Goal: Task Accomplishment & Management: Manage account settings

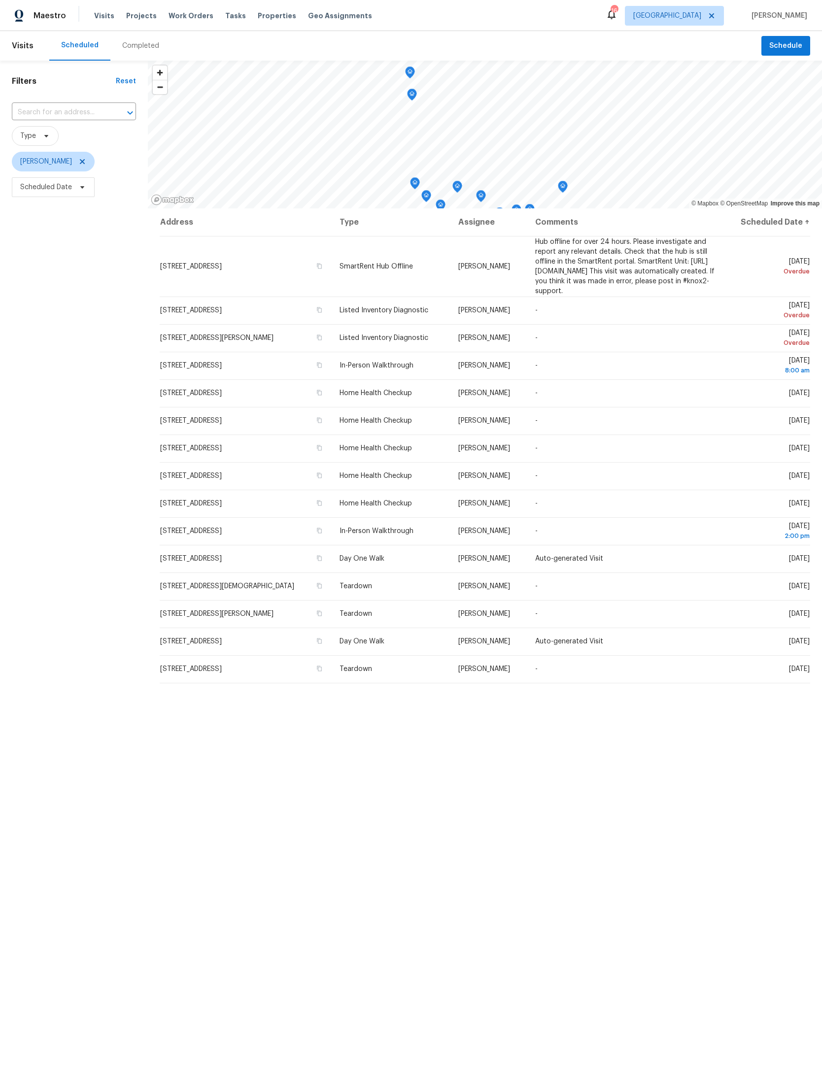
scroll to position [37, 0]
click at [0, 0] on icon at bounding box center [0, 0] width 0 height 0
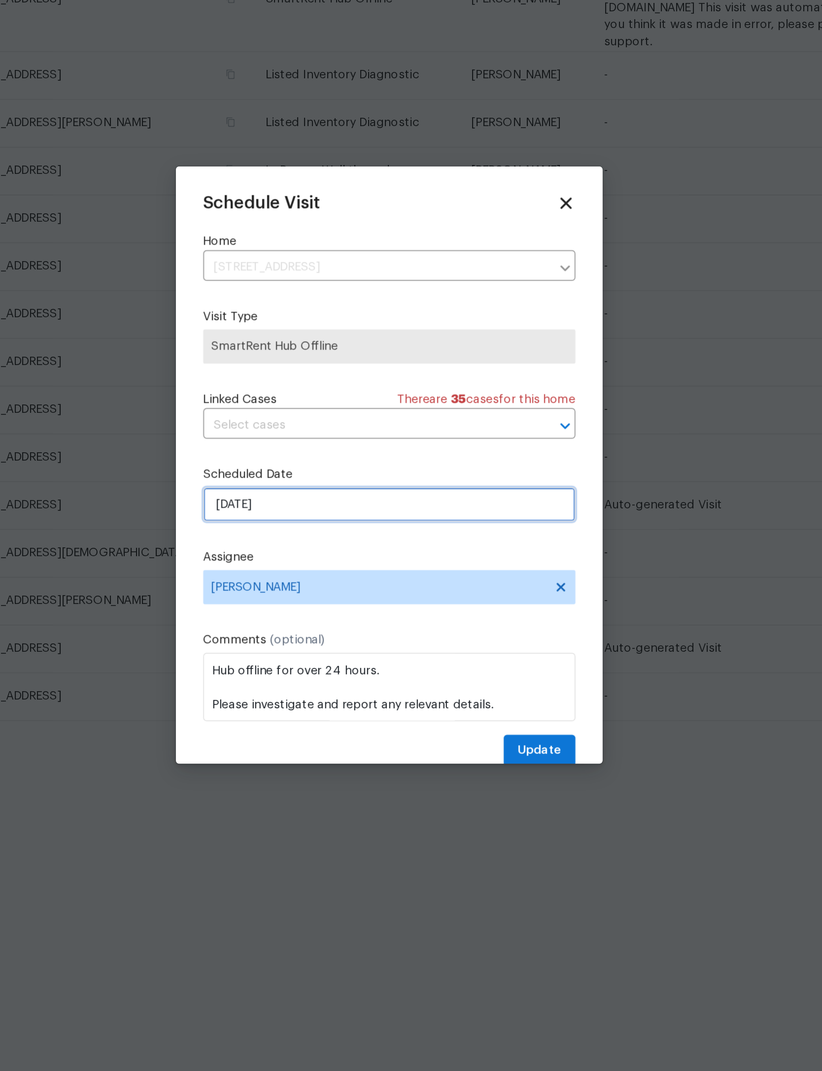
click at [303, 548] on input "9/25/2025" at bounding box center [410, 558] width 215 height 20
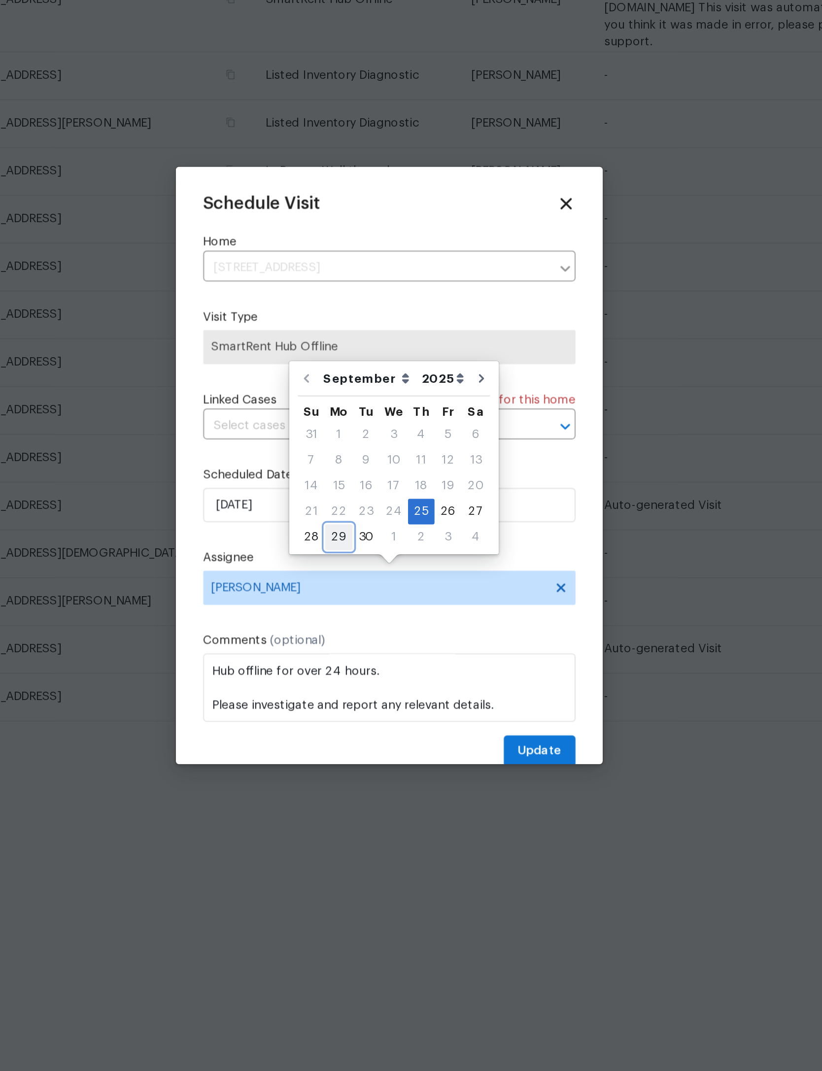
click at [374, 570] on div "29" at bounding box center [382, 577] width 16 height 14
type input "[DATE]"
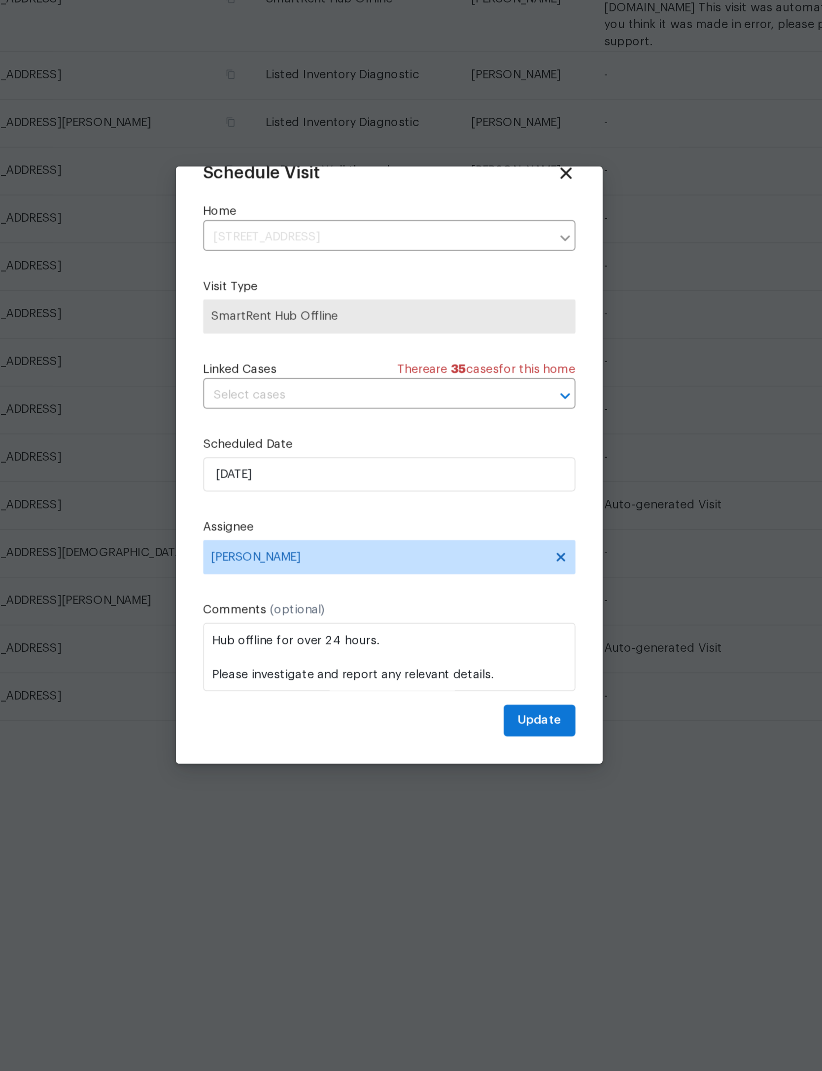
scroll to position [33, 0]
click at [485, 677] on span "Update" at bounding box center [498, 683] width 26 height 12
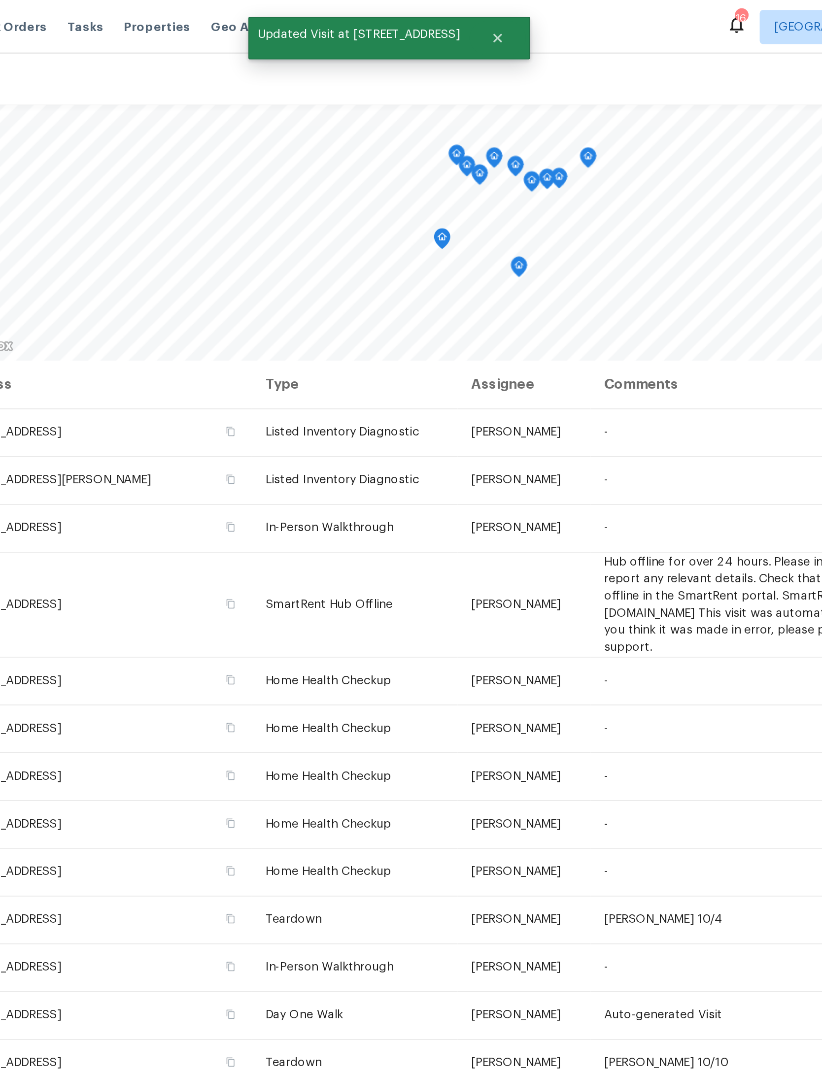
scroll to position [0, 0]
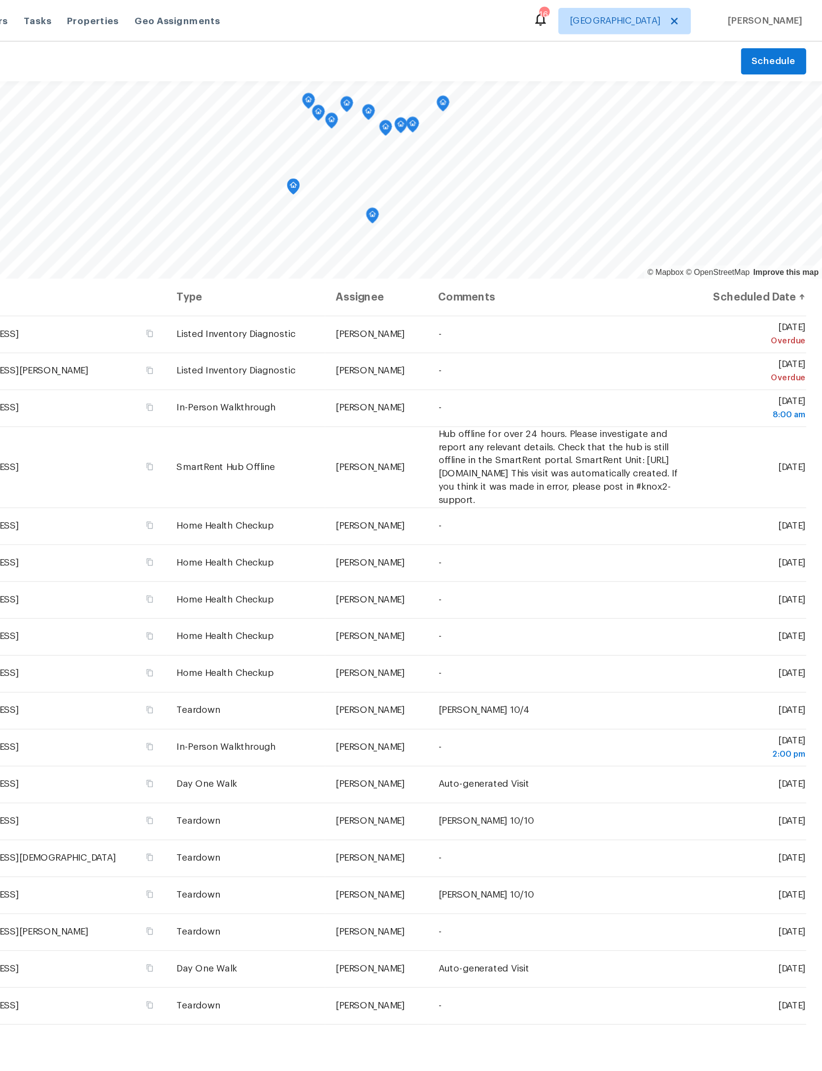
click at [0, 0] on icon at bounding box center [0, 0] width 0 height 0
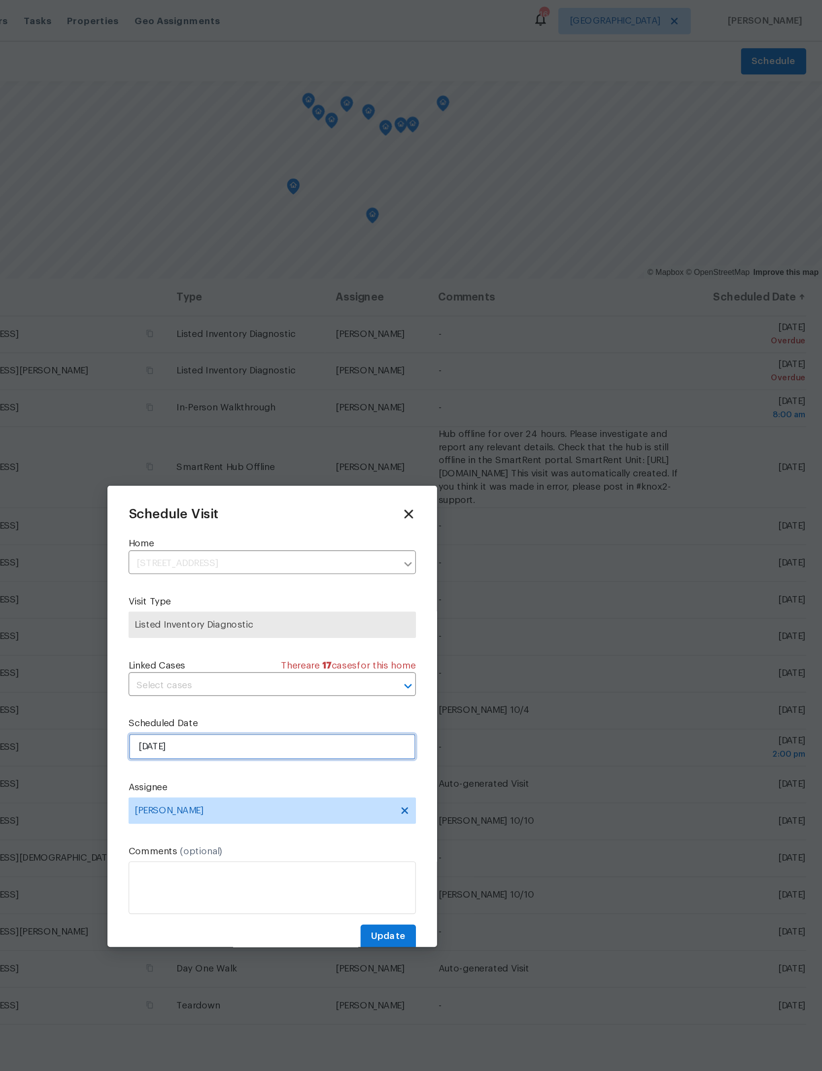
click at [303, 568] on input "9/25/2025" at bounding box center [410, 558] width 215 height 20
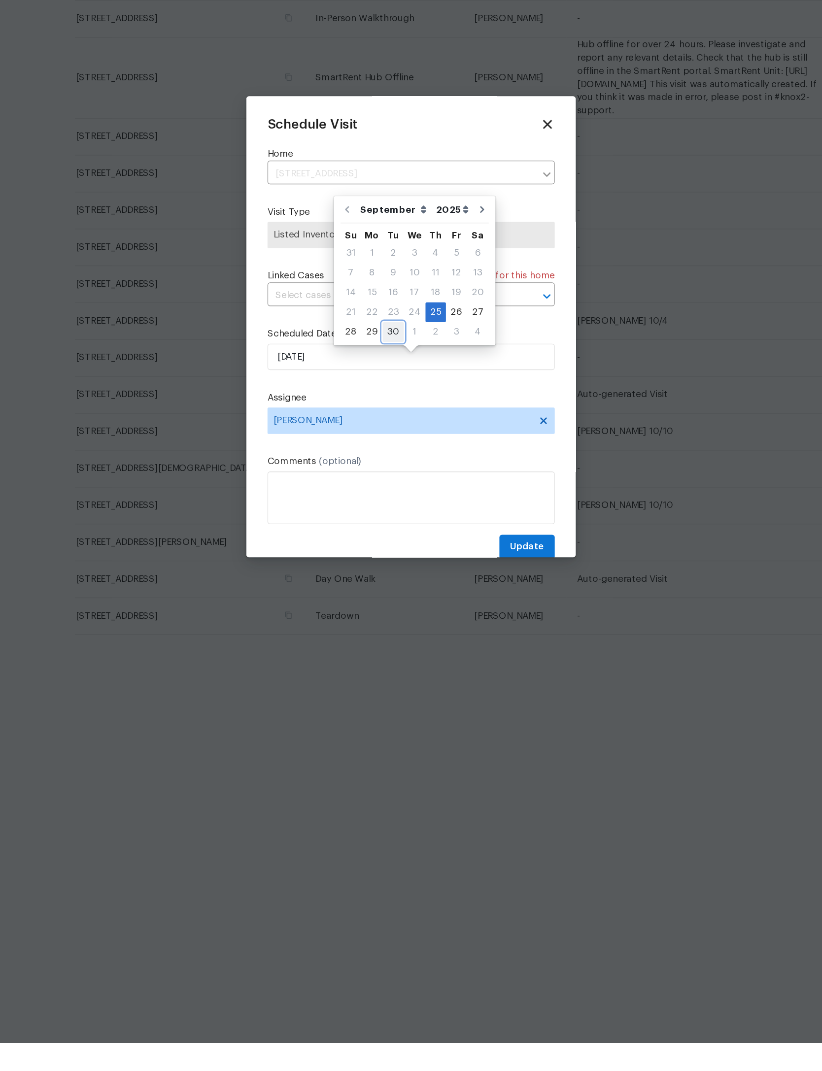
click at [390, 533] on div "30" at bounding box center [398, 540] width 16 height 14
type input "9/30/2025"
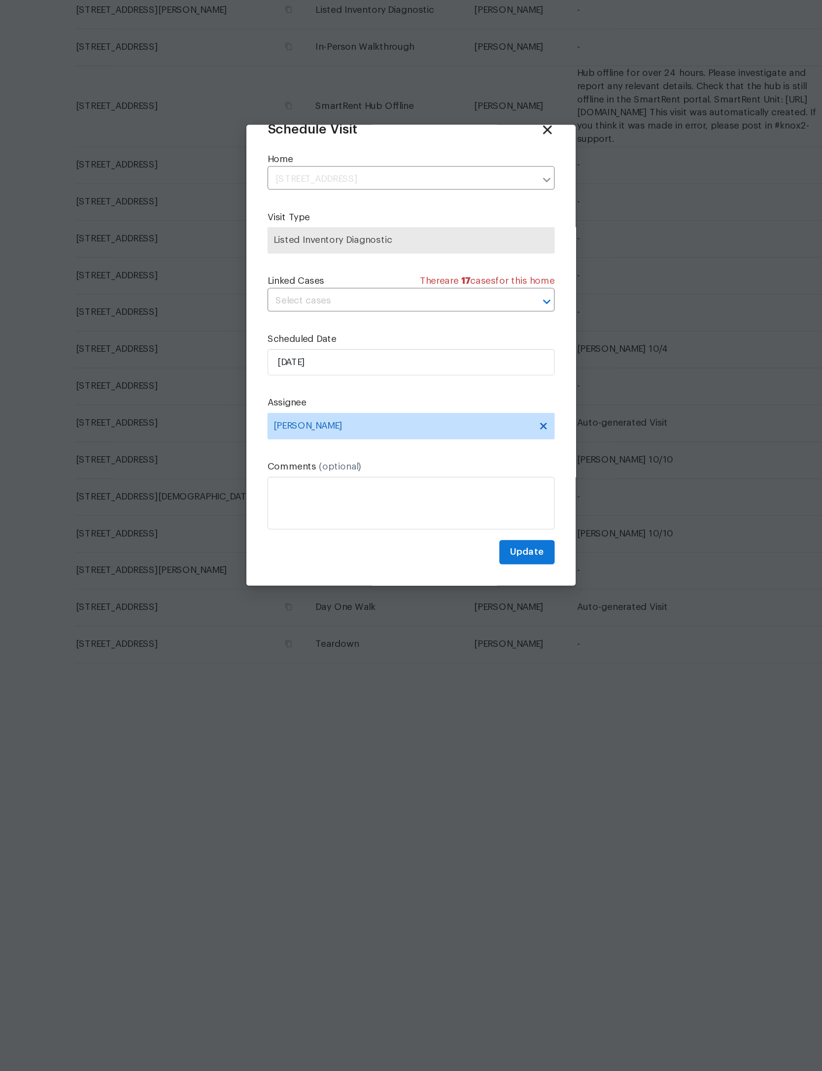
scroll to position [33, 0]
click at [477, 674] on button "Update" at bounding box center [497, 683] width 41 height 18
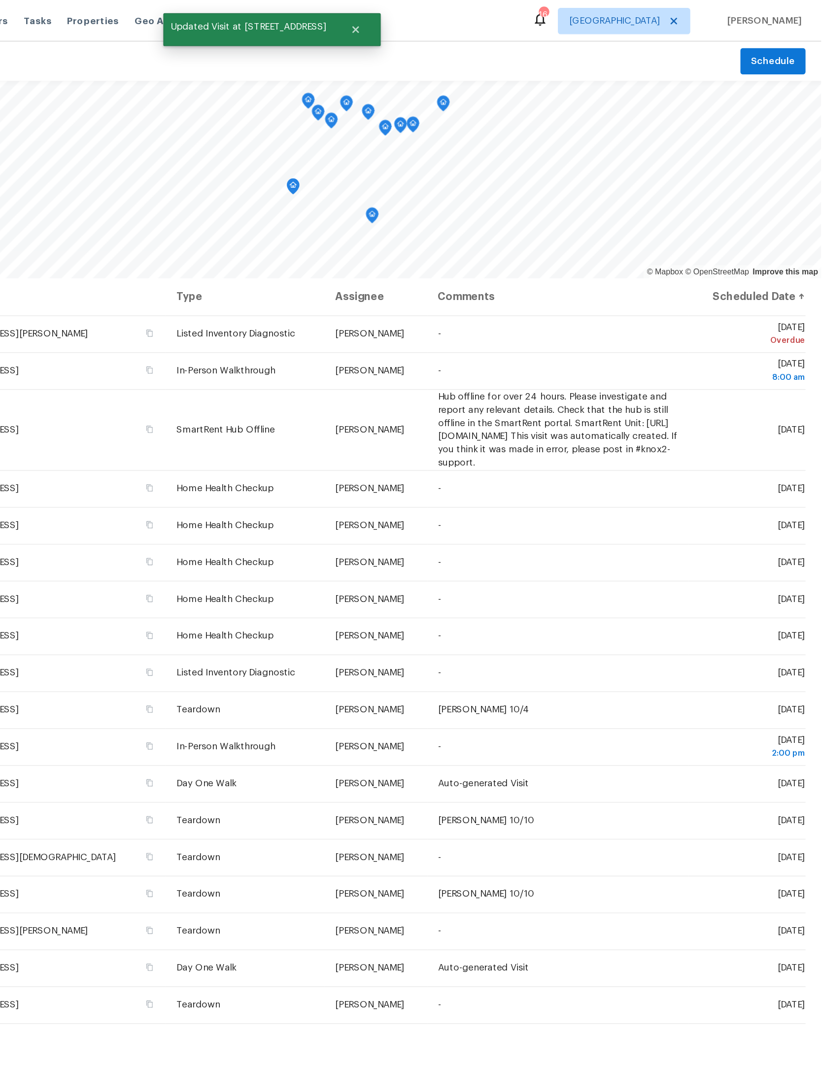
scroll to position [0, 0]
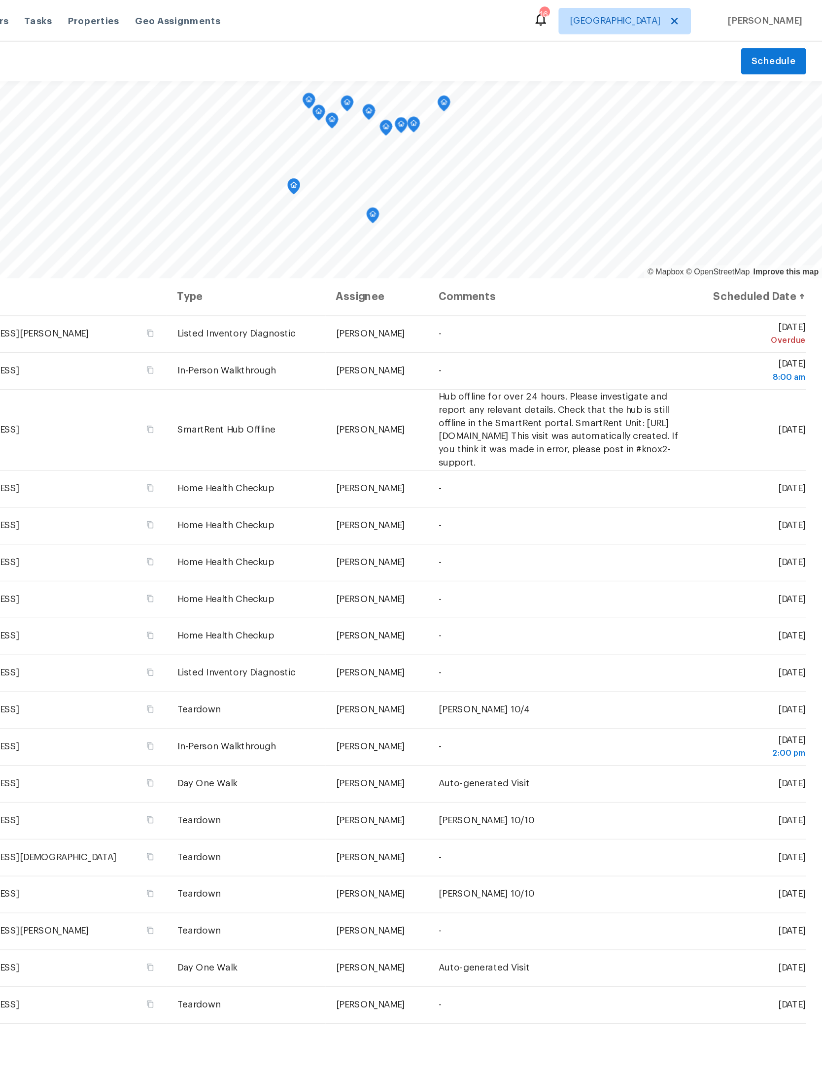
click at [0, 0] on icon at bounding box center [0, 0] width 0 height 0
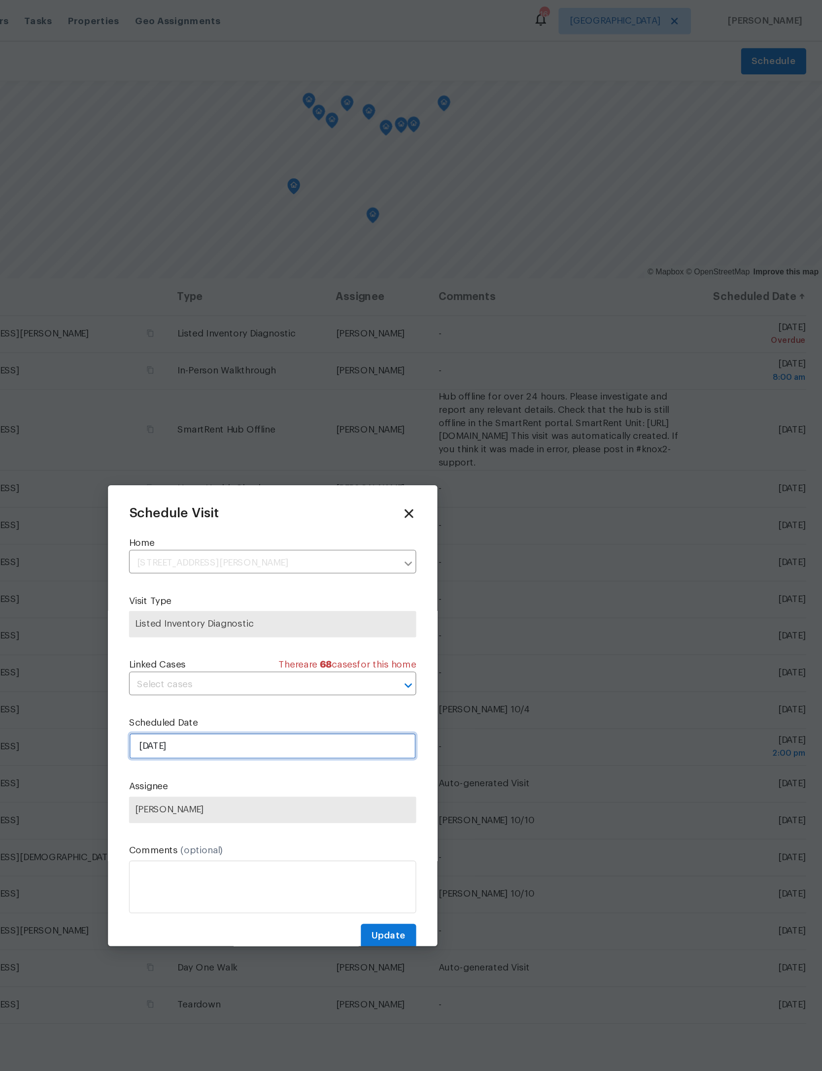
click at [303, 568] on input "9/25/2025" at bounding box center [410, 558] width 215 height 20
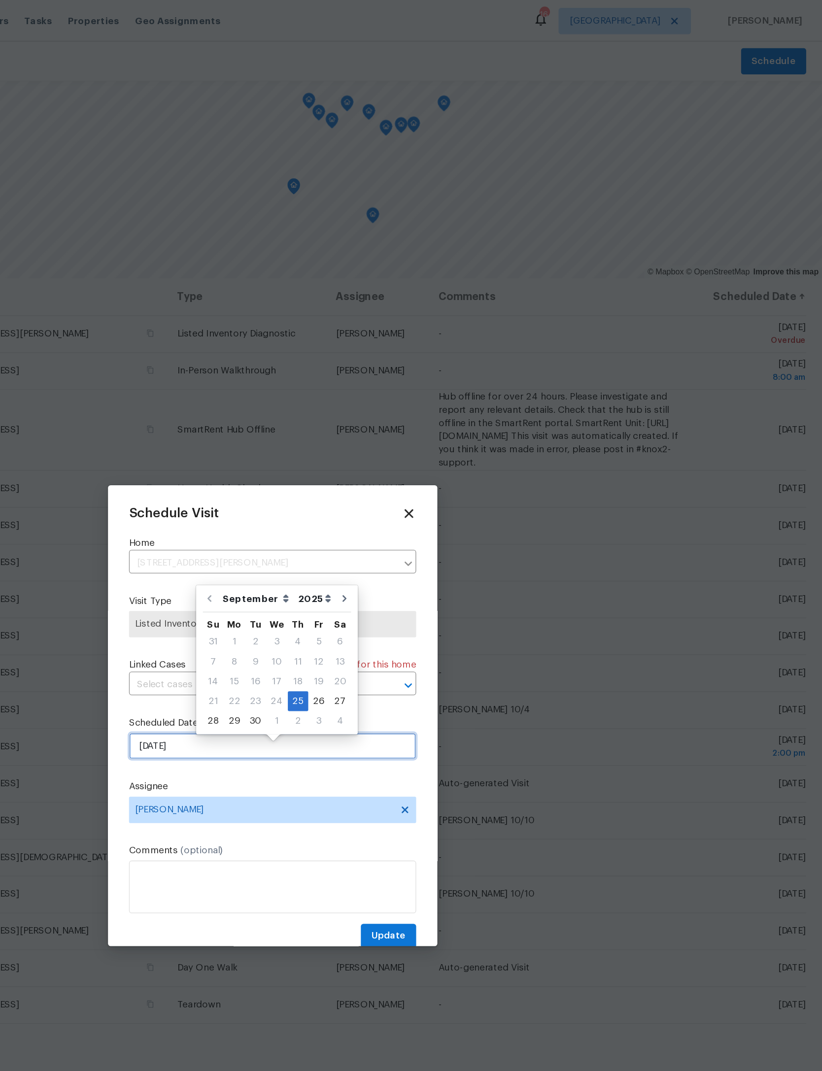
scroll to position [0, 0]
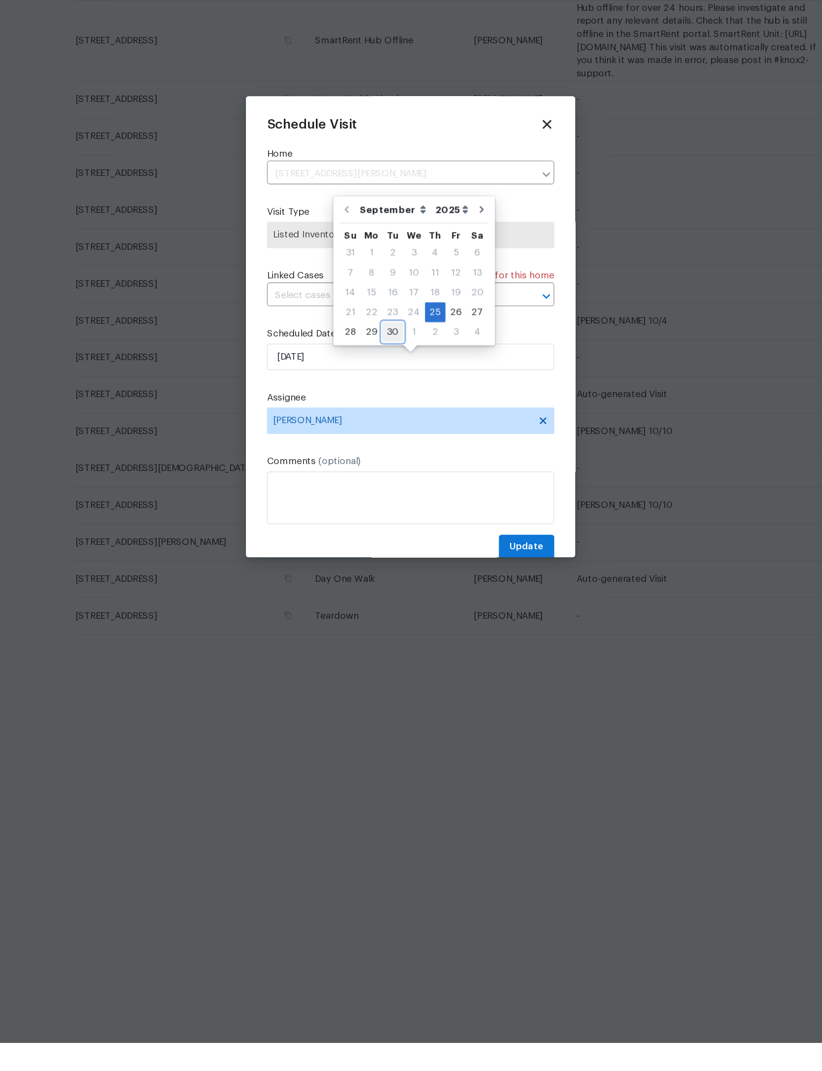
click at [390, 533] on div "30" at bounding box center [398, 540] width 16 height 14
type input "9/30/2025"
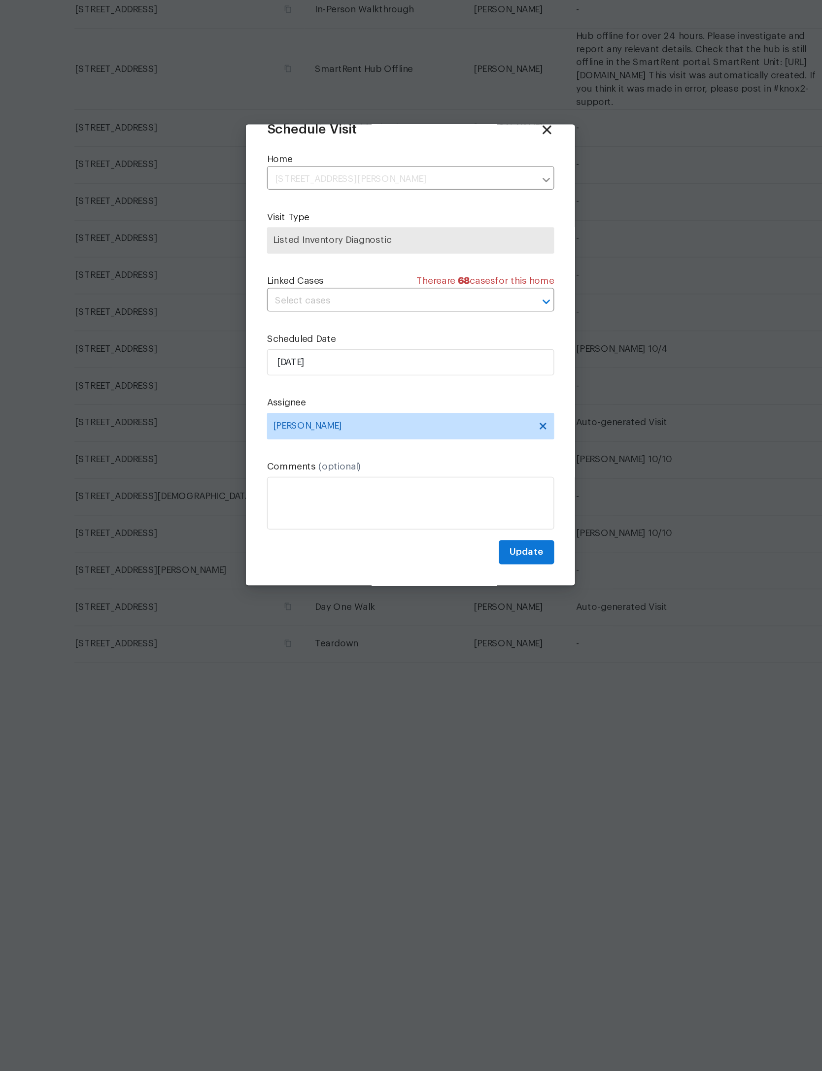
scroll to position [33, 0]
click at [485, 677] on span "Update" at bounding box center [498, 683] width 26 height 12
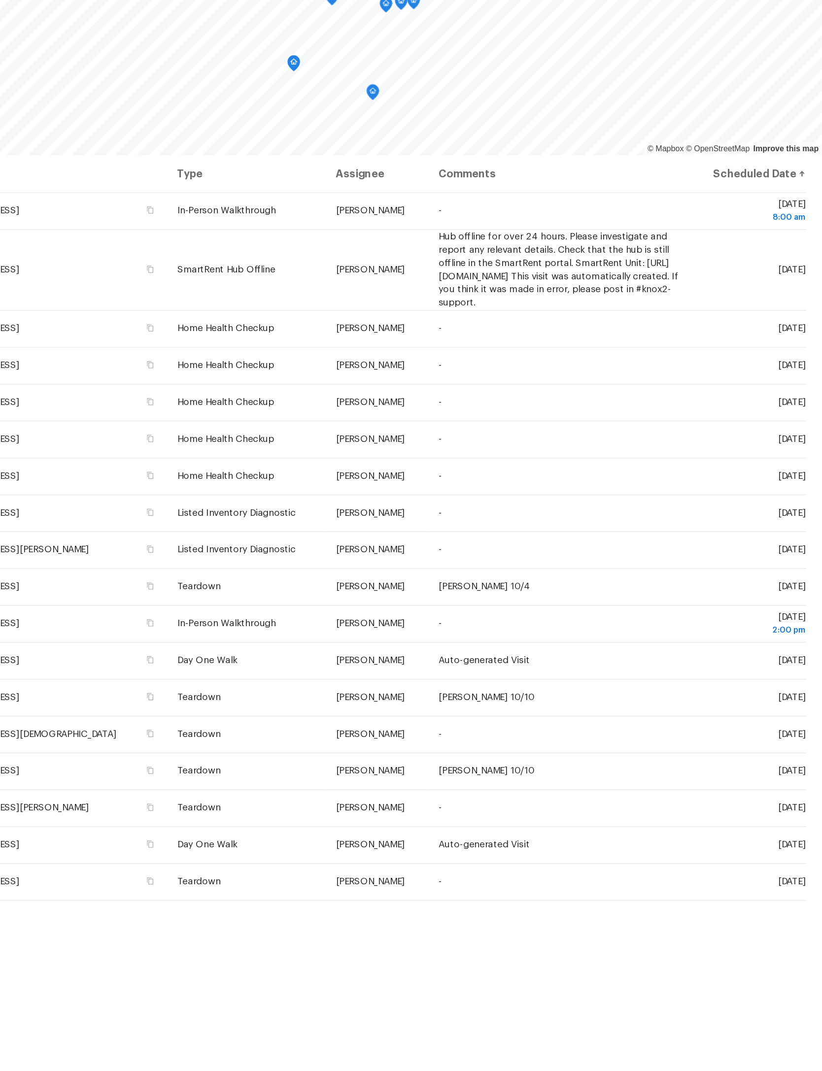
scroll to position [21, 0]
click at [0, 0] on span at bounding box center [0, 0] width 0 height 0
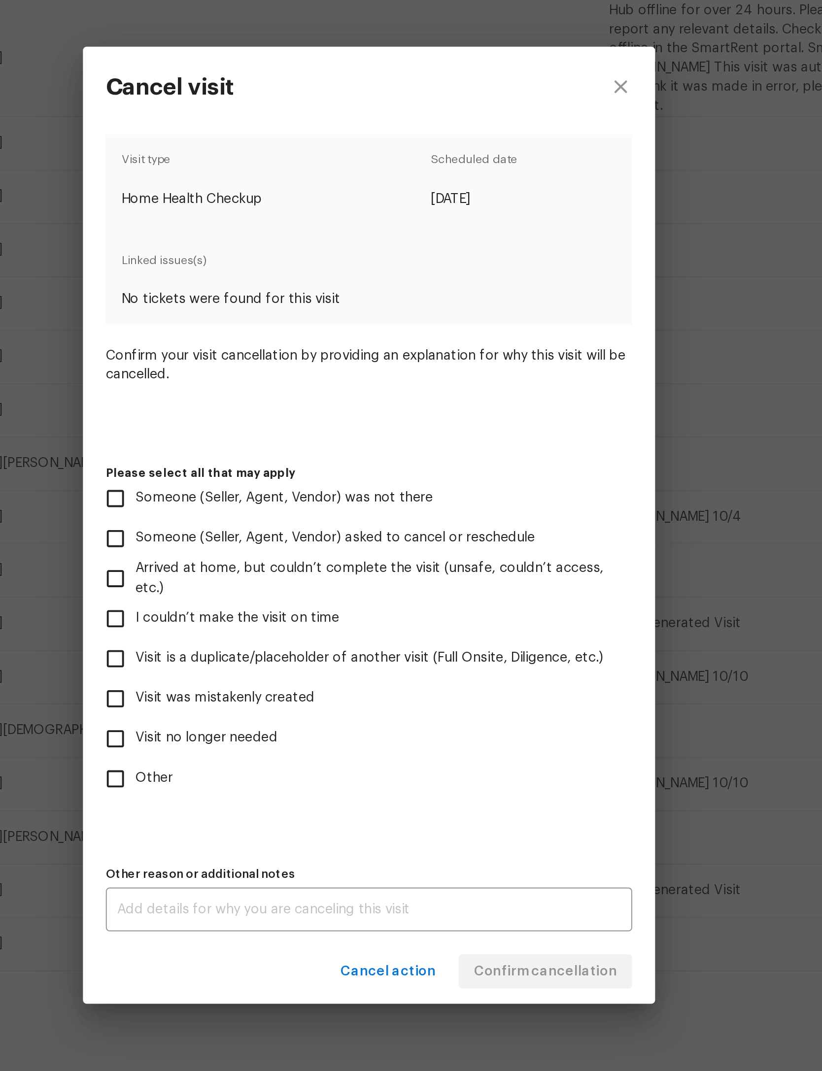
click at [290, 599] on span "Visit is a duplicate/placeholder of another visit (Full Onsite, Diligence, etc.)" at bounding box center [411, 604] width 242 height 10
click at [269, 594] on input "Visit is a duplicate/placeholder of another visit (Full Onsite, Diligence, etc.)" at bounding box center [279, 604] width 21 height 21
checkbox input "false"
click at [290, 661] on span "Other" at bounding box center [299, 666] width 19 height 10
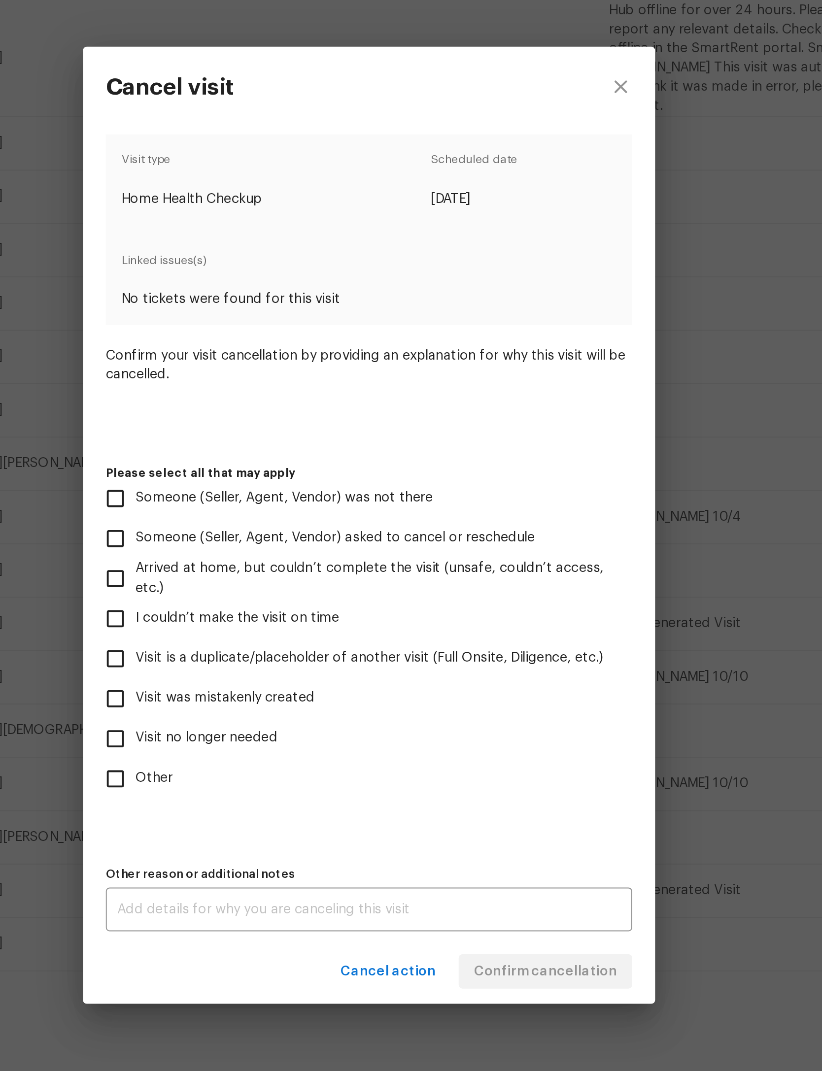
click at [269, 656] on input "Other" at bounding box center [279, 666] width 21 height 21
checkbox input "true"
click at [275, 723] on div "x Other reason or additional notes" at bounding box center [411, 734] width 272 height 23
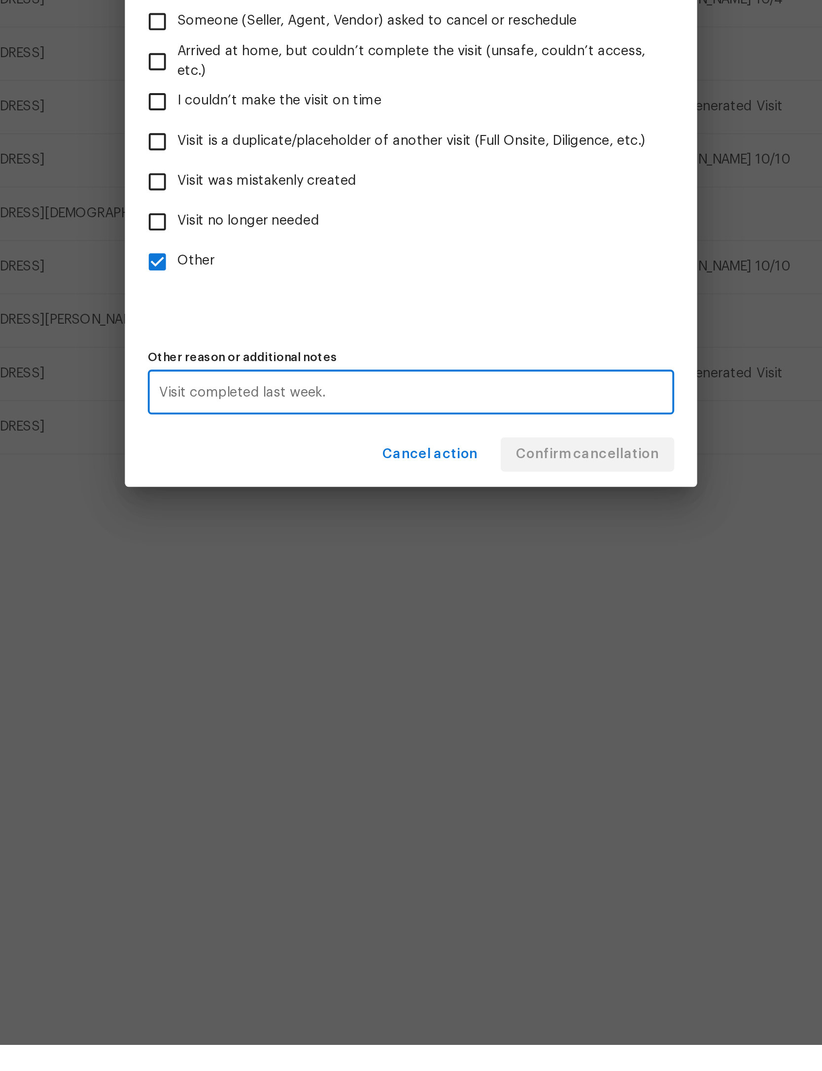
type textarea "Visit completed last week."
click at [295, 333] on div "Visit type Home Health Checkup Scheduled date 9/29/2025 Linked issues(s) No tic…" at bounding box center [411, 539] width 272 height 412
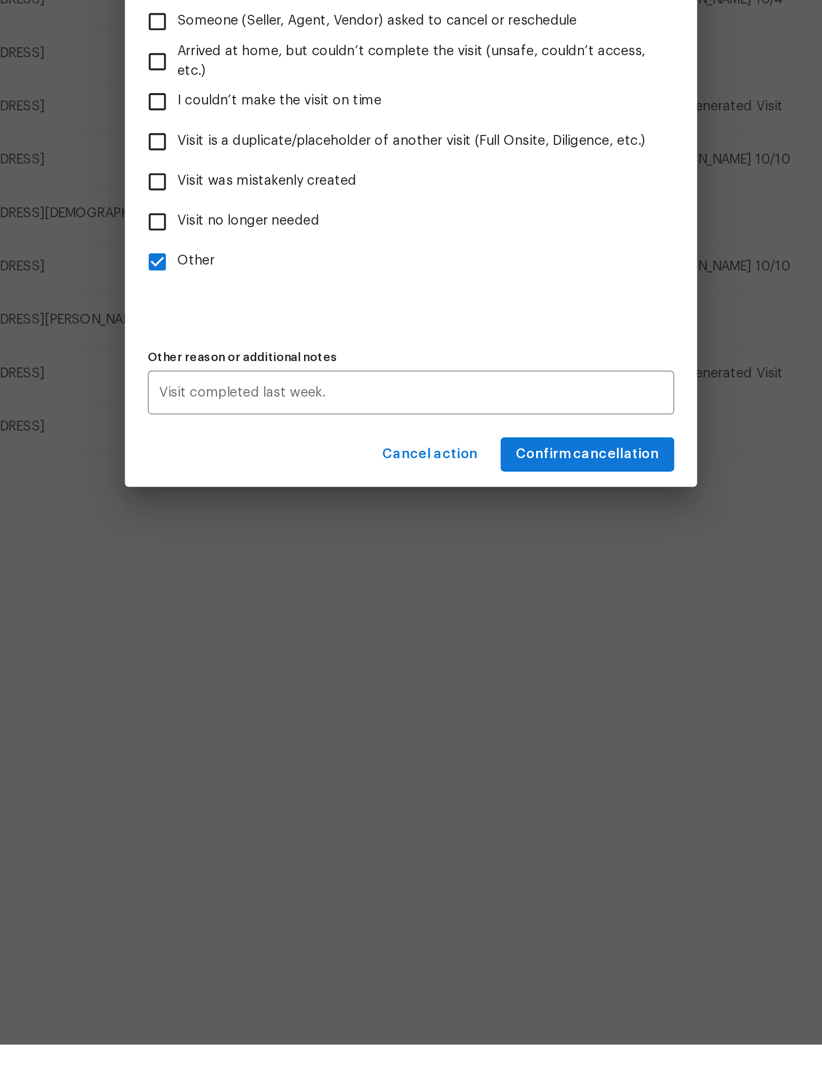
scroll to position [45, 0]
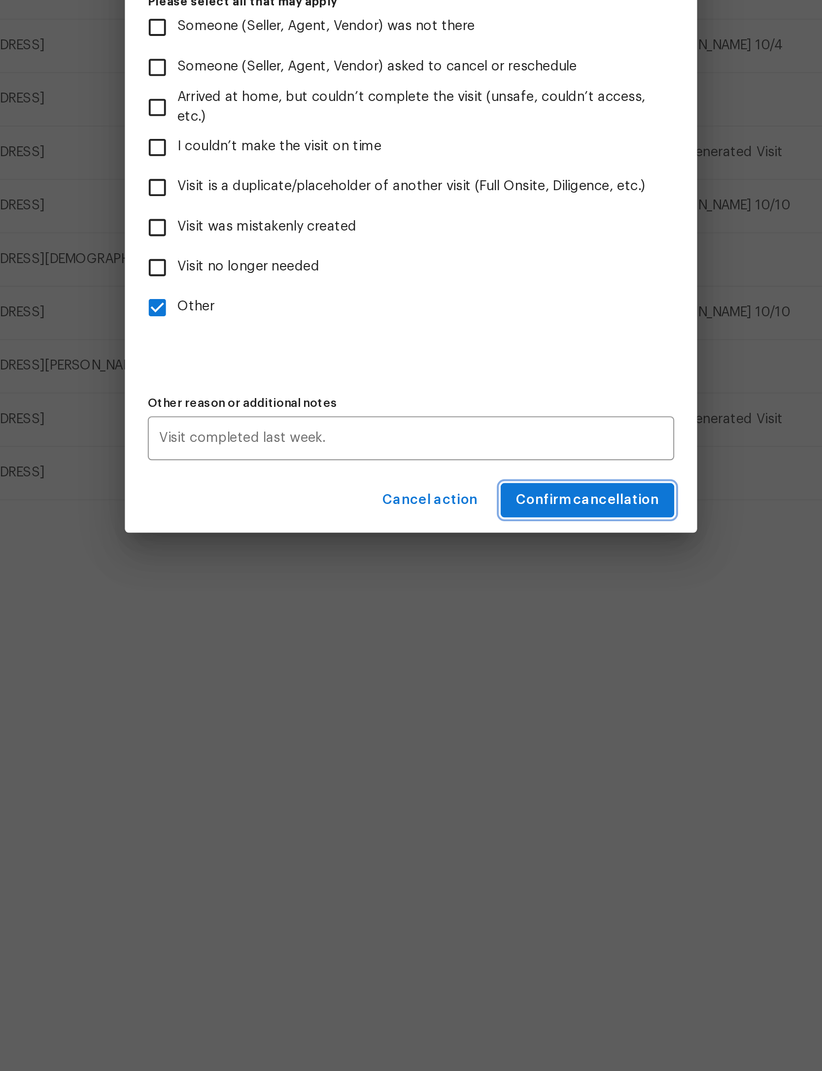
click at [465, 760] on span "Confirm cancellation" at bounding box center [502, 766] width 74 height 12
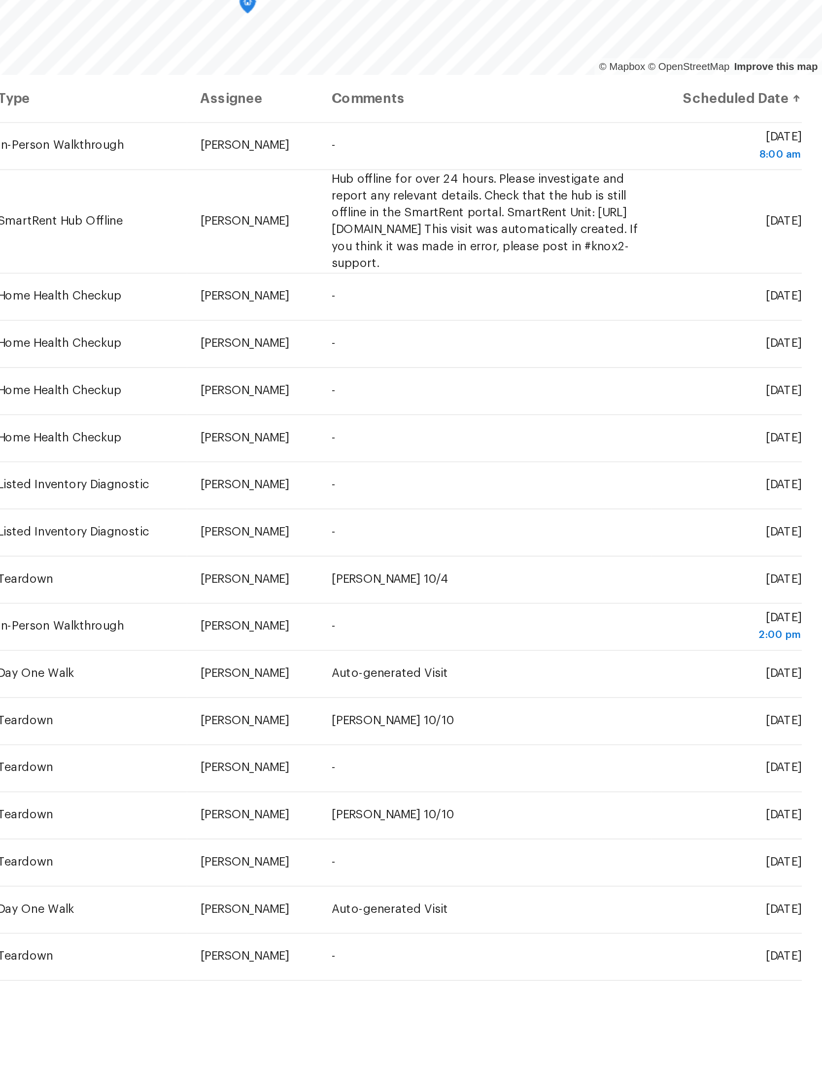
click at [0, 0] on icon at bounding box center [0, 0] width 0 height 0
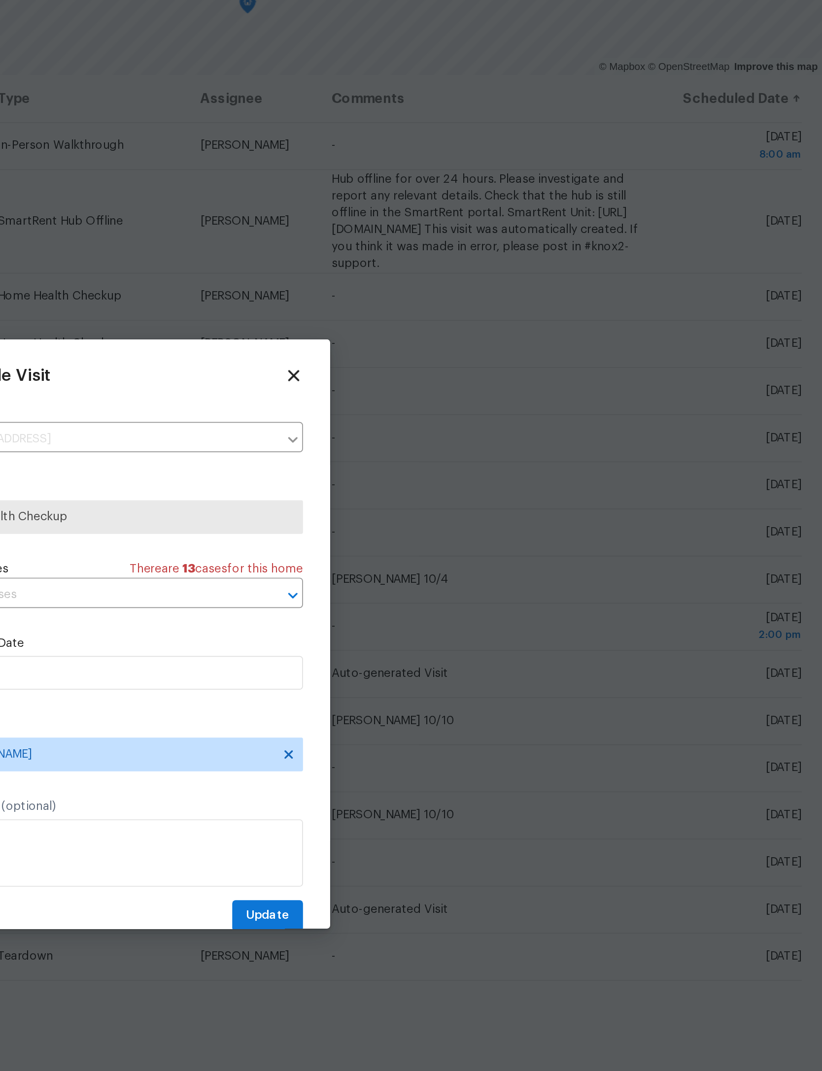
click at [507, 379] on icon at bounding box center [512, 384] width 11 height 11
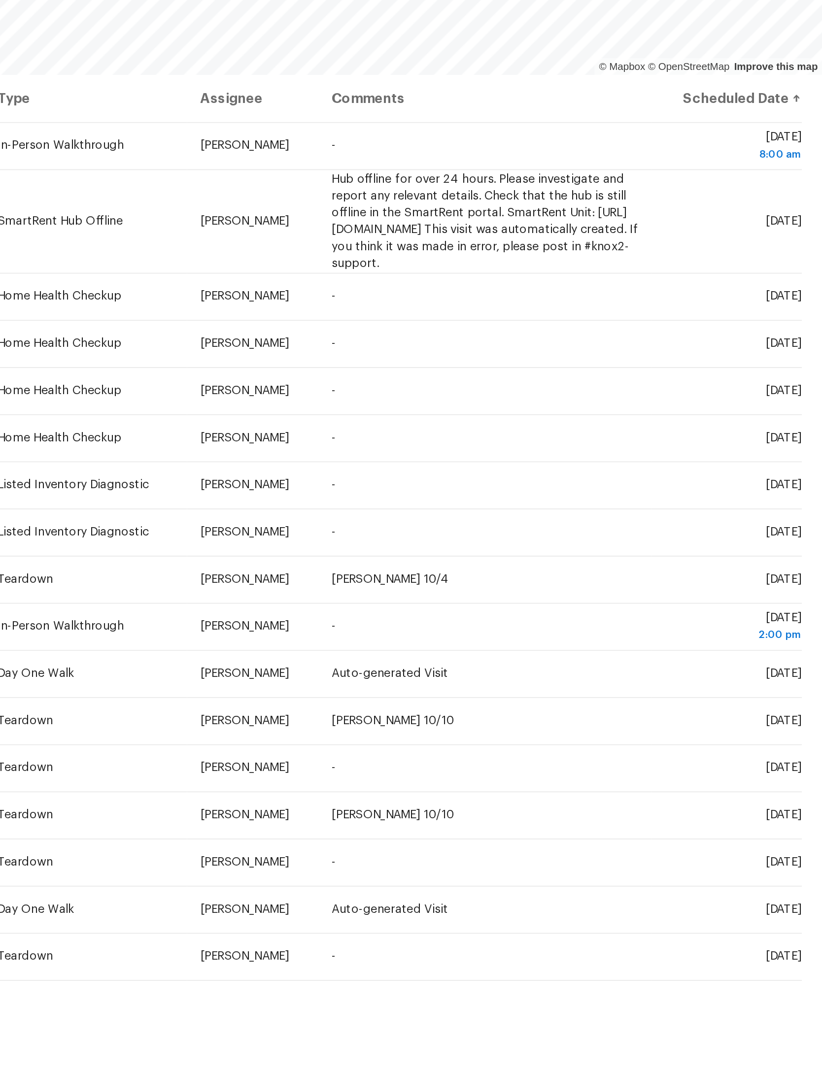
click at [0, 0] on icon at bounding box center [0, 0] width 0 height 0
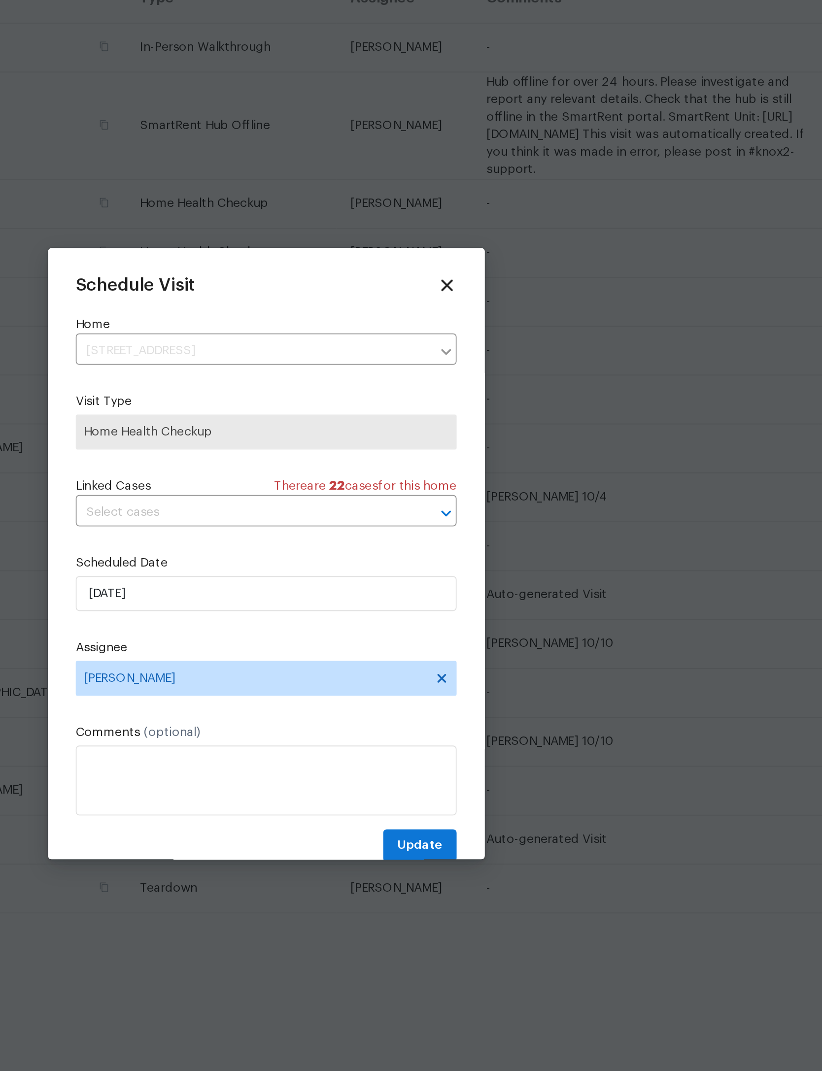
click at [308, 462] on span "Home Health Checkup" at bounding box center [411, 467] width 206 height 10
click at [288, 363] on div "Schedule Visit Home 2212 Broad Water Ct, Jacksonville, FL 32225 ​ Visit Type Ho…" at bounding box center [411, 535] width 246 height 345
click at [509, 381] on icon at bounding box center [512, 384] width 6 height 6
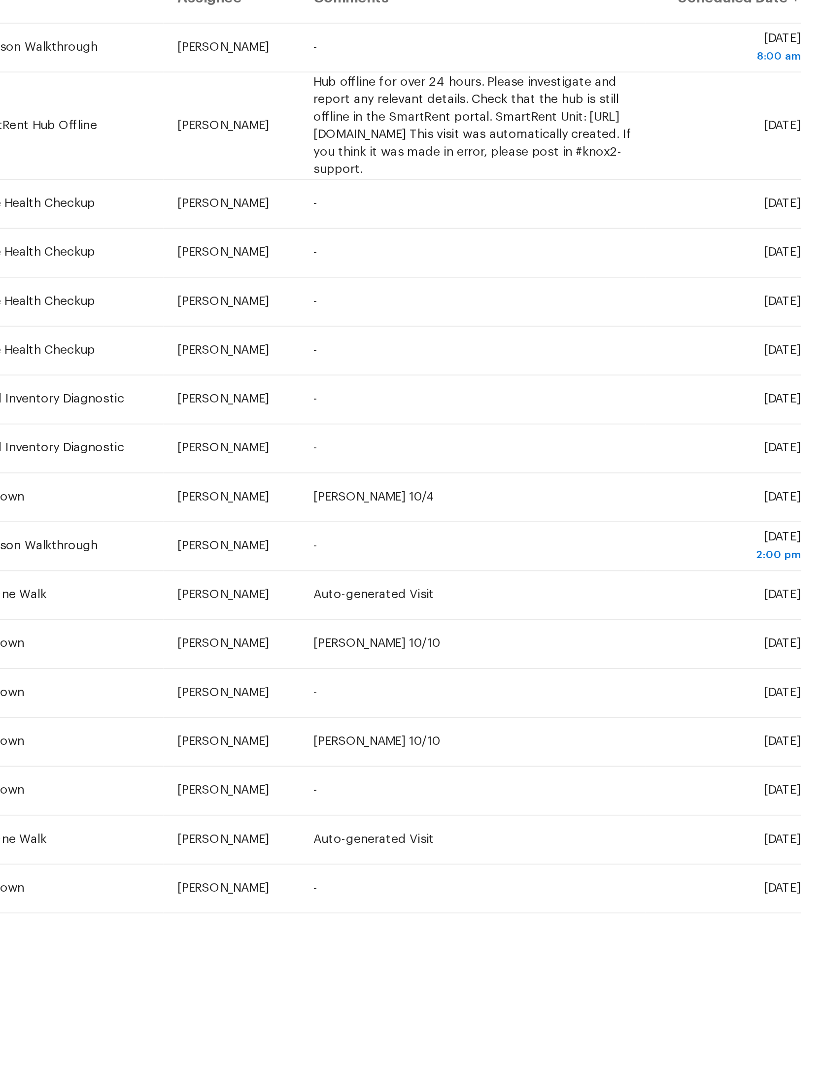
click at [0, 0] on icon at bounding box center [0, 0] width 0 height 0
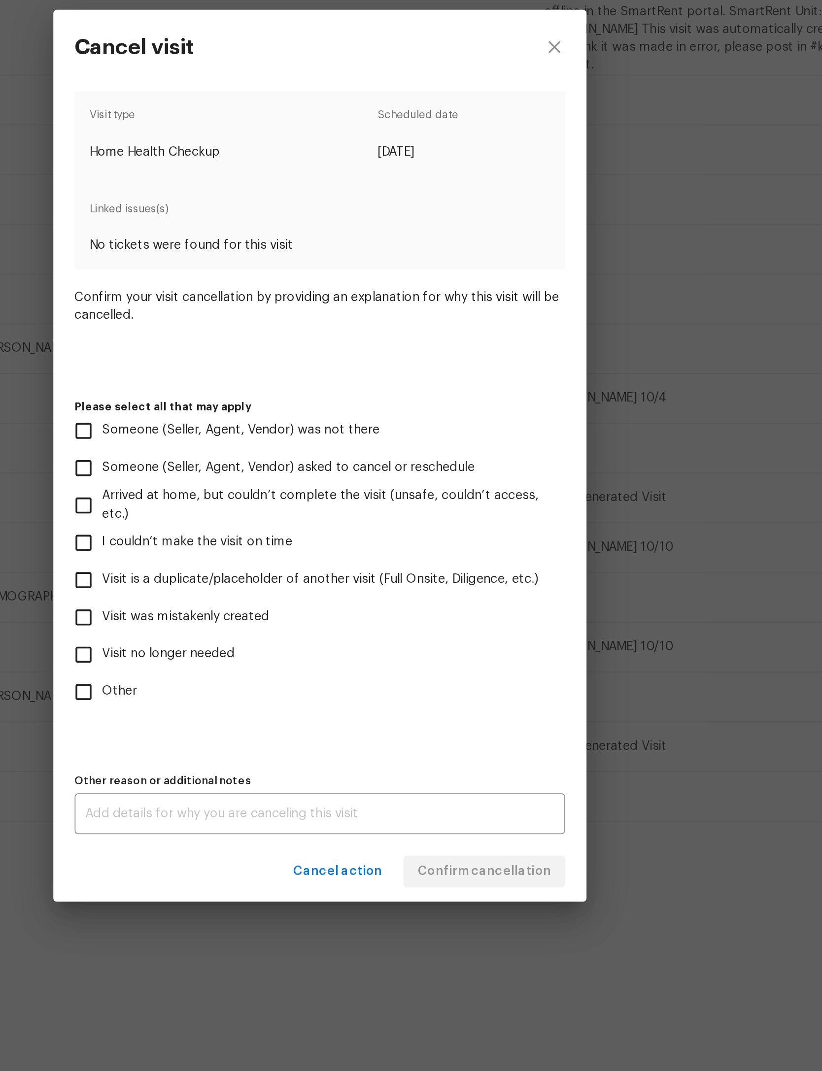
click at [290, 661] on span "Other" at bounding box center [299, 666] width 19 height 10
click at [269, 656] on input "Other" at bounding box center [279, 666] width 21 height 21
checkbox input "true"
click at [281, 731] on textarea at bounding box center [411, 734] width 260 height 7
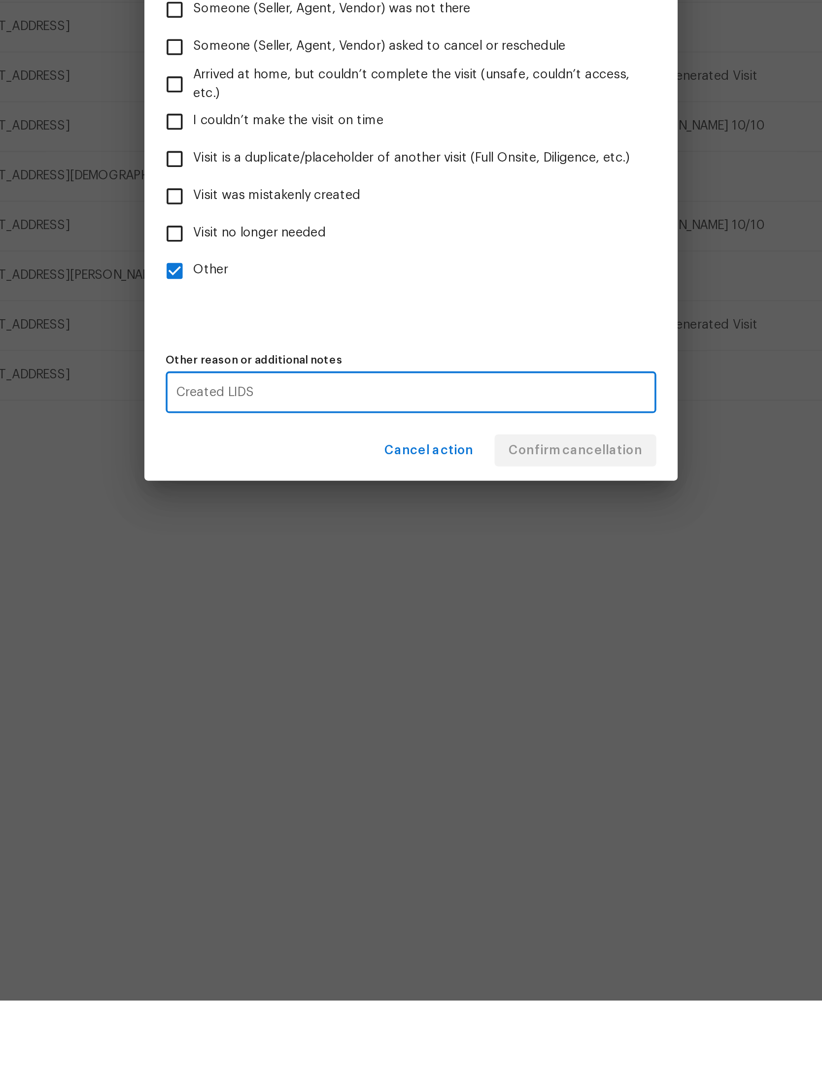
type textarea "Created LIDS"
click at [297, 656] on label "Other" at bounding box center [403, 666] width 269 height 21
click at [290, 656] on input "Other" at bounding box center [279, 666] width 21 height 21
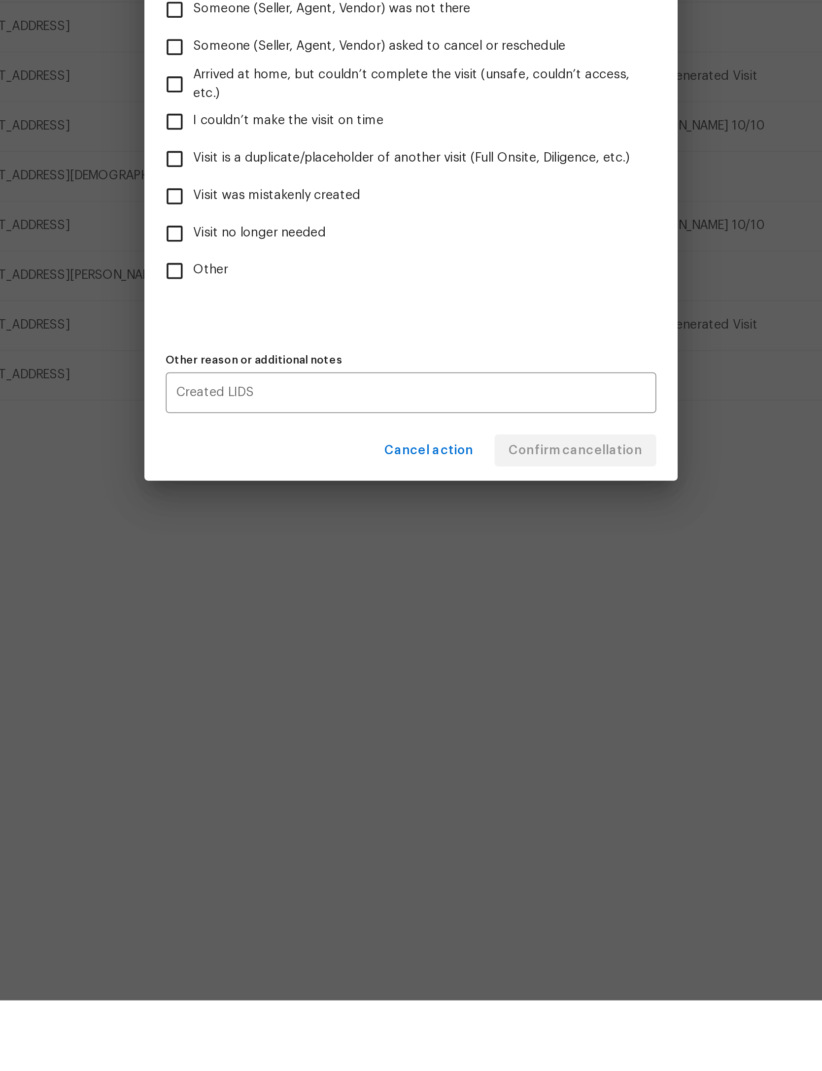
click at [269, 656] on input "Other" at bounding box center [279, 666] width 21 height 21
checkbox input "true"
click at [457, 757] on button "Confirm cancellation" at bounding box center [502, 766] width 90 height 18
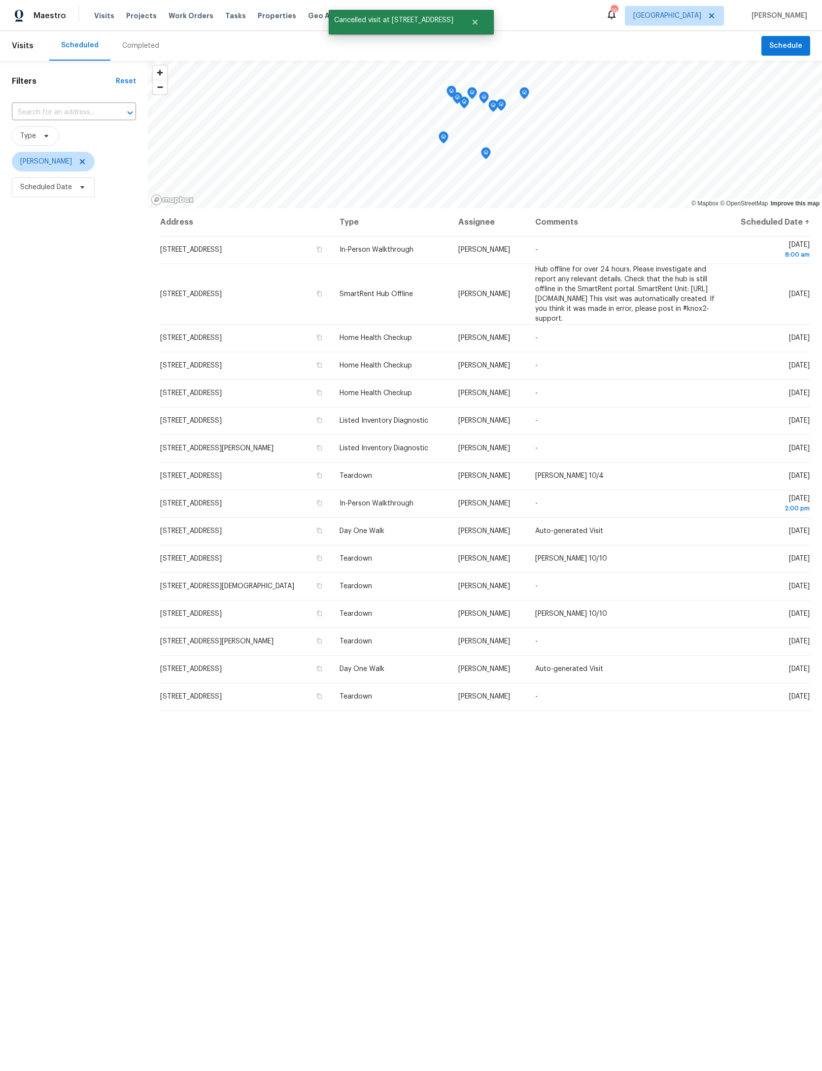
scroll to position [0, 0]
click at [787, 48] on span "Schedule" at bounding box center [785, 46] width 33 height 12
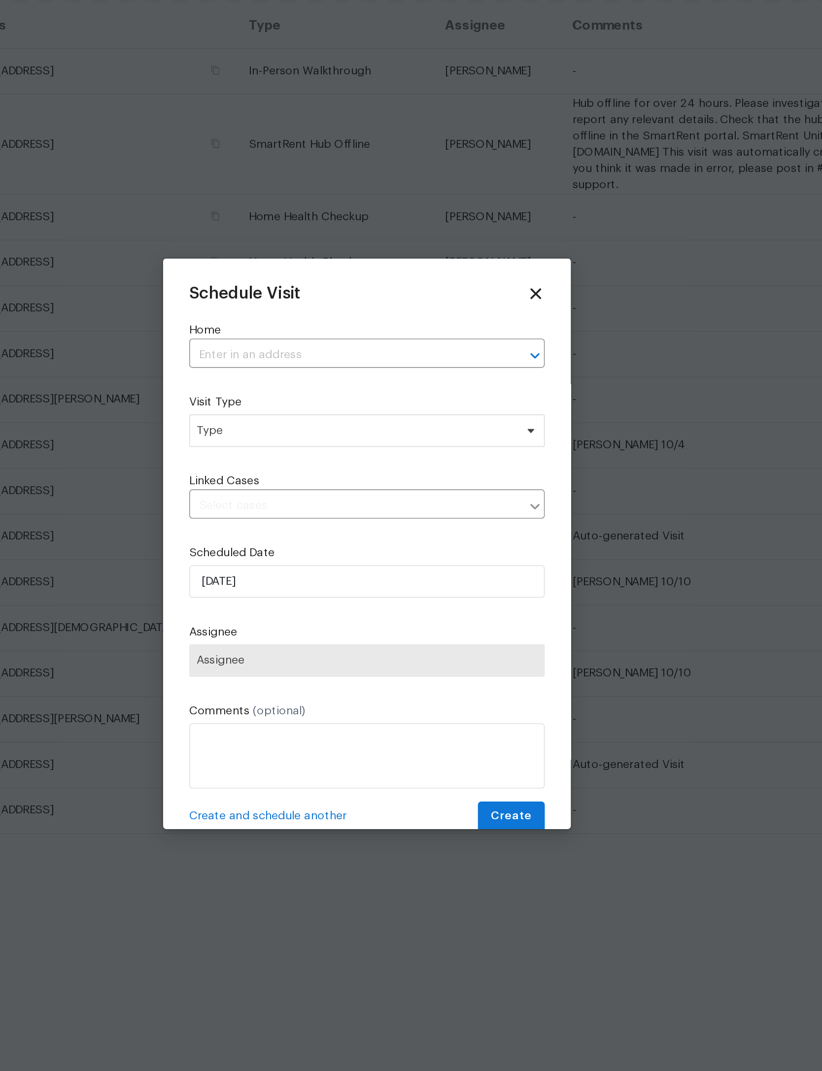
click at [303, 414] on input "text" at bounding box center [396, 421] width 187 height 15
type input "troon"
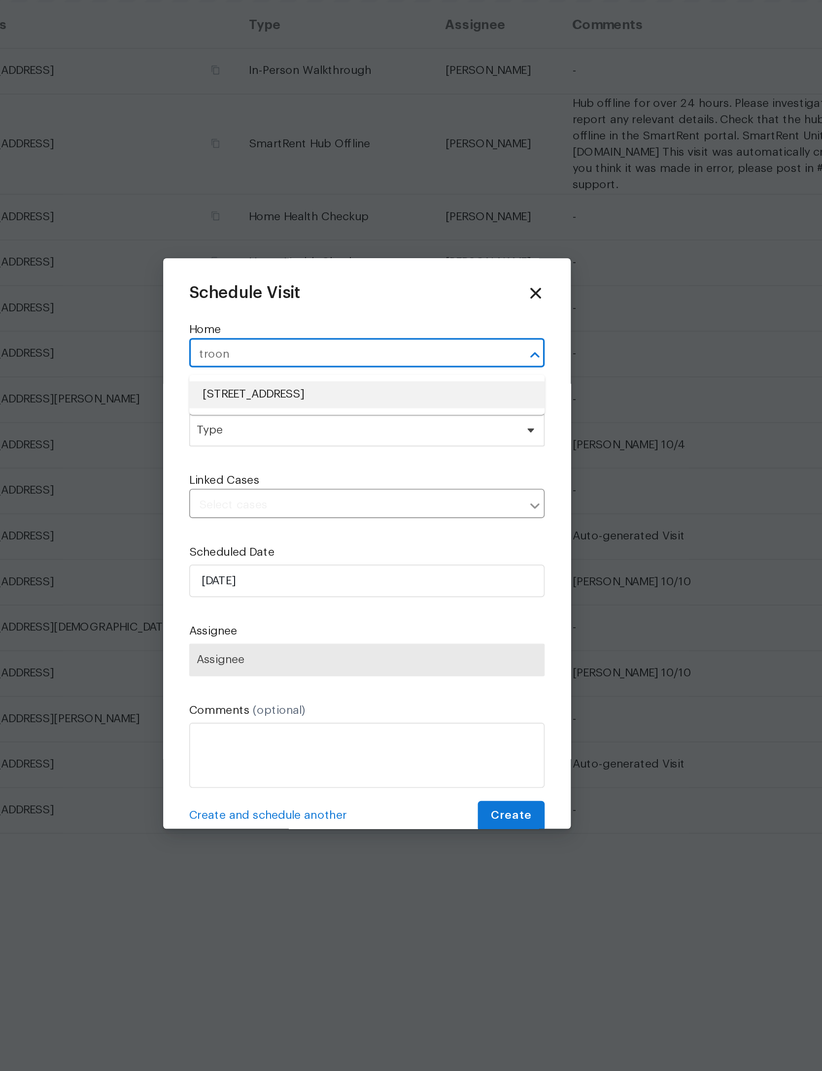
click at [303, 437] on li "13465 Troon Trace Ln, Jacksonville, FL 32225" at bounding box center [410, 445] width 215 height 16
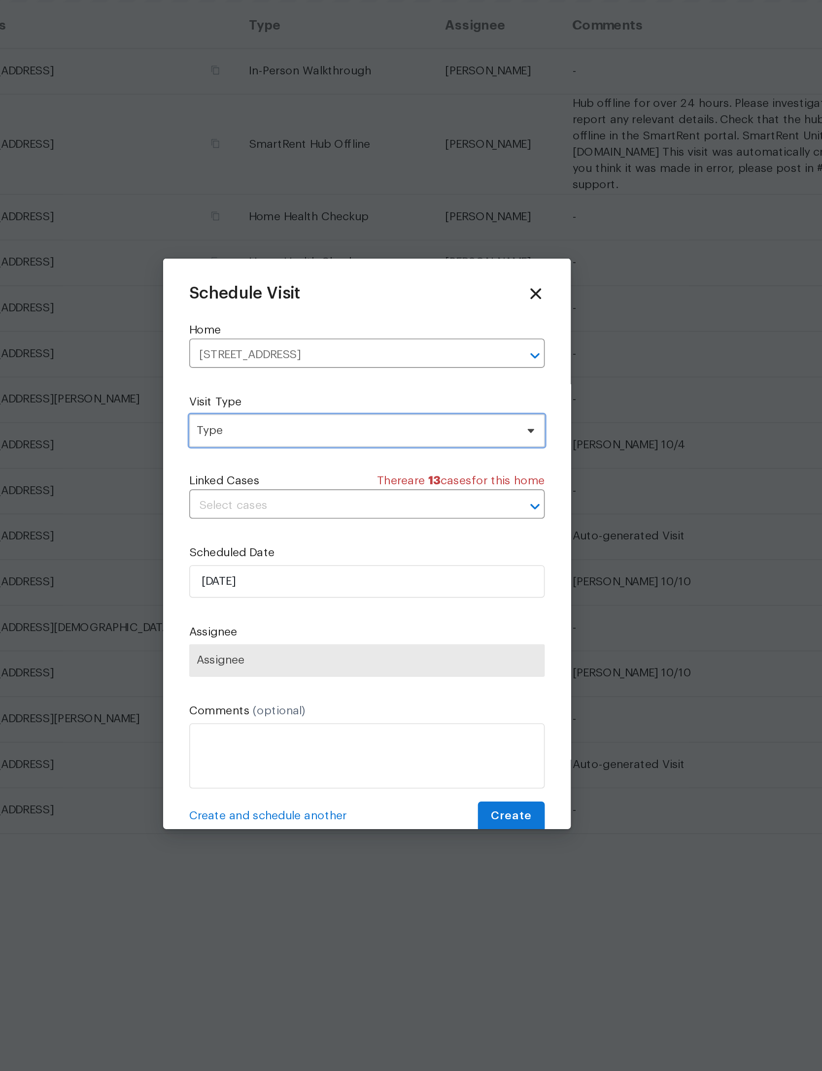
click at [308, 462] on span "Type" at bounding box center [404, 467] width 192 height 10
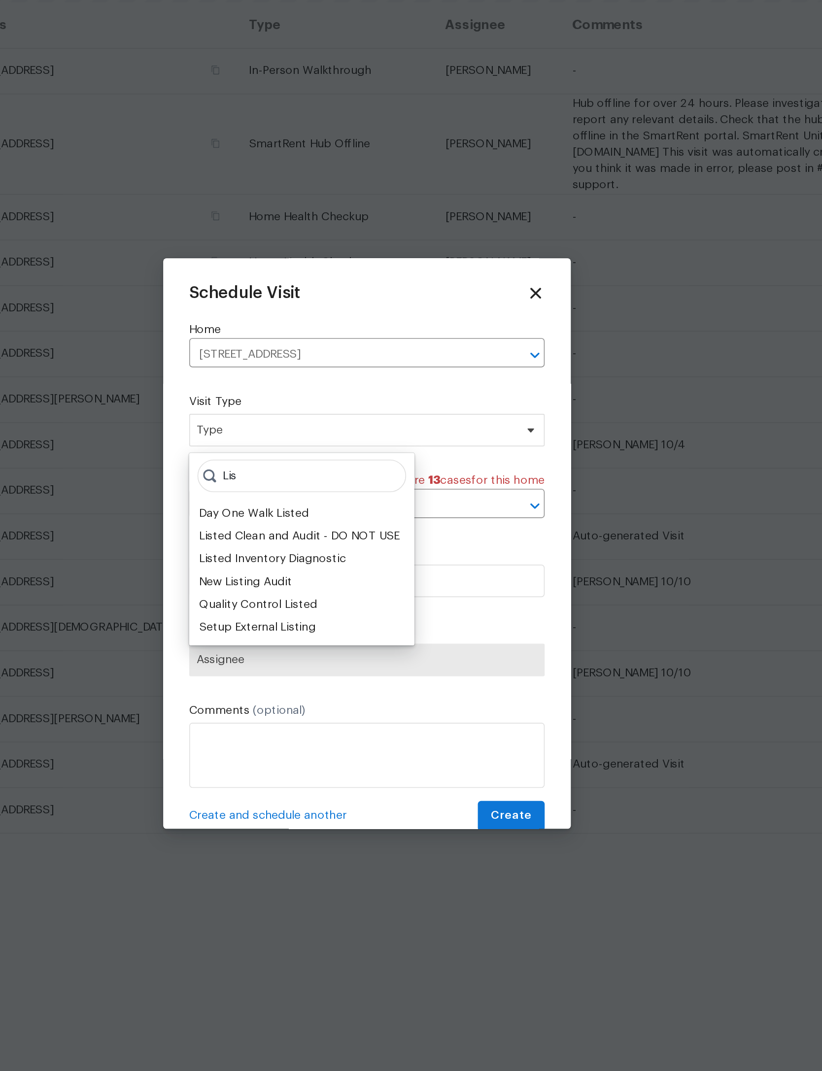
type input "Lis"
click at [309, 540] on div "Listed Inventory Diagnostic" at bounding box center [353, 545] width 89 height 10
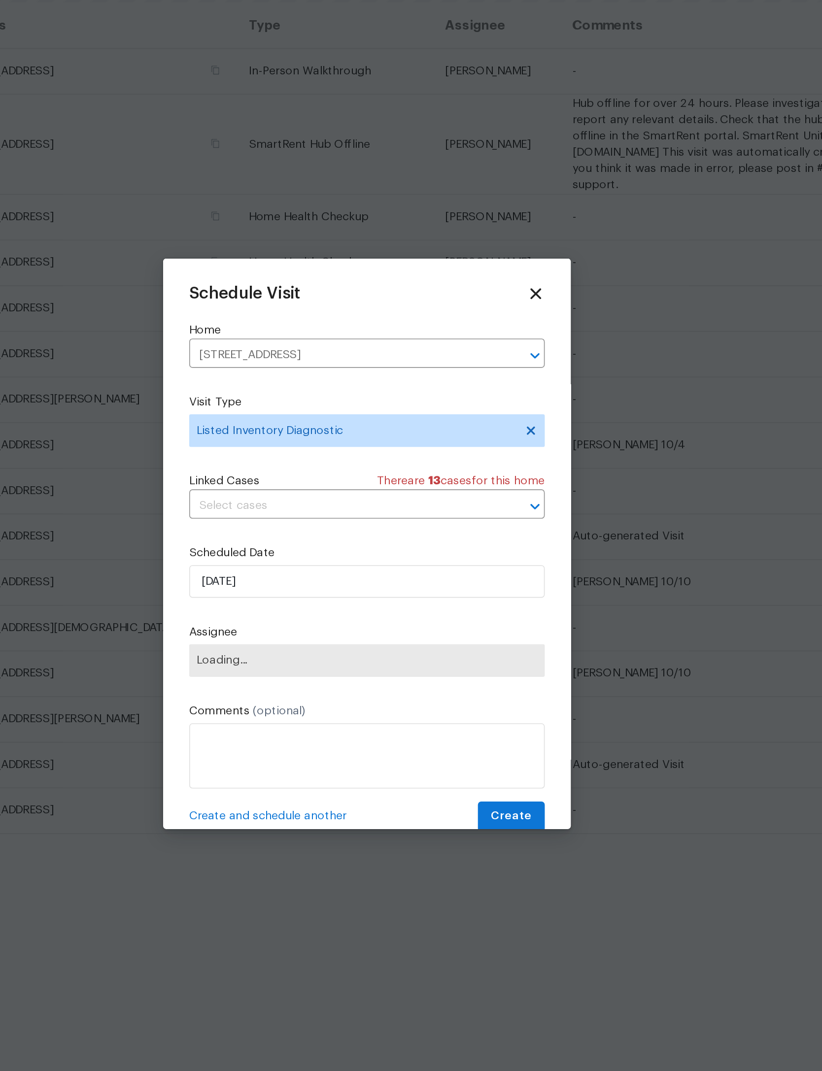
click at [308, 602] on span "Loading..." at bounding box center [411, 606] width 206 height 8
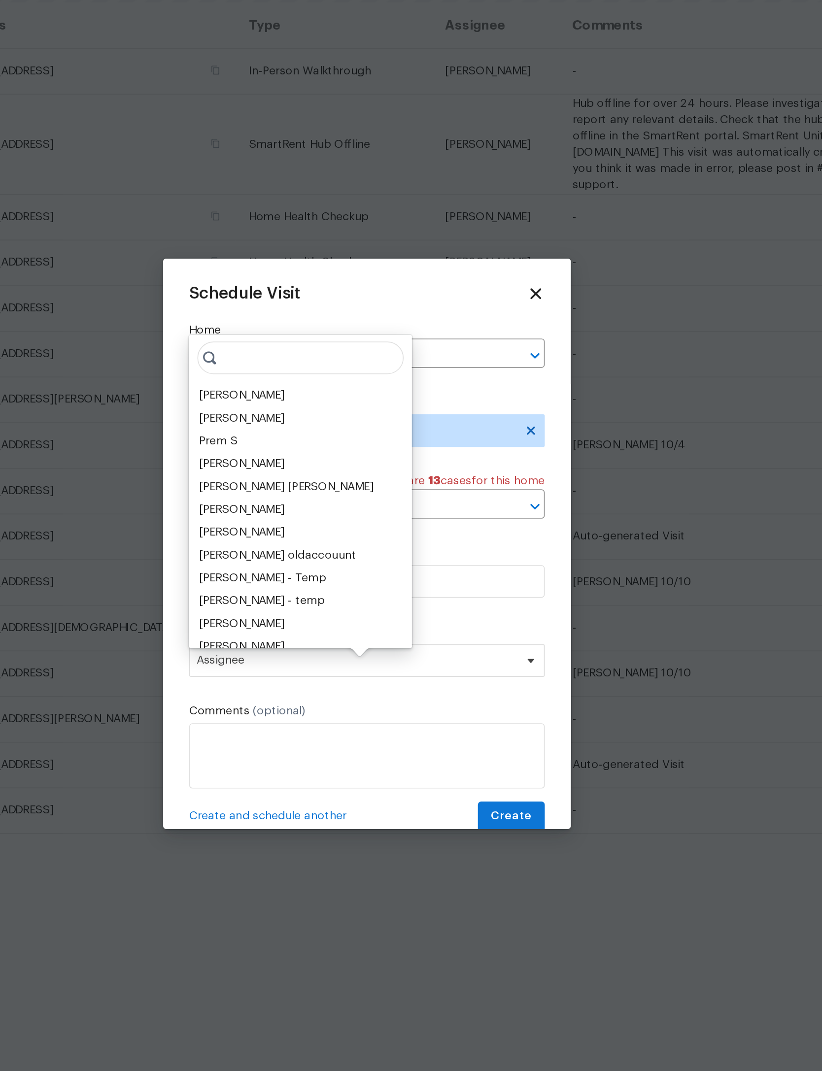
click at [309, 441] on div "[PERSON_NAME]" at bounding box center [335, 446] width 52 height 10
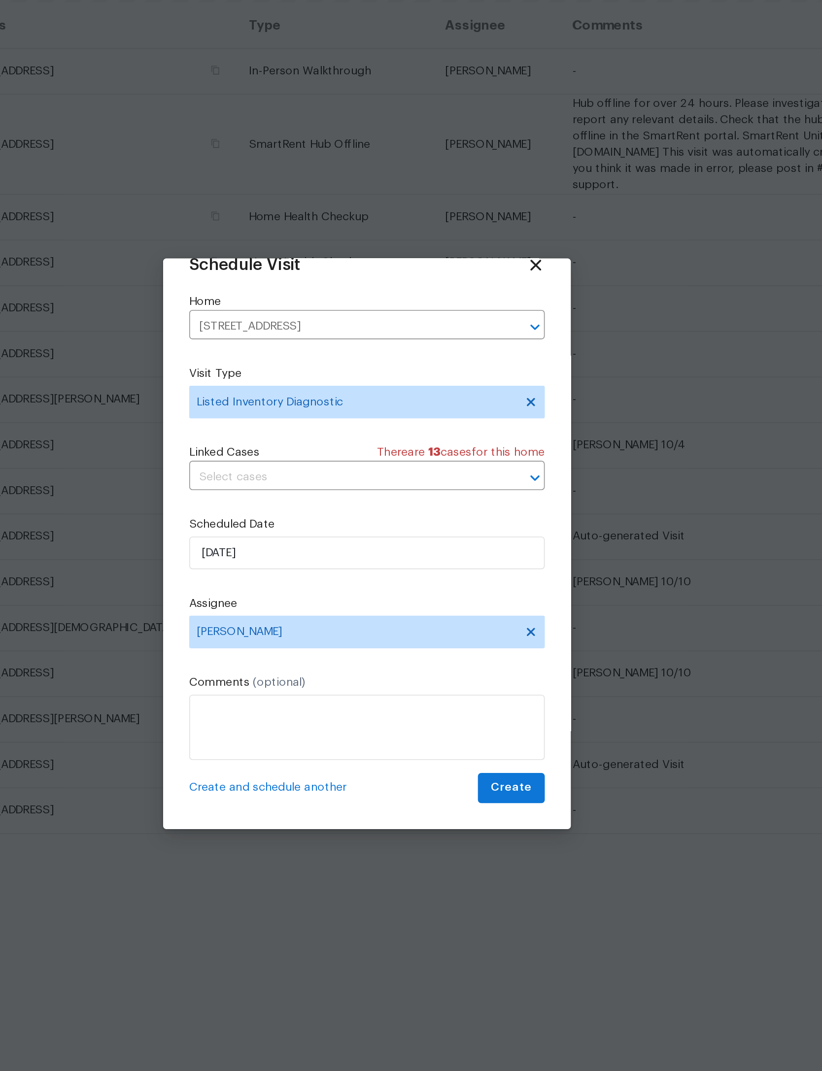
scroll to position [33, 0]
click at [486, 677] on span "Create" at bounding box center [498, 683] width 25 height 12
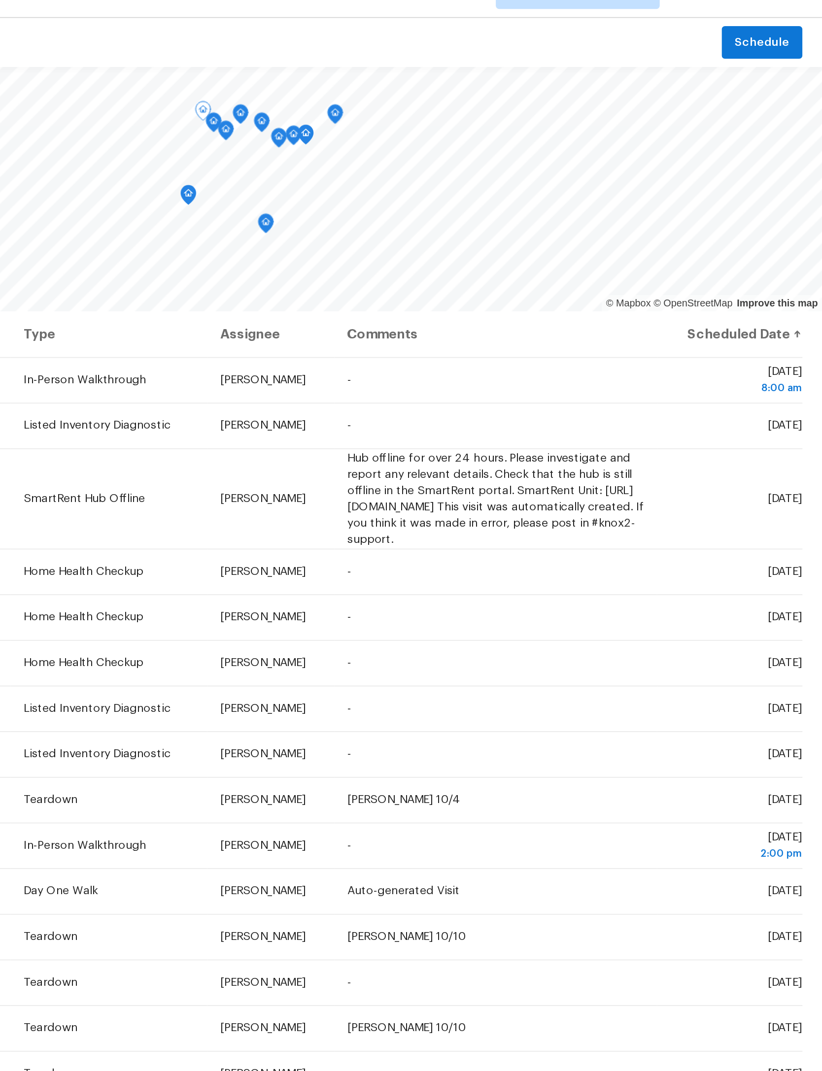
click at [0, 0] on icon at bounding box center [0, 0] width 0 height 0
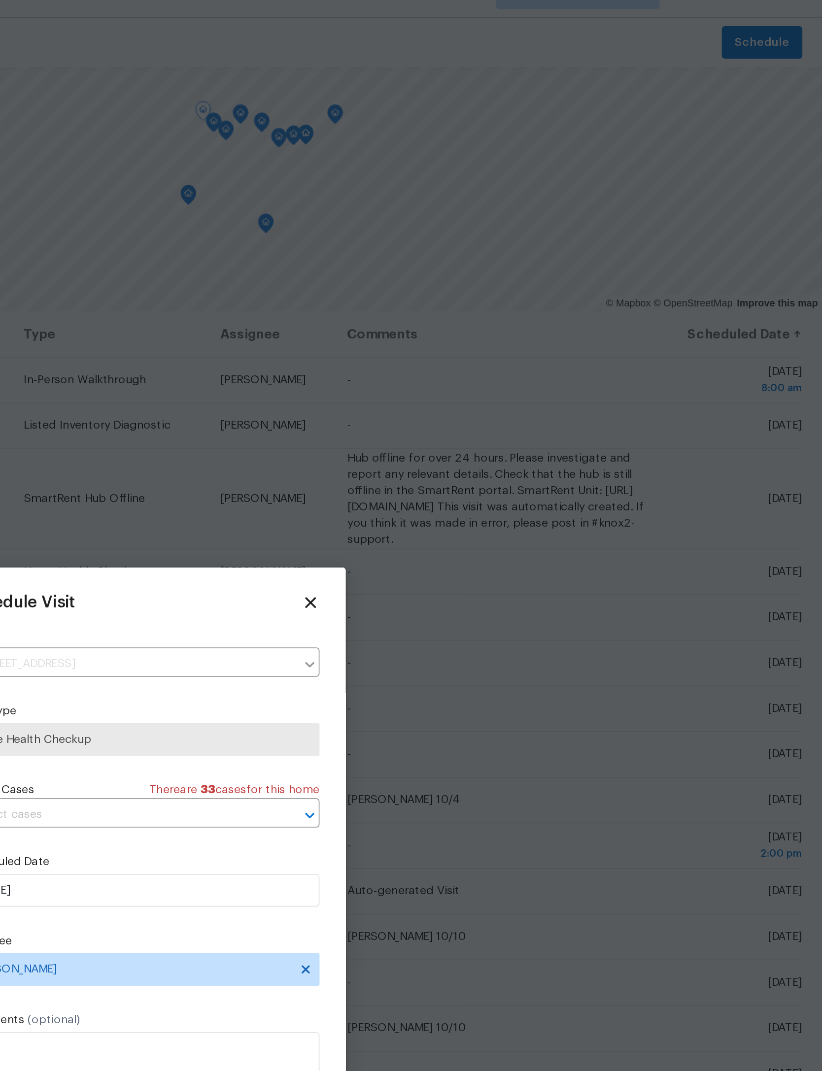
click at [288, 363] on div "Schedule Visit Home 3445 Tarpon Dr, Jacksonville, FL 32277 ​ Visit Type Home He…" at bounding box center [411, 535] width 246 height 345
click at [507, 379] on icon at bounding box center [512, 384] width 11 height 11
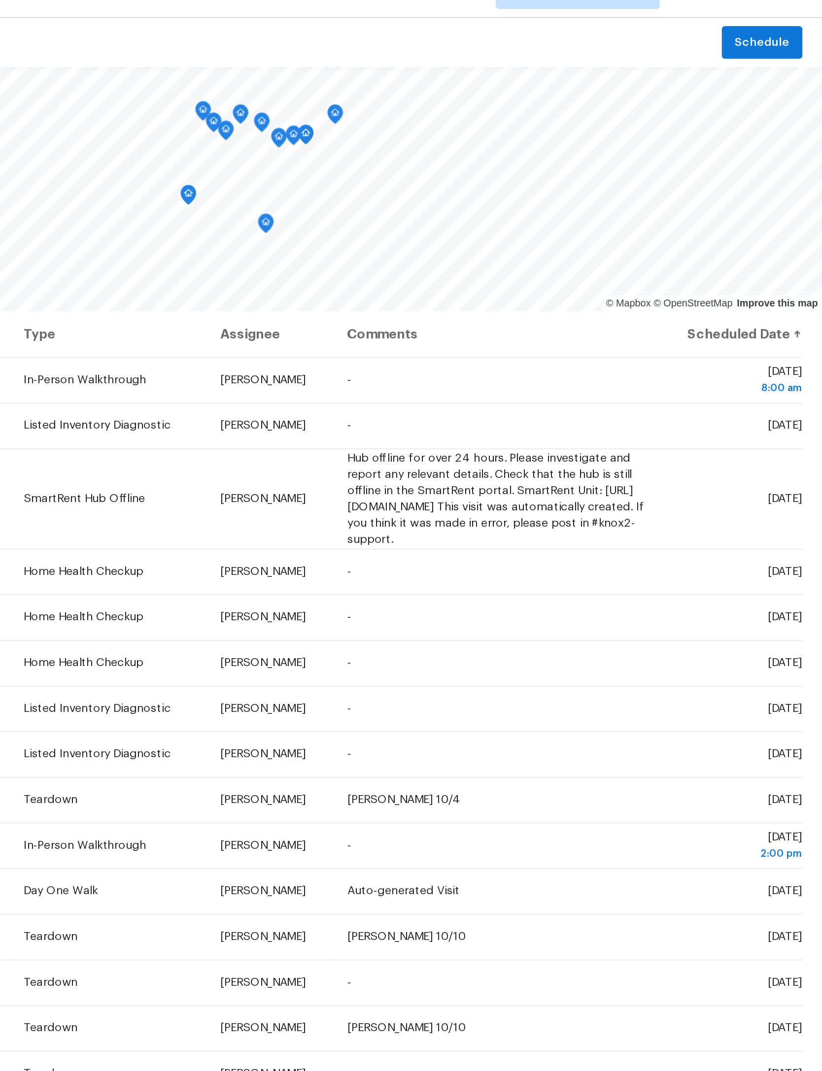
click at [0, 0] on span at bounding box center [0, 0] width 0 height 0
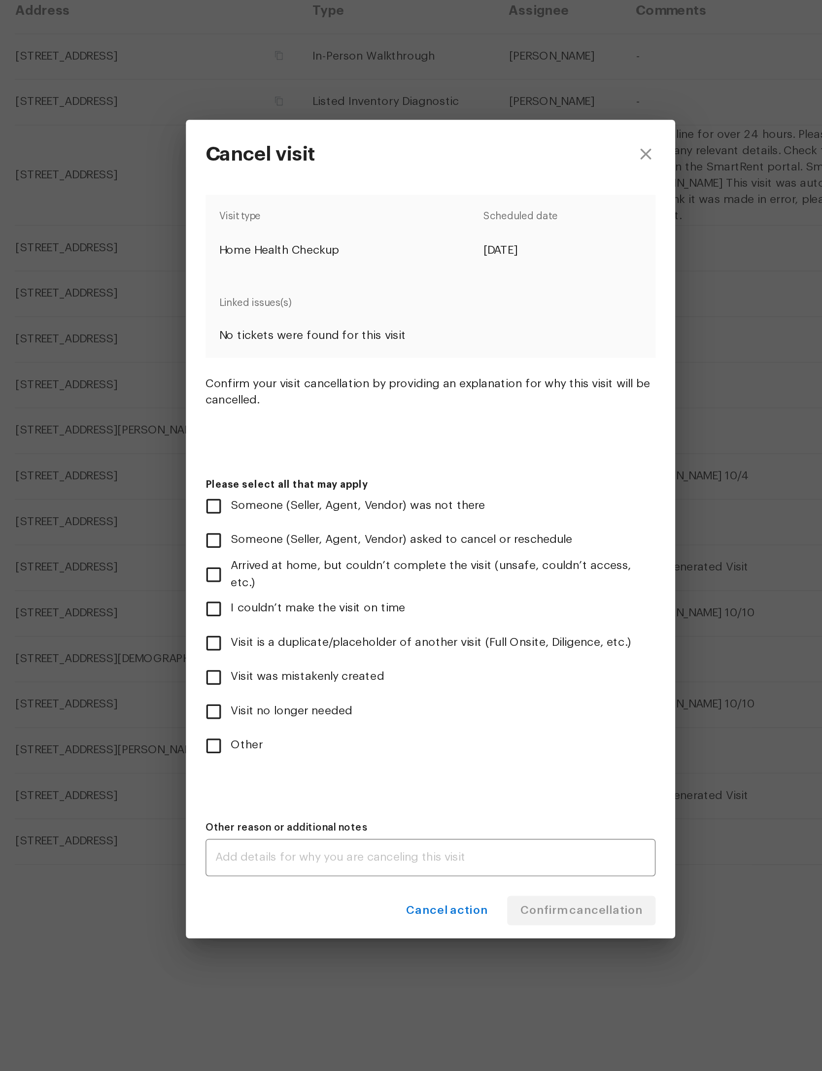
click at [269, 656] on input "Other" at bounding box center [279, 666] width 21 height 21
checkbox input "true"
click at [281, 731] on textarea at bounding box center [411, 734] width 260 height 7
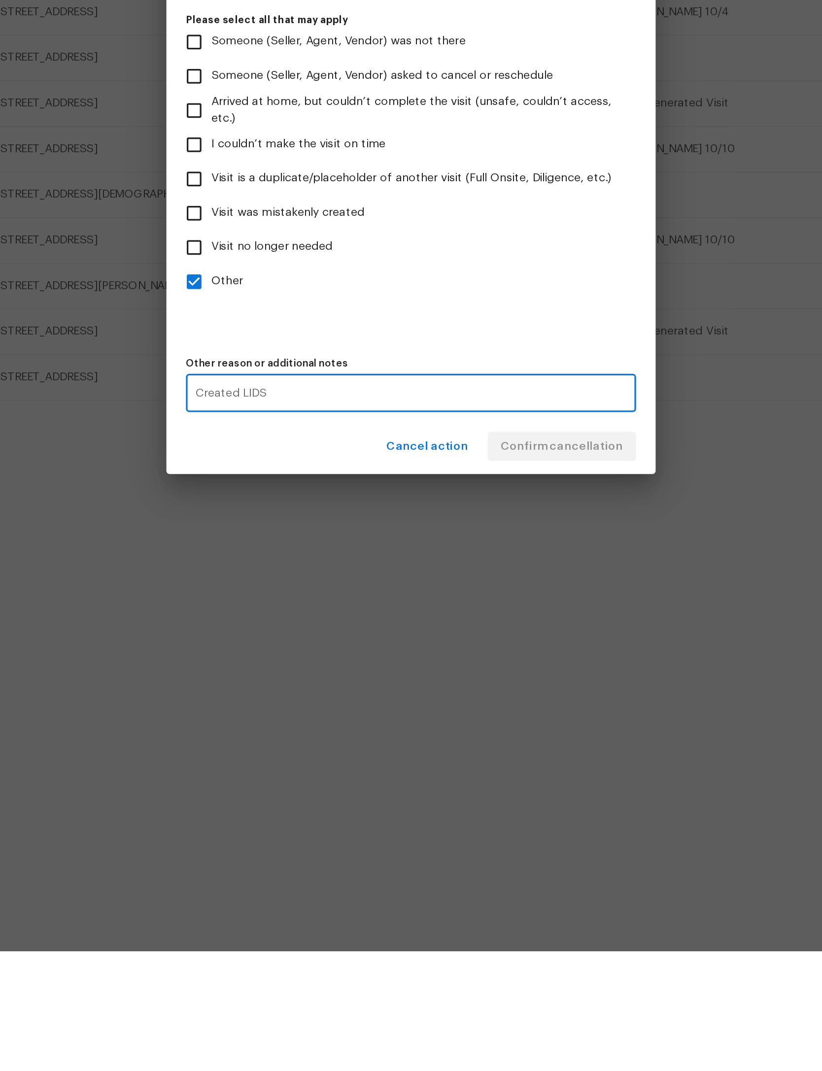
type textarea "Created LIDS"
click at [351, 656] on label "Other" at bounding box center [403, 666] width 269 height 21
click at [290, 656] on input "Other" at bounding box center [279, 666] width 21 height 21
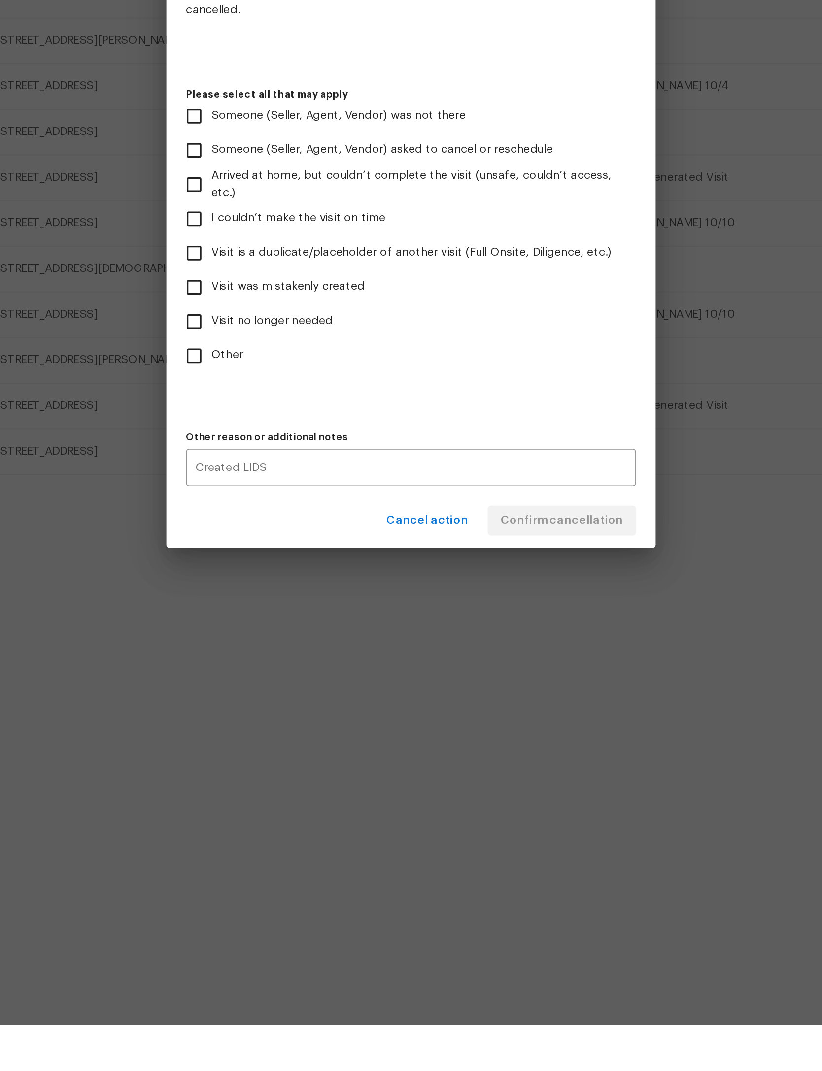
click at [269, 656] on input "Other" at bounding box center [279, 666] width 21 height 21
checkbox input "true"
click at [465, 760] on span "Confirm cancellation" at bounding box center [502, 766] width 74 height 12
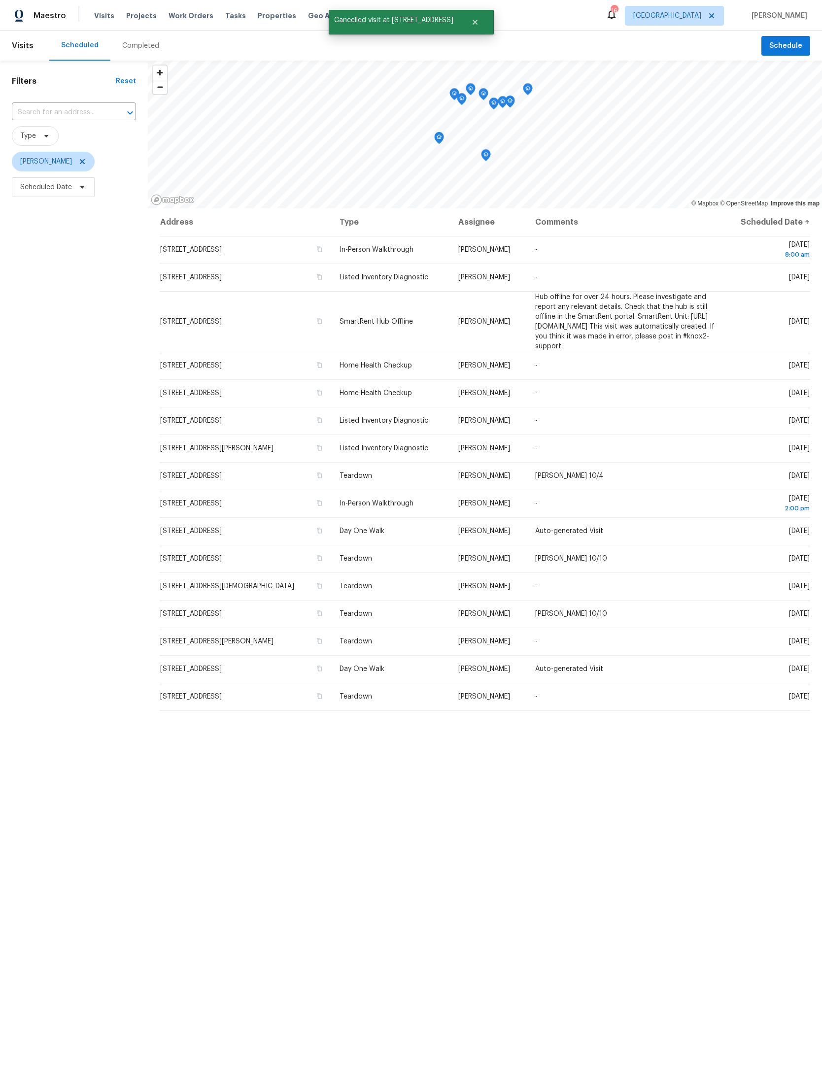
scroll to position [0, 0]
click at [792, 45] on span "Schedule" at bounding box center [785, 46] width 33 height 12
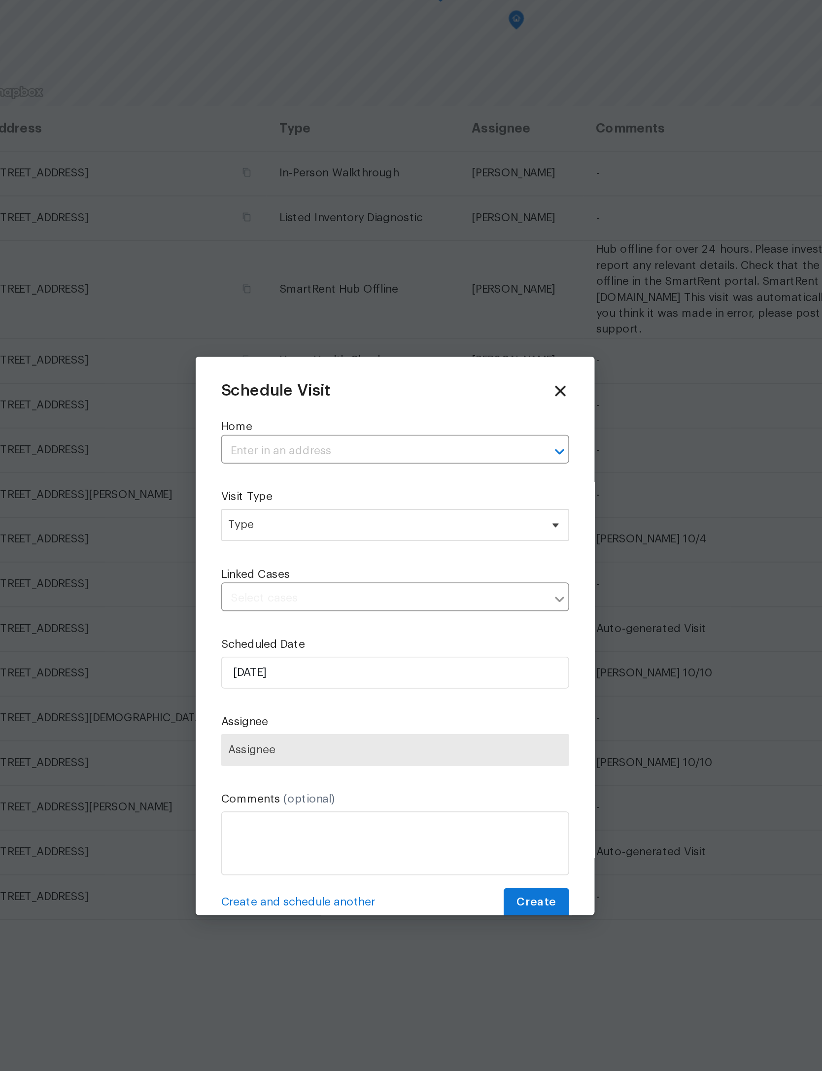
click at [303, 414] on input "text" at bounding box center [396, 421] width 187 height 15
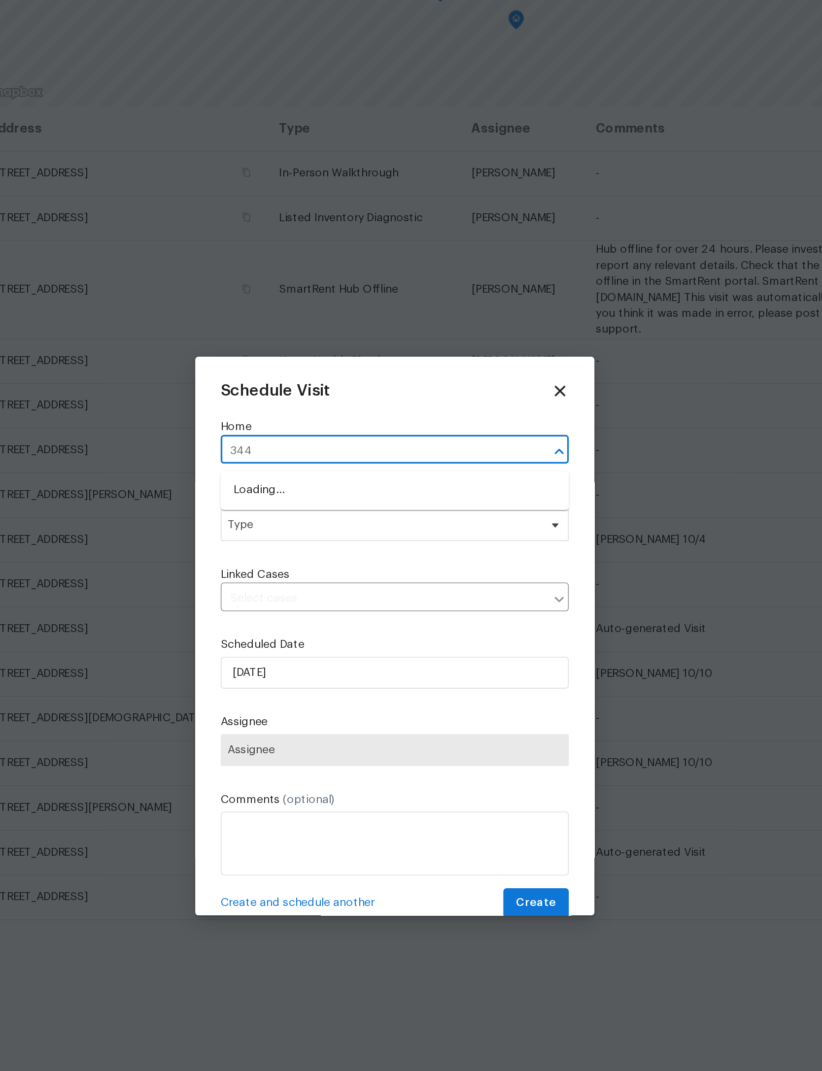
type input "3445"
click at [303, 454] on li "3445 Tarpon Dr, Jacksonville, FL 32277" at bounding box center [410, 462] width 215 height 16
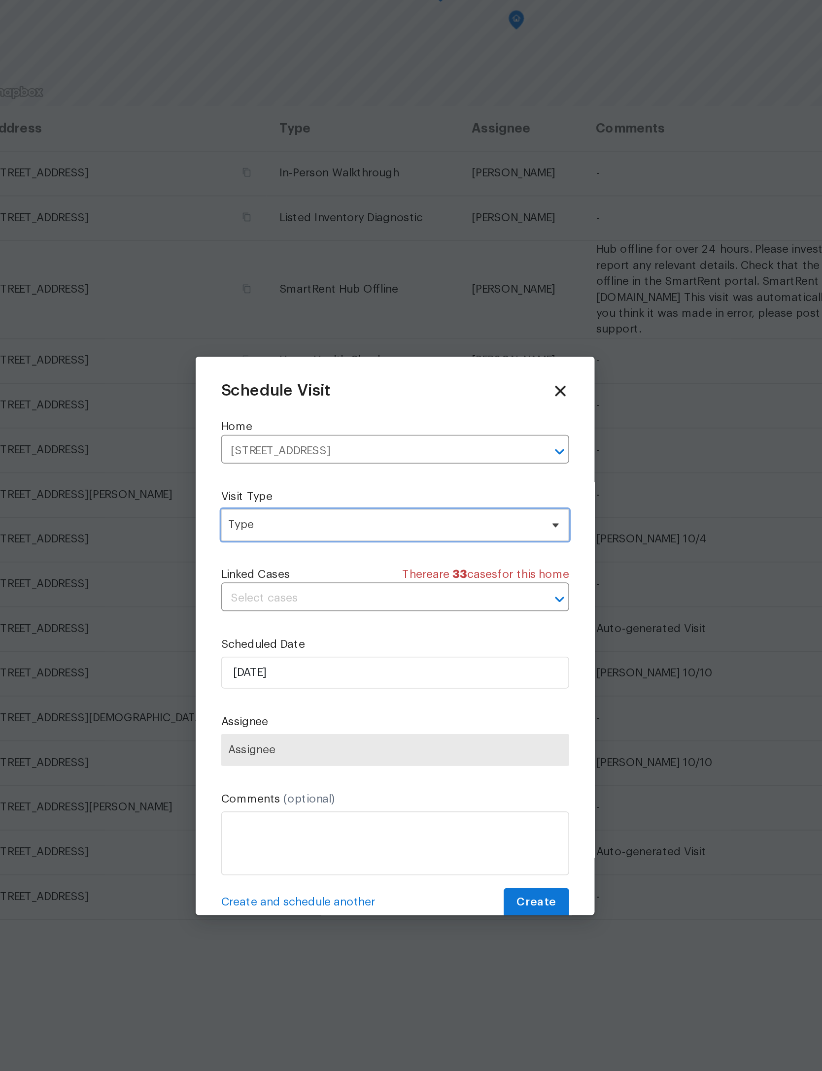
click at [303, 457] on span "Type" at bounding box center [410, 467] width 215 height 20
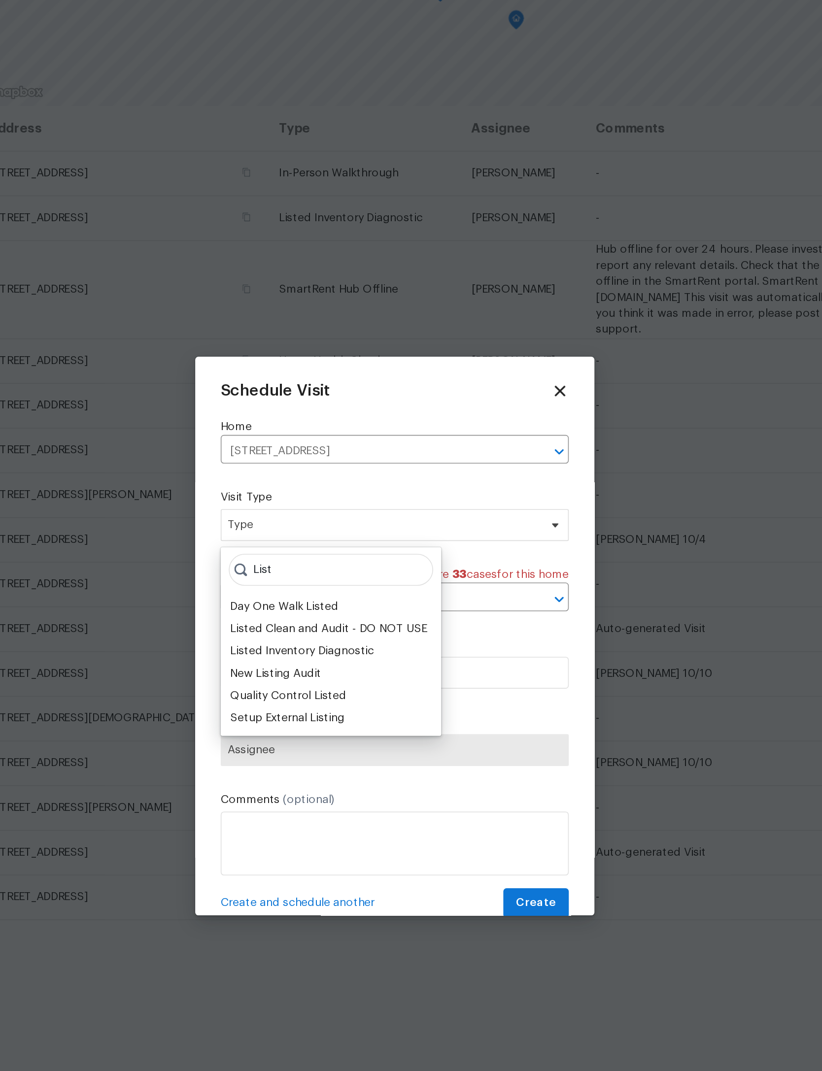
type input "List"
click at [309, 540] on div "Listed Inventory Diagnostic" at bounding box center [353, 545] width 89 height 10
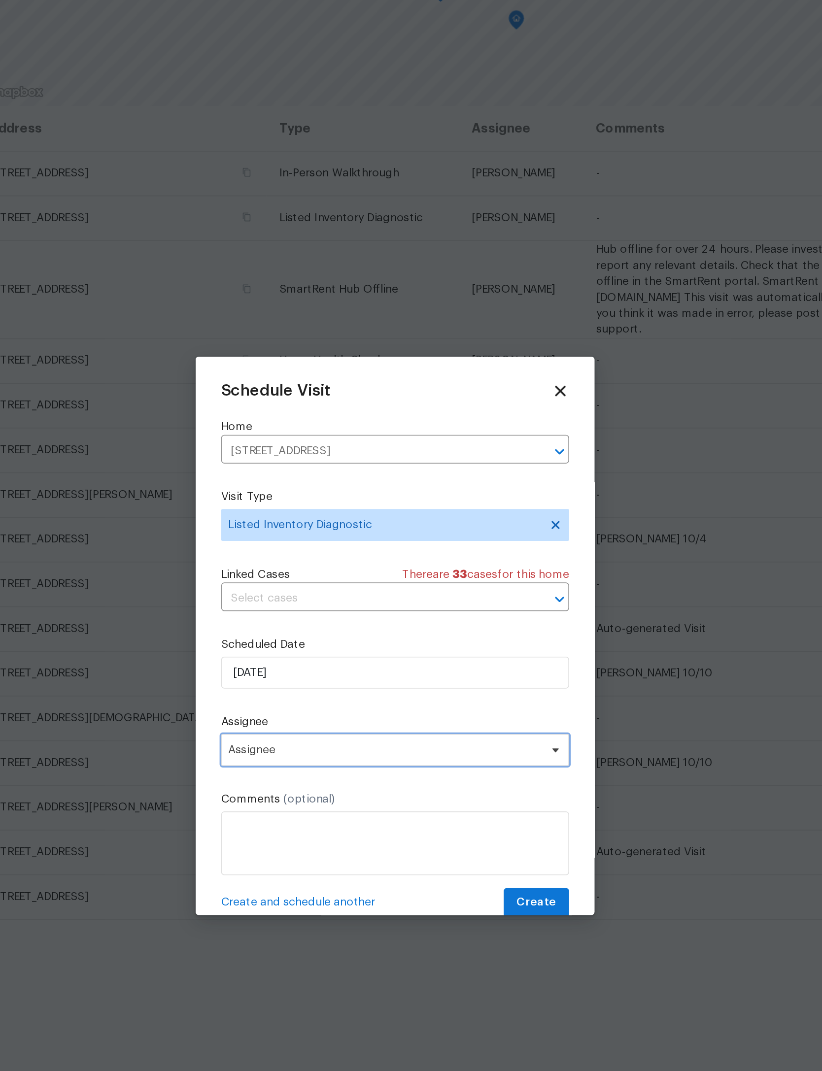
click at [308, 602] on span "Assignee" at bounding box center [404, 606] width 193 height 8
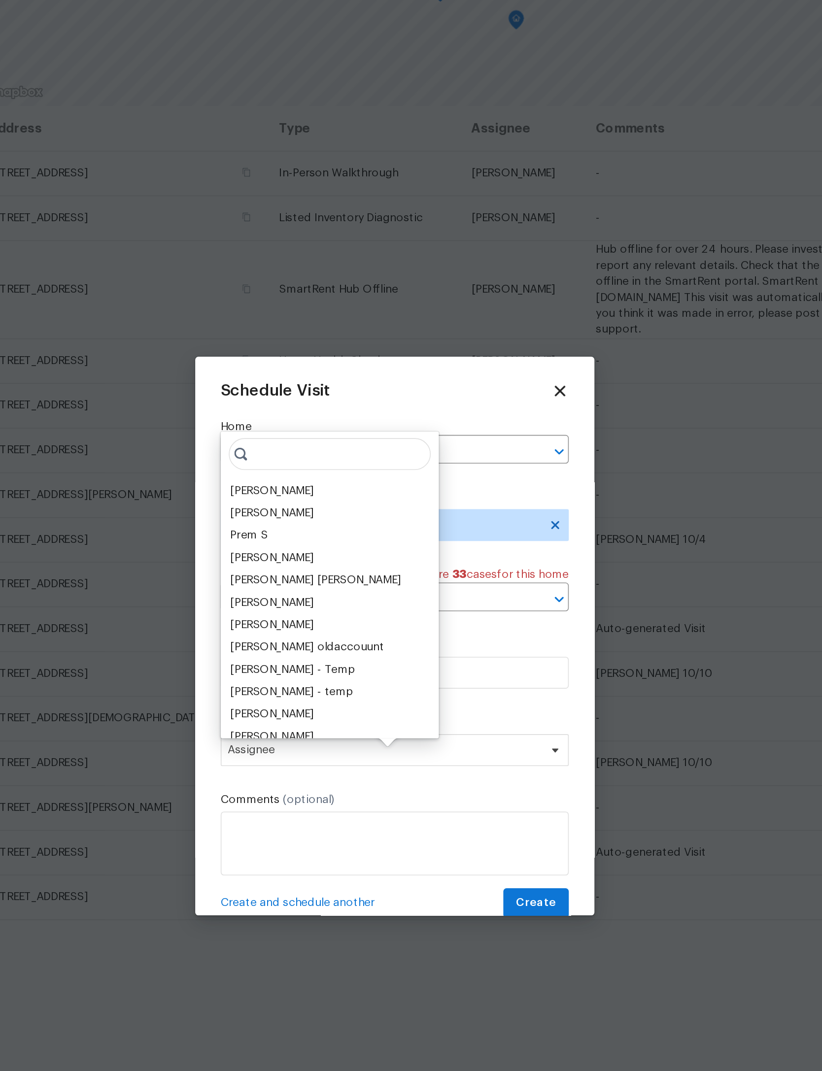
click at [309, 441] on div "[PERSON_NAME]" at bounding box center [335, 446] width 52 height 10
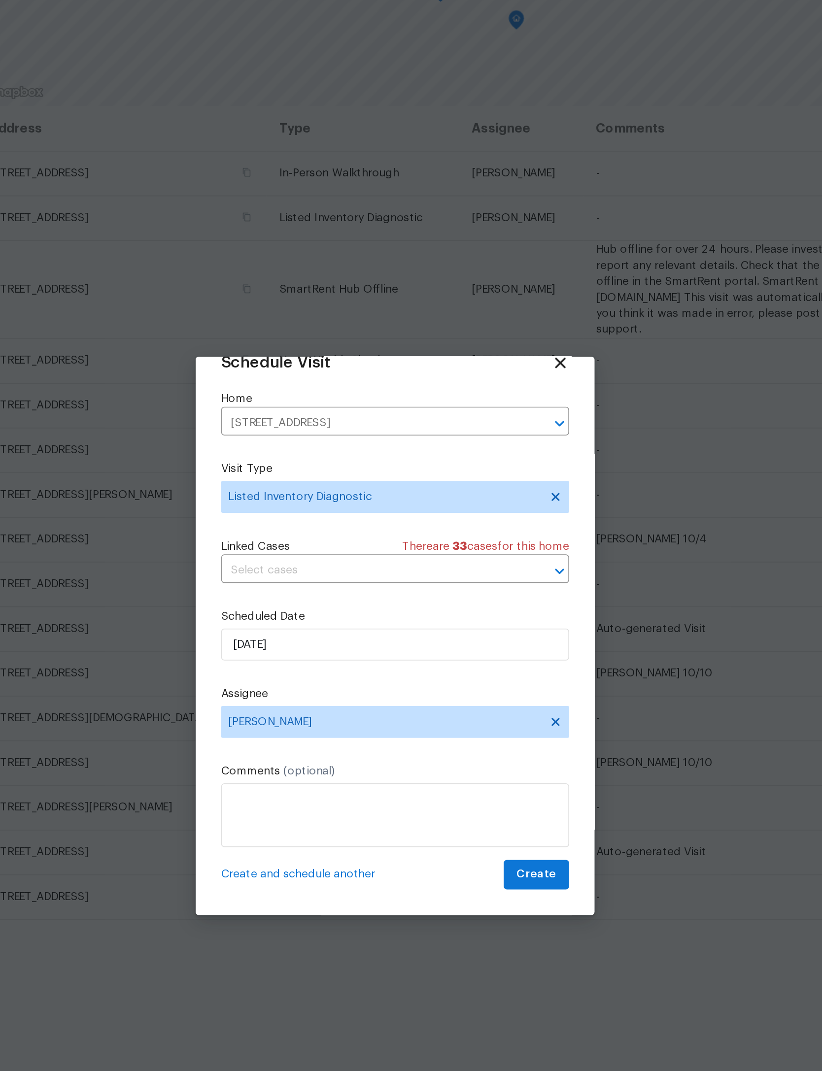
scroll to position [33, 0]
click at [486, 677] on span "Create" at bounding box center [498, 683] width 25 height 12
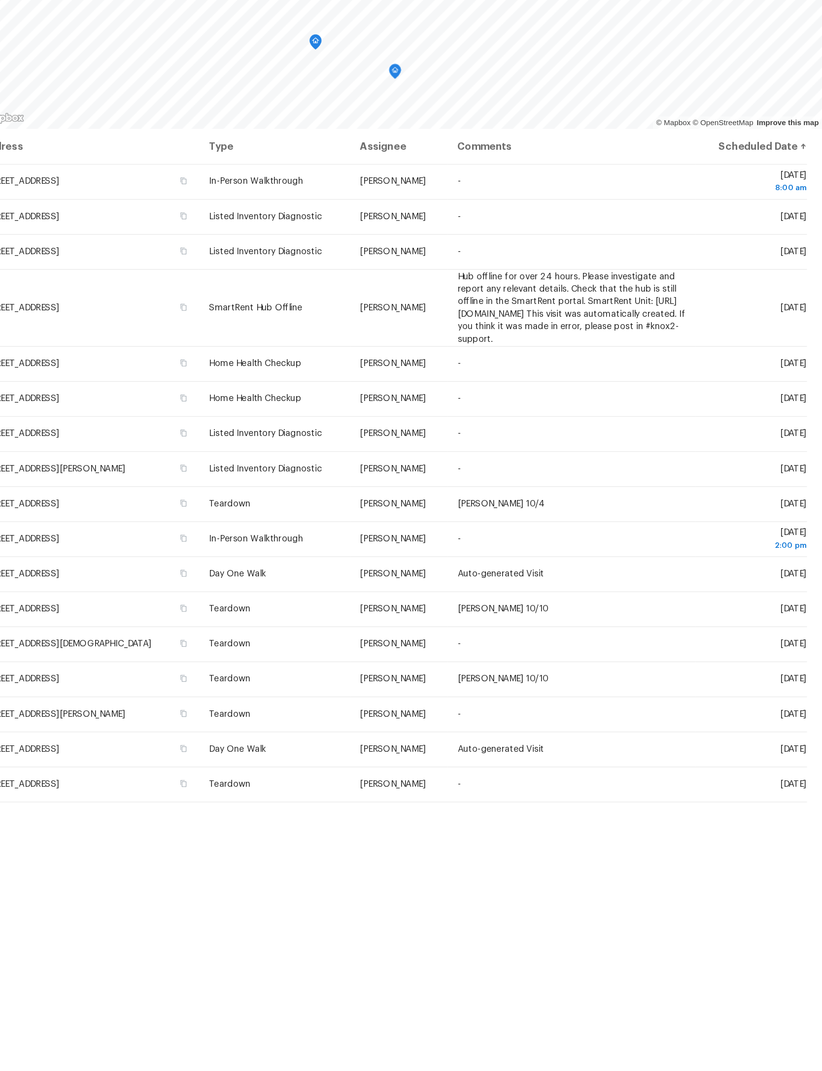
click at [0, 0] on icon at bounding box center [0, 0] width 0 height 0
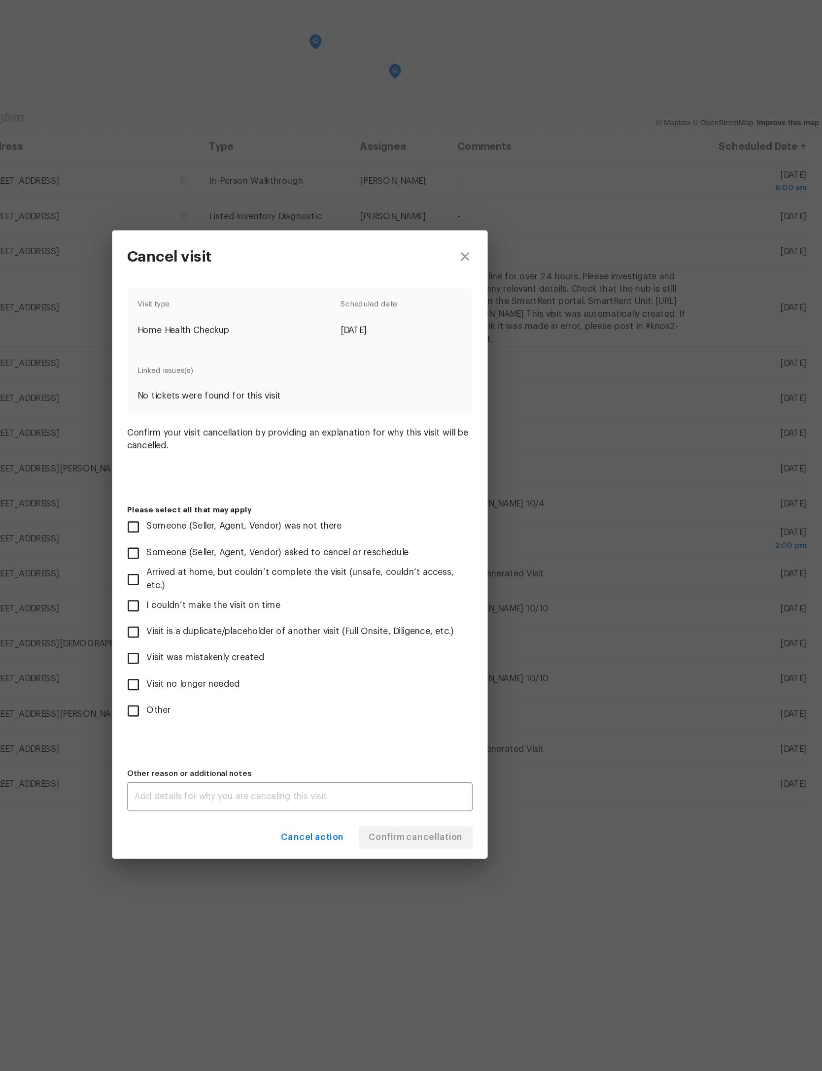
click at [269, 656] on input "Other" at bounding box center [279, 666] width 21 height 21
checkbox input "true"
click at [281, 731] on textarea at bounding box center [411, 734] width 260 height 7
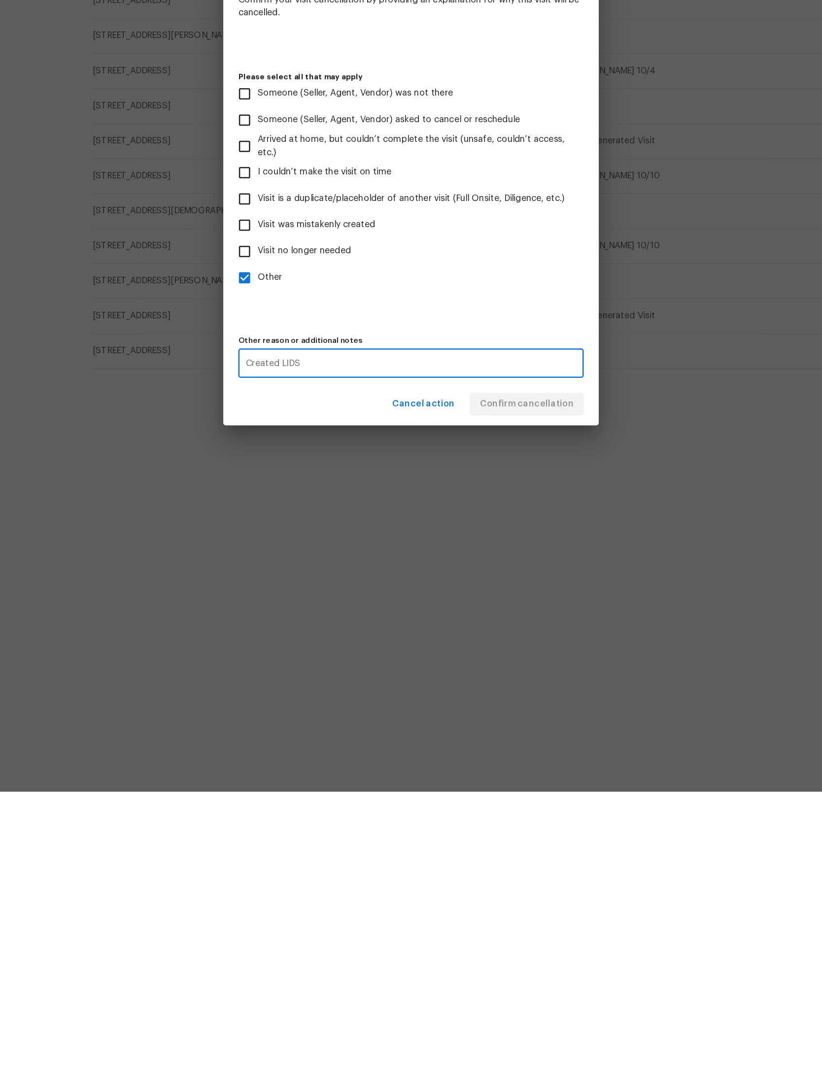
type textarea "Created LIDS"
click at [397, 333] on div "Visit type Home Health Checkup Scheduled date 9/29/2025 Linked issues(s) No tic…" at bounding box center [411, 539] width 272 height 412
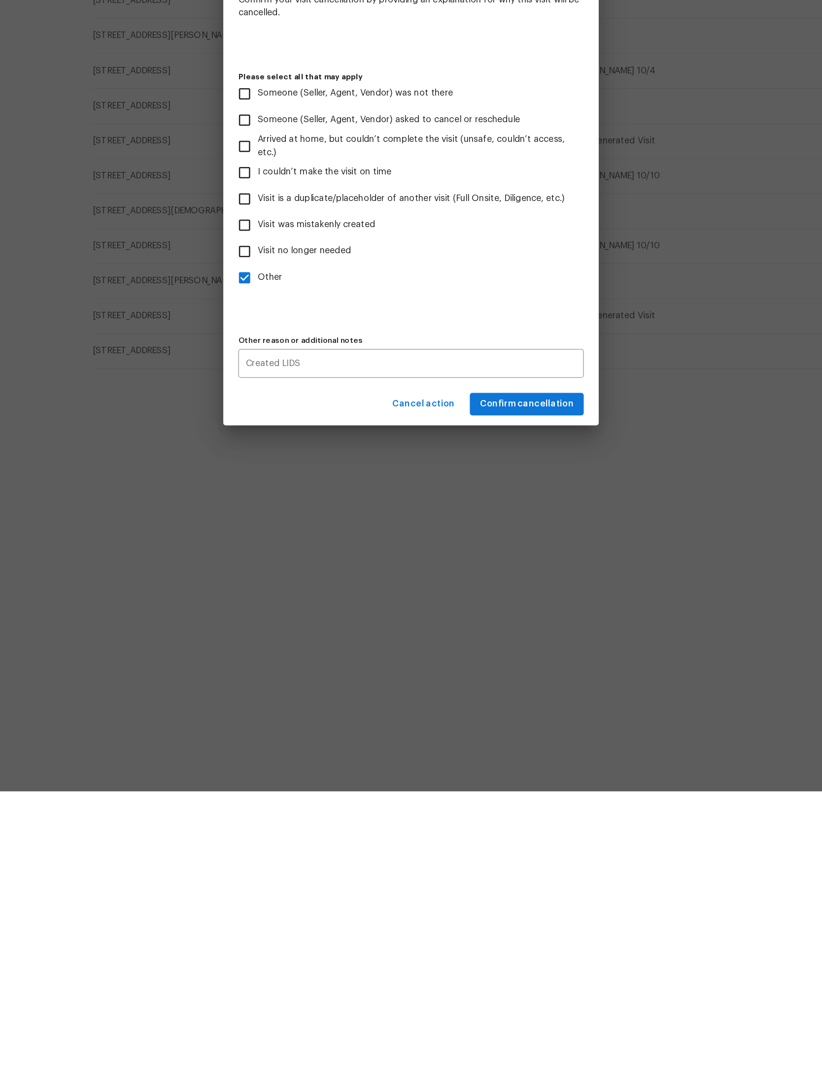
click at [419, 545] on div "Cancel visit Visit type Home Health Checkup Scheduled date 9/29/2025 Linked iss…" at bounding box center [411, 535] width 822 height 1071
checkbox input "false"
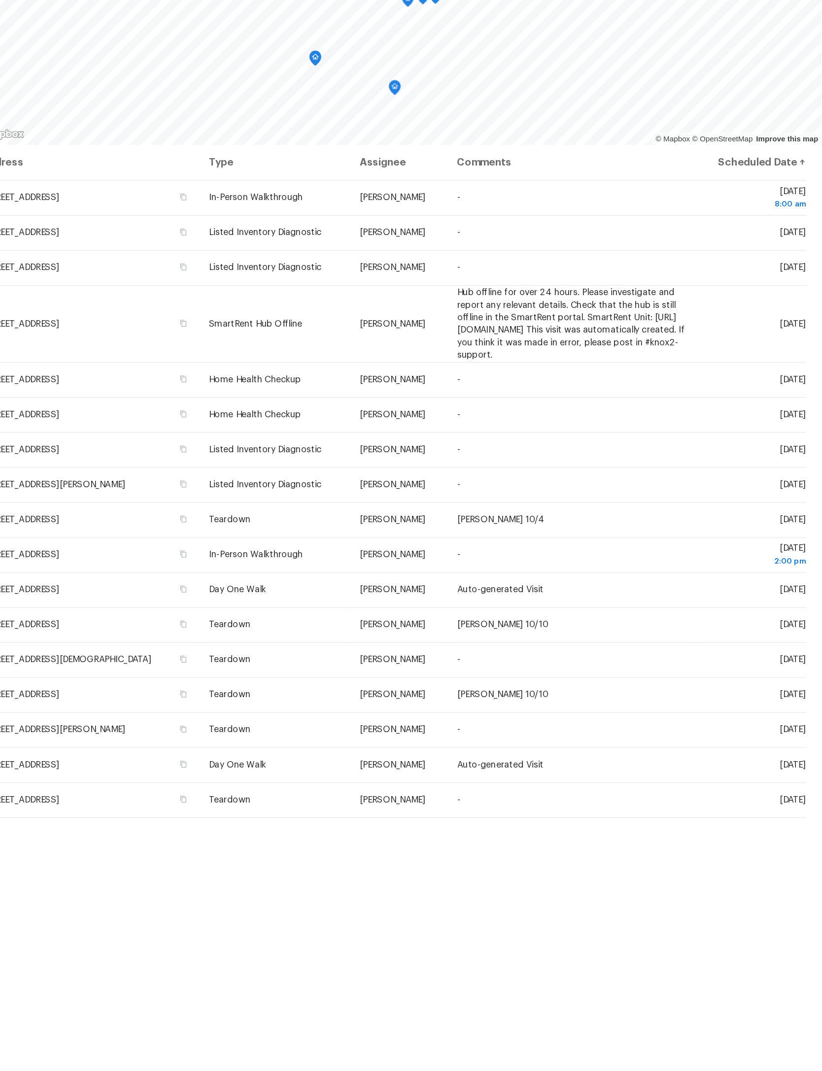
click at [0, 0] on span at bounding box center [0, 0] width 0 height 0
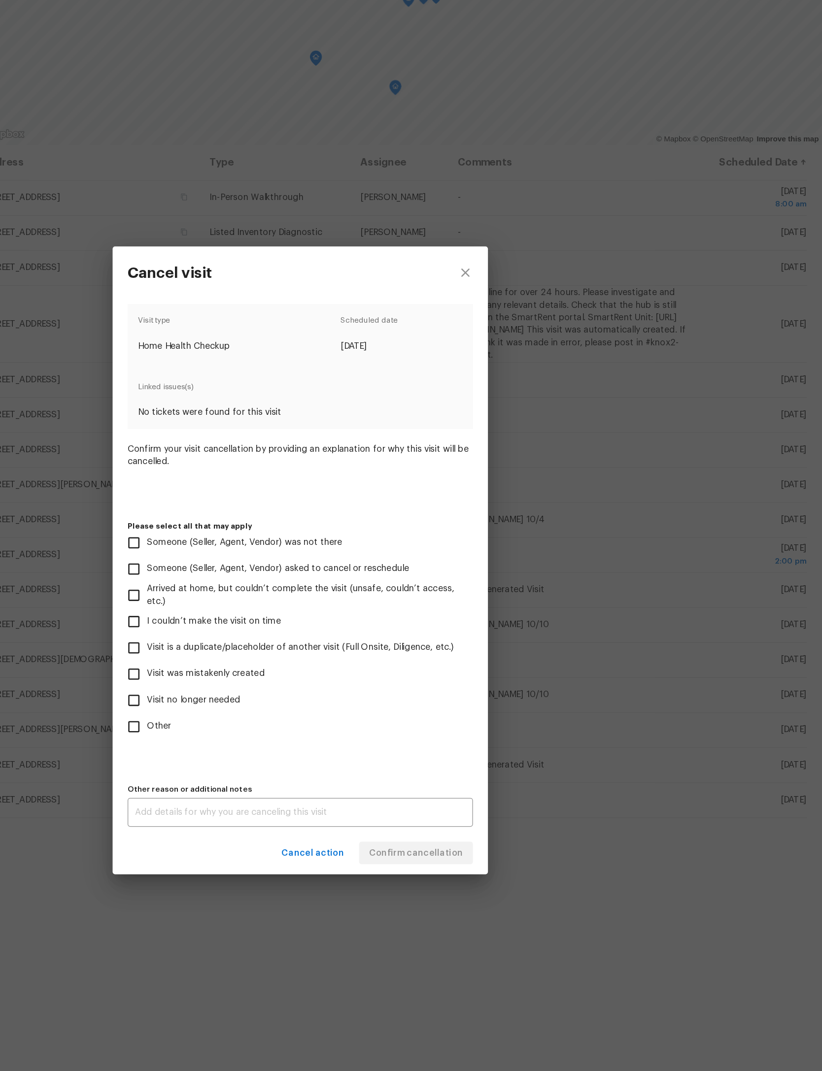
click at [269, 656] on input "Other" at bounding box center [279, 666] width 21 height 21
checkbox input "true"
click at [275, 723] on div "x Other reason or additional notes" at bounding box center [411, 734] width 272 height 23
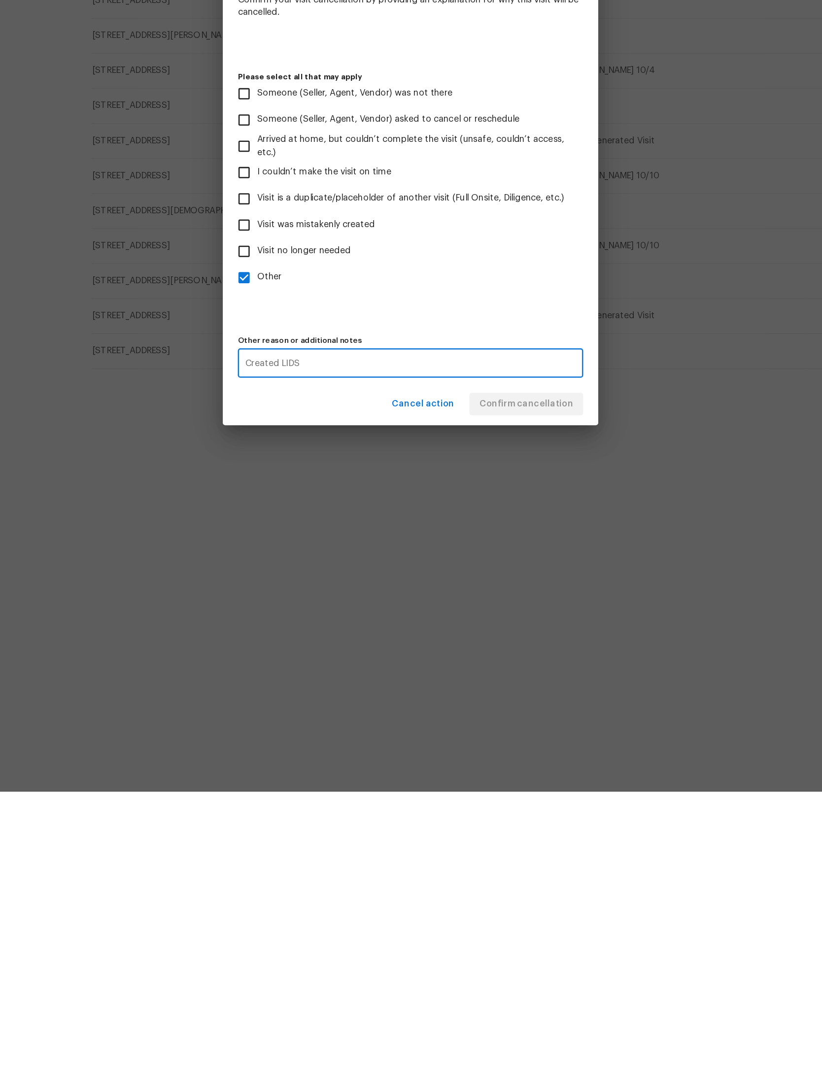
type textarea "Created LIDS"
click at [434, 333] on div "Visit type Home Health Checkup Scheduled date 9/29/2025 Linked issues(s) No tic…" at bounding box center [411, 539] width 272 height 412
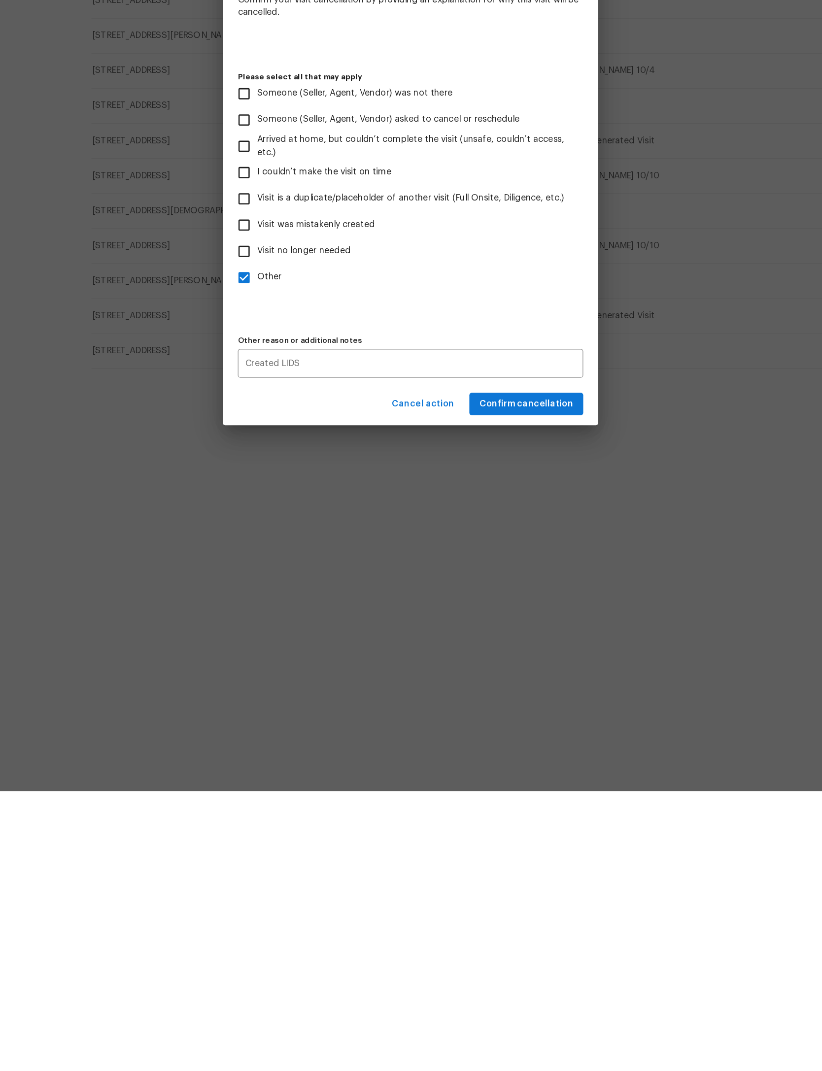
click at [416, 540] on div "Cancel visit Visit type Home Health Checkup Scheduled date 9/29/2025 Linked iss…" at bounding box center [411, 535] width 822 height 1071
checkbox input "false"
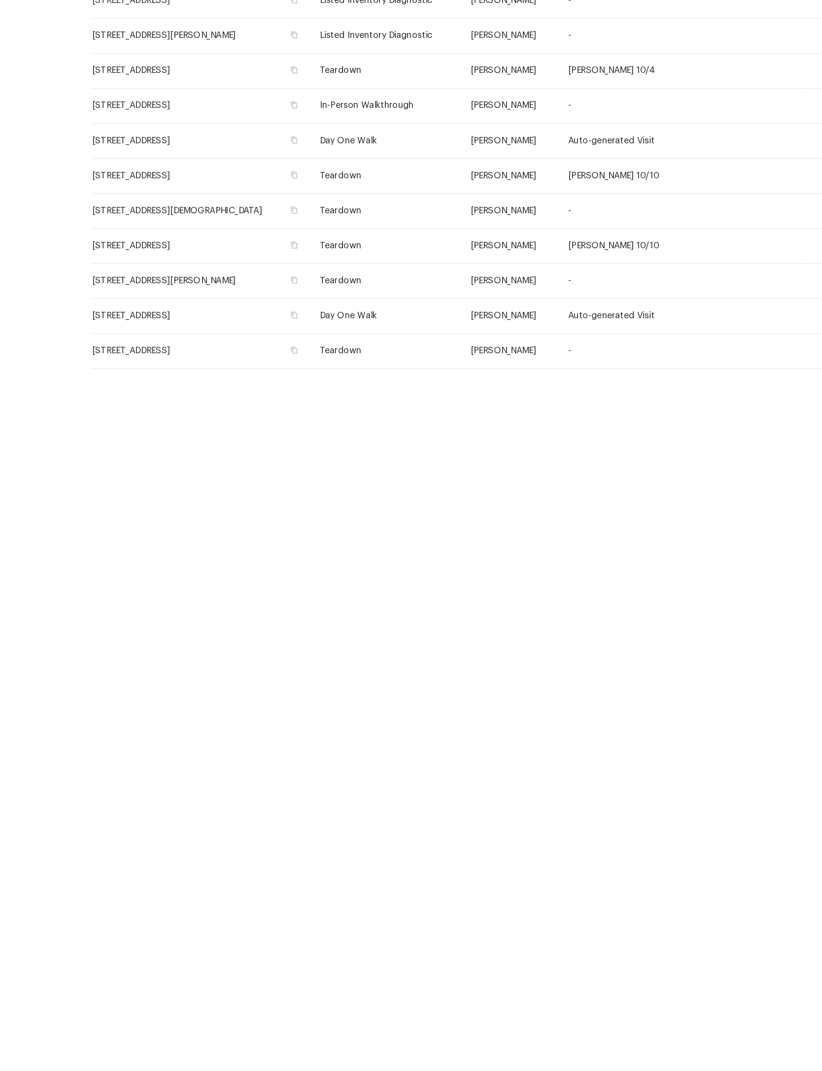
scroll to position [0, 0]
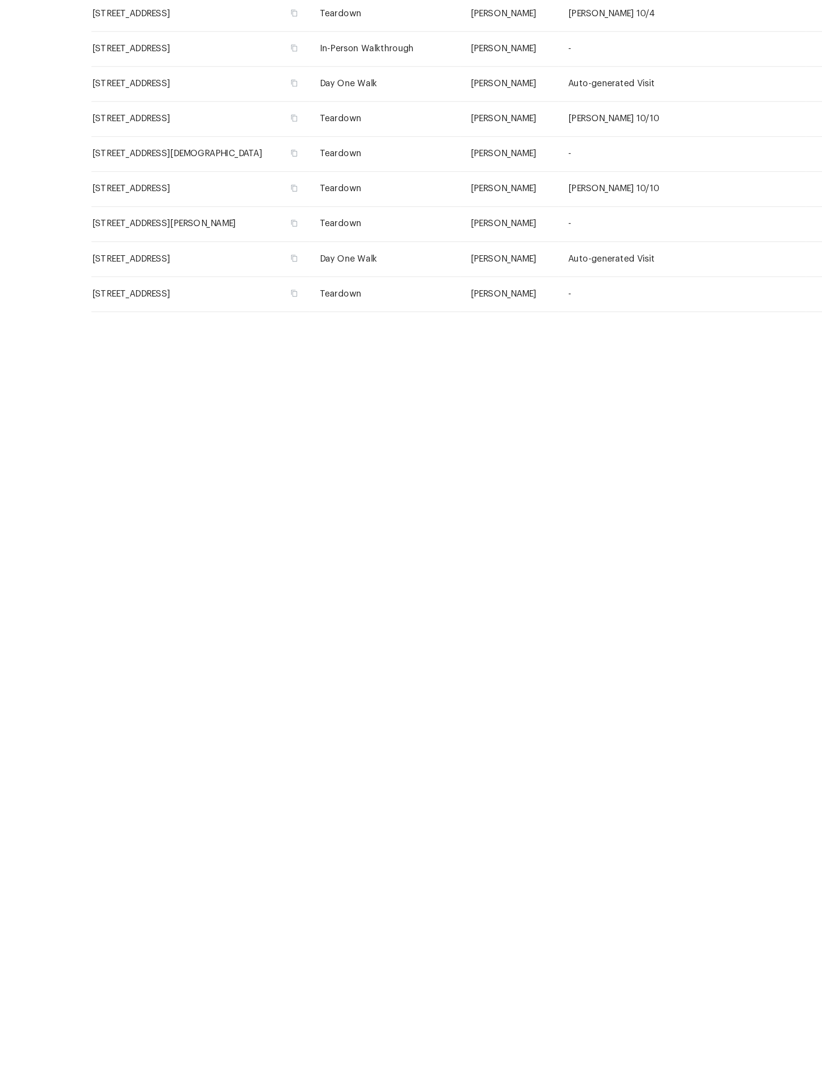
click at [769, 44] on span "Schedule" at bounding box center [785, 46] width 33 height 12
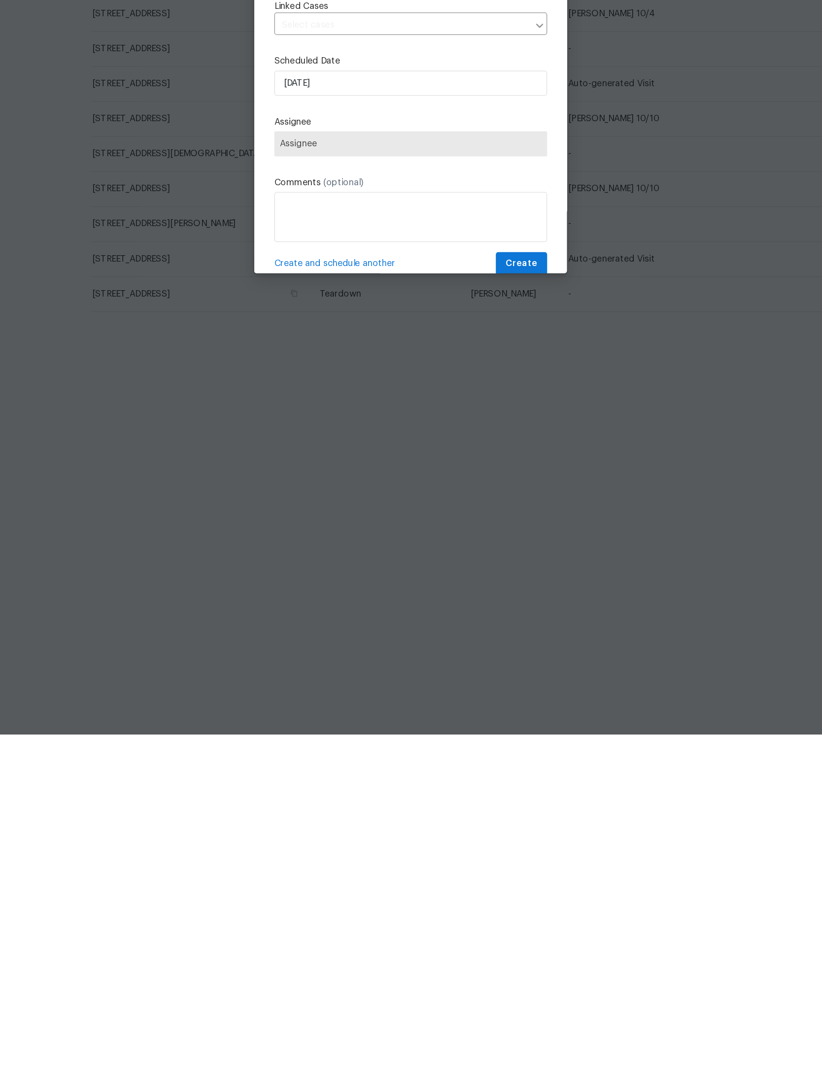
scroll to position [1, 0]
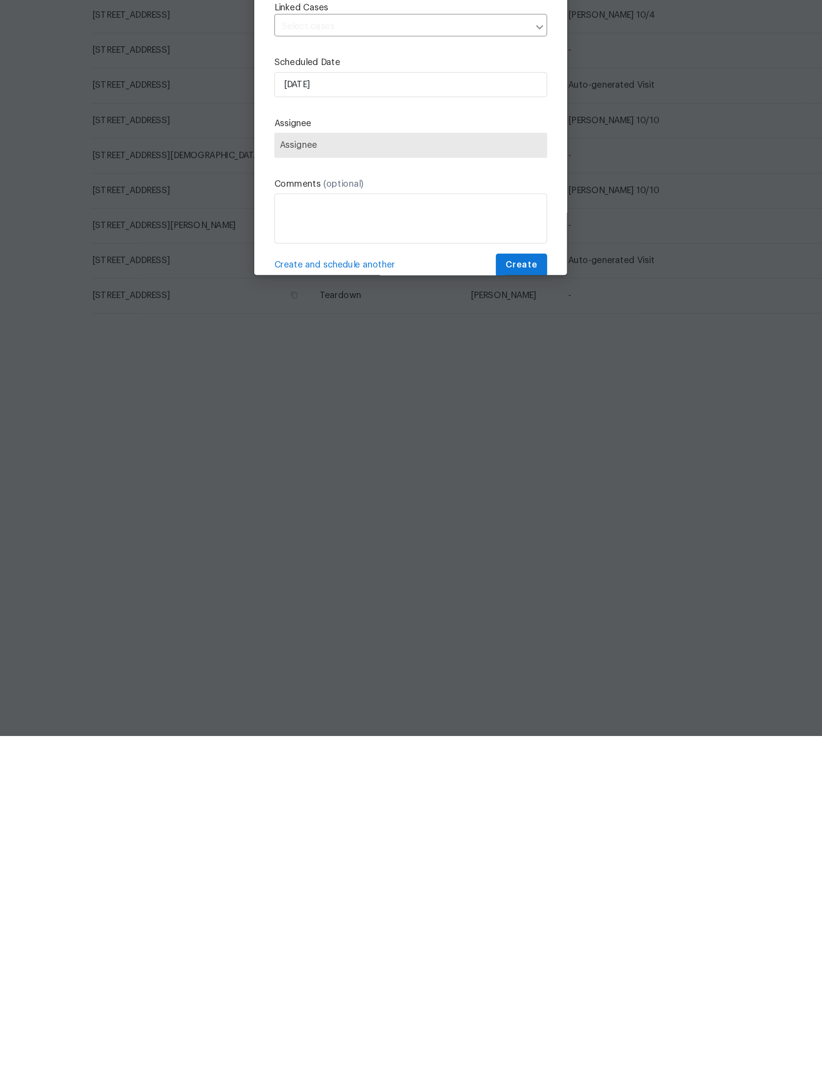
click at [303, 429] on input "text" at bounding box center [396, 421] width 187 height 15
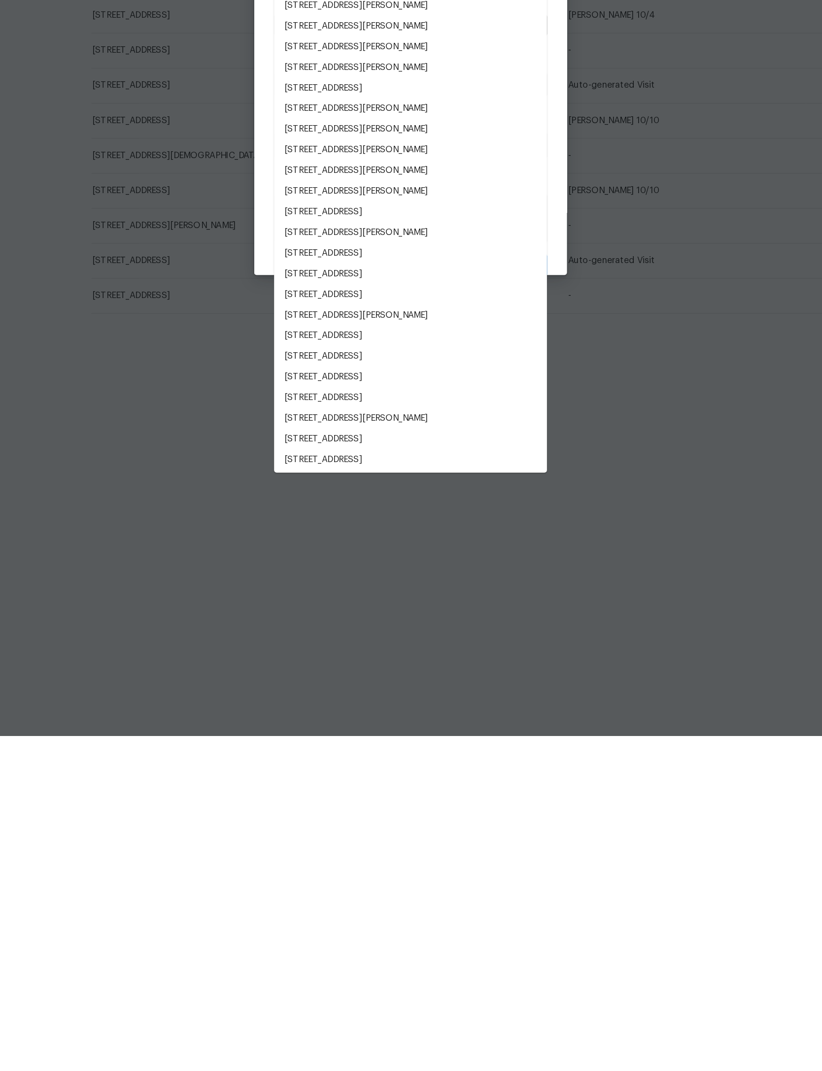
scroll to position [0, 0]
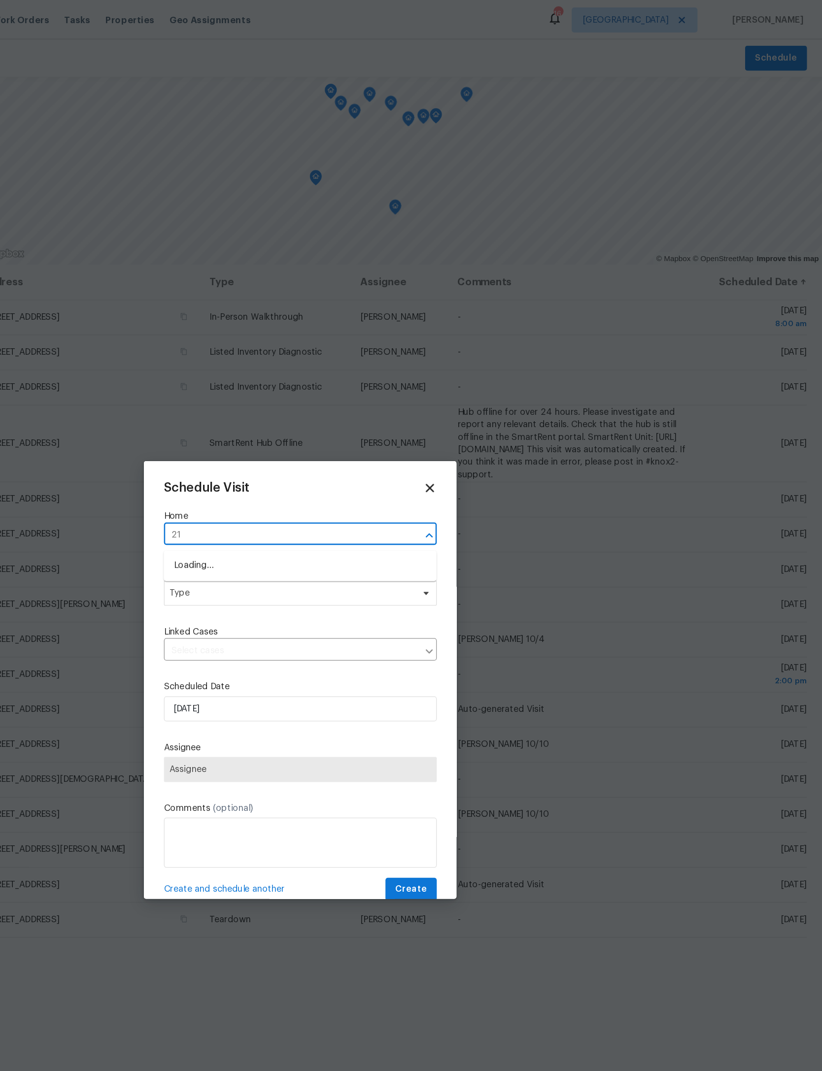
type input "2"
type input "broad water"
click at [308, 468] on li "2212 Broad Water Ct, Jacksonville, FL 32225" at bounding box center [410, 462] width 215 height 16
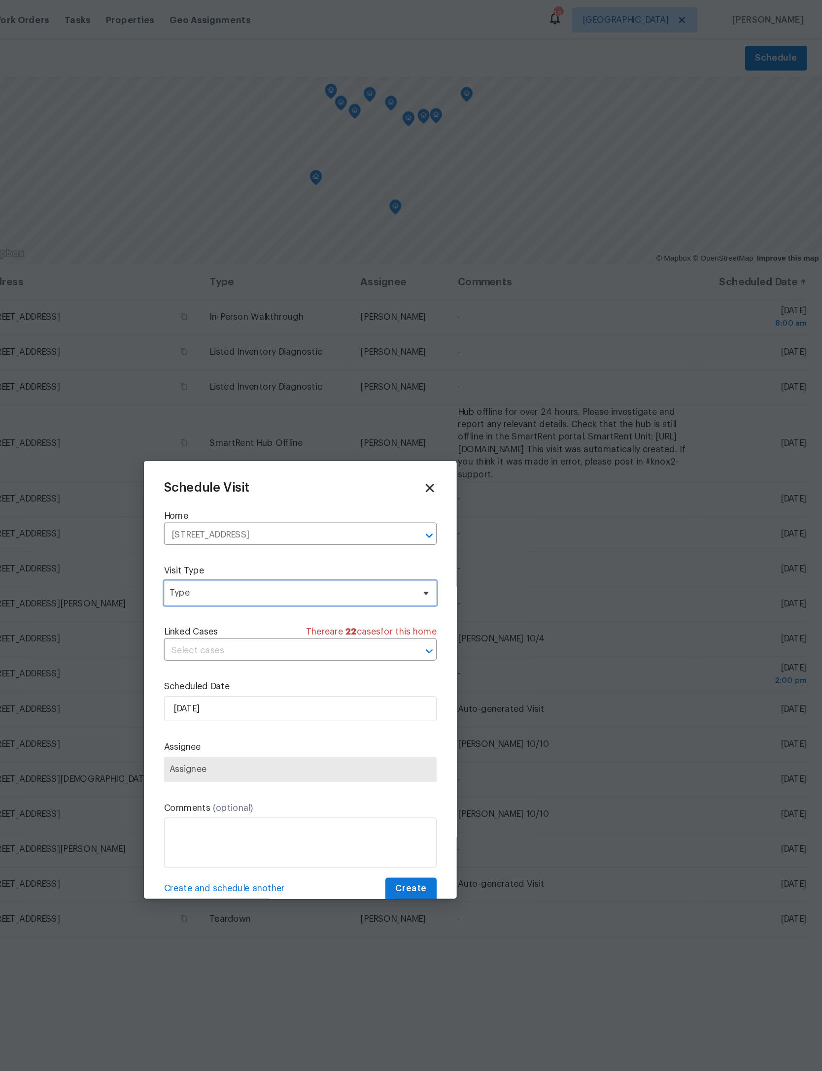
click at [303, 477] on span "Type" at bounding box center [410, 467] width 215 height 20
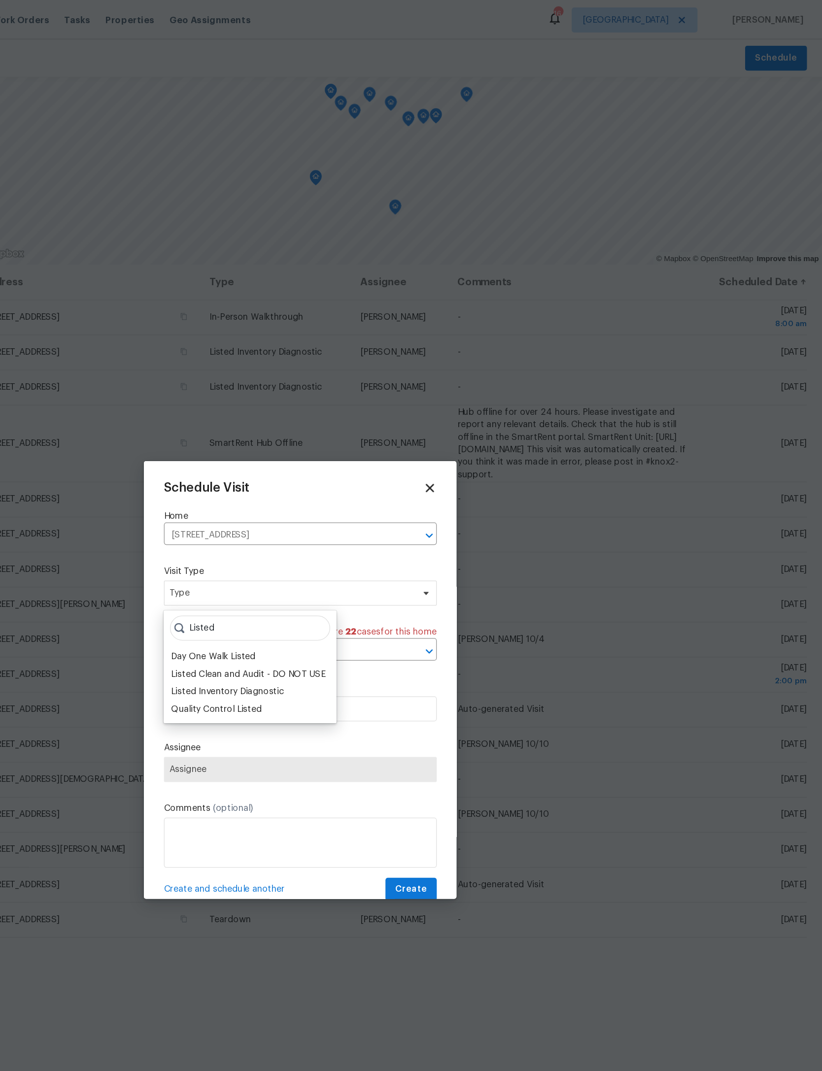
type input "Listed"
click at [309, 534] on div "Listed Clean and Audit - DO NOT USE" at bounding box center [369, 531] width 121 height 10
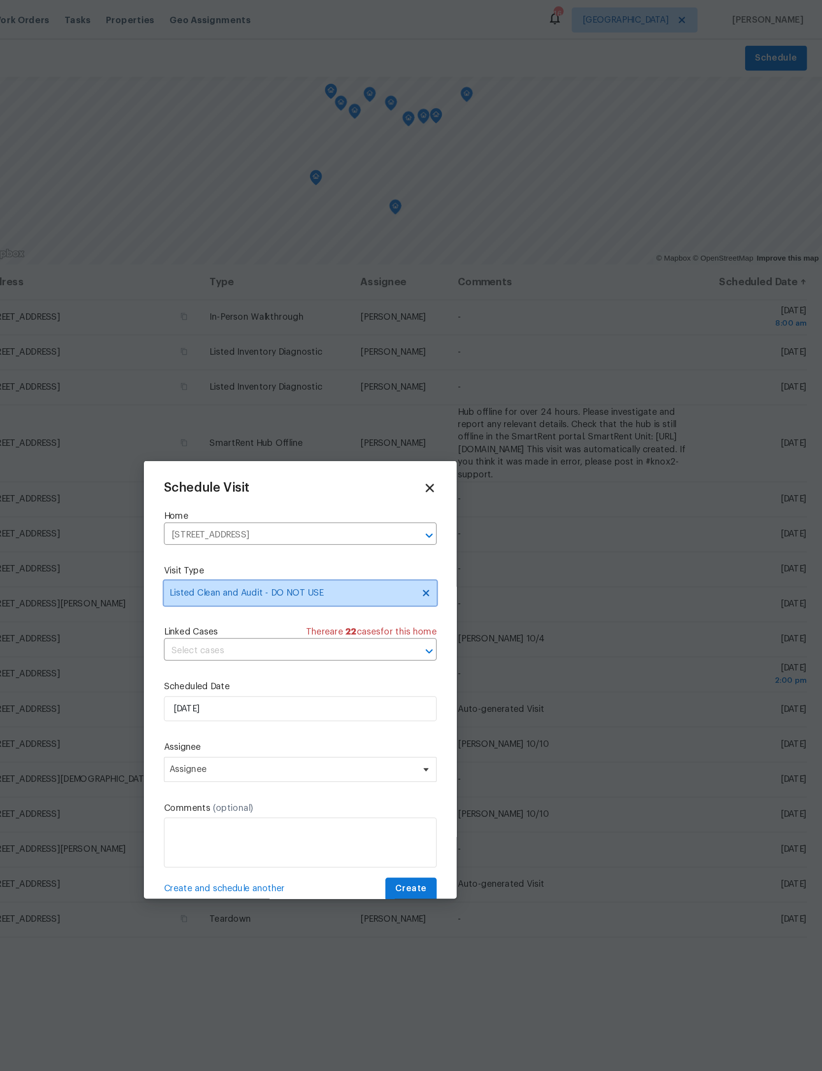
click at [506, 469] on icon at bounding box center [510, 467] width 8 height 8
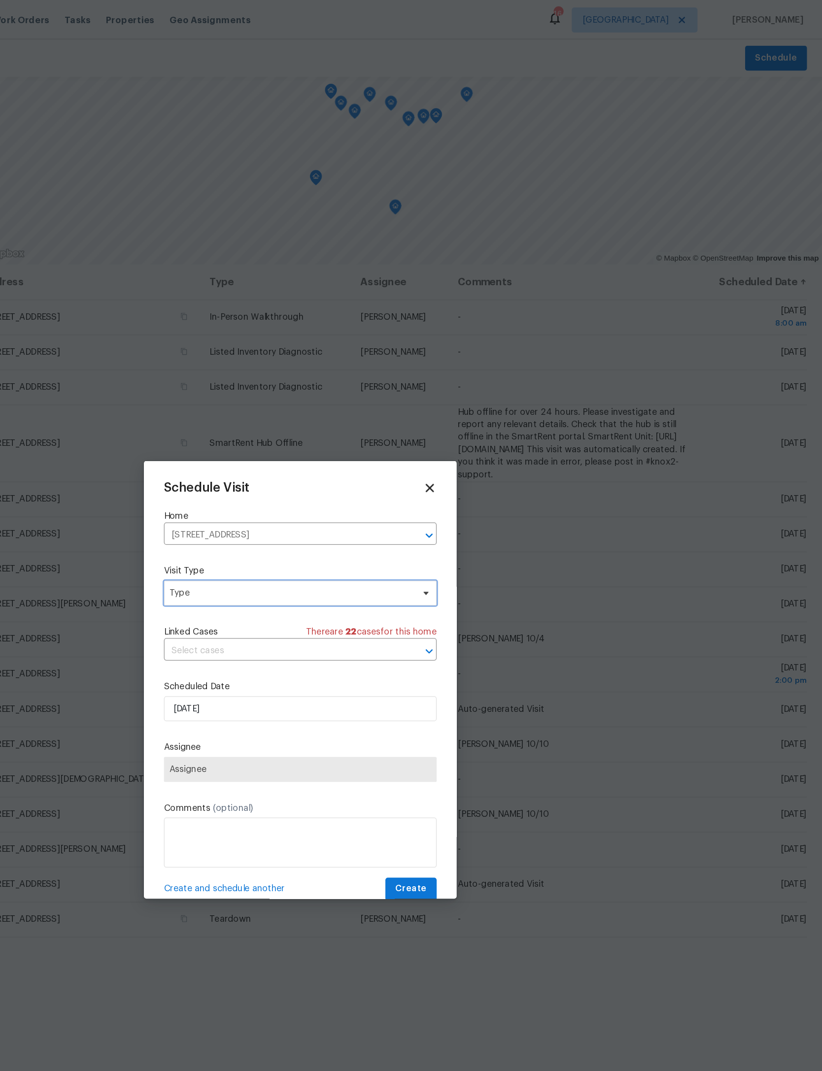
click at [308, 472] on span "Type" at bounding box center [404, 467] width 192 height 10
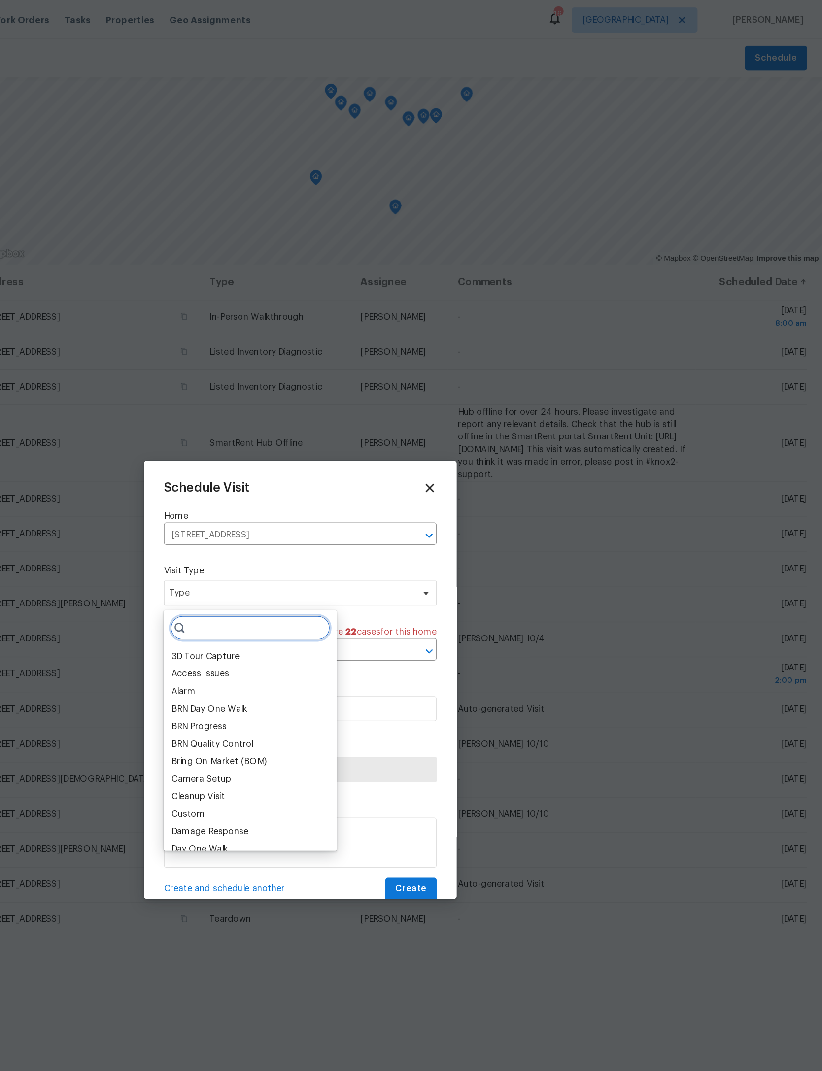
click at [308, 492] on input "search" at bounding box center [371, 495] width 126 height 20
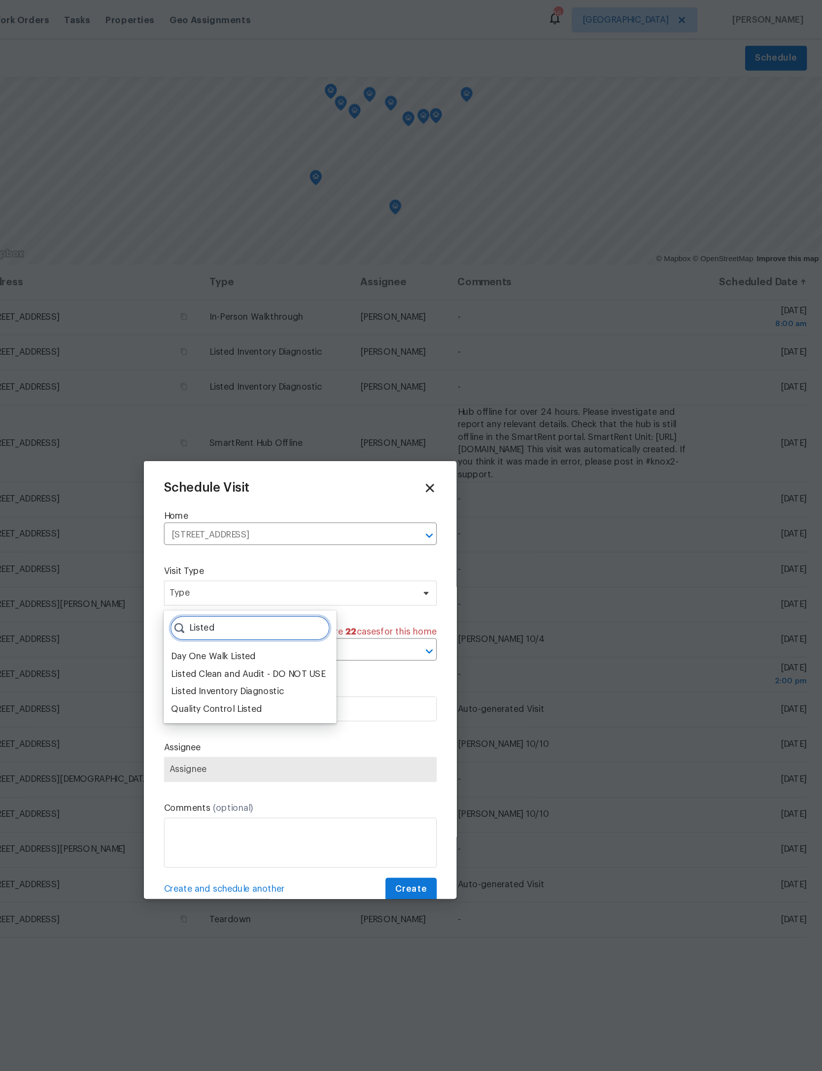
type input "Listed"
click at [309, 534] on div "Listed Clean and Audit - DO NOT USE" at bounding box center [369, 531] width 121 height 10
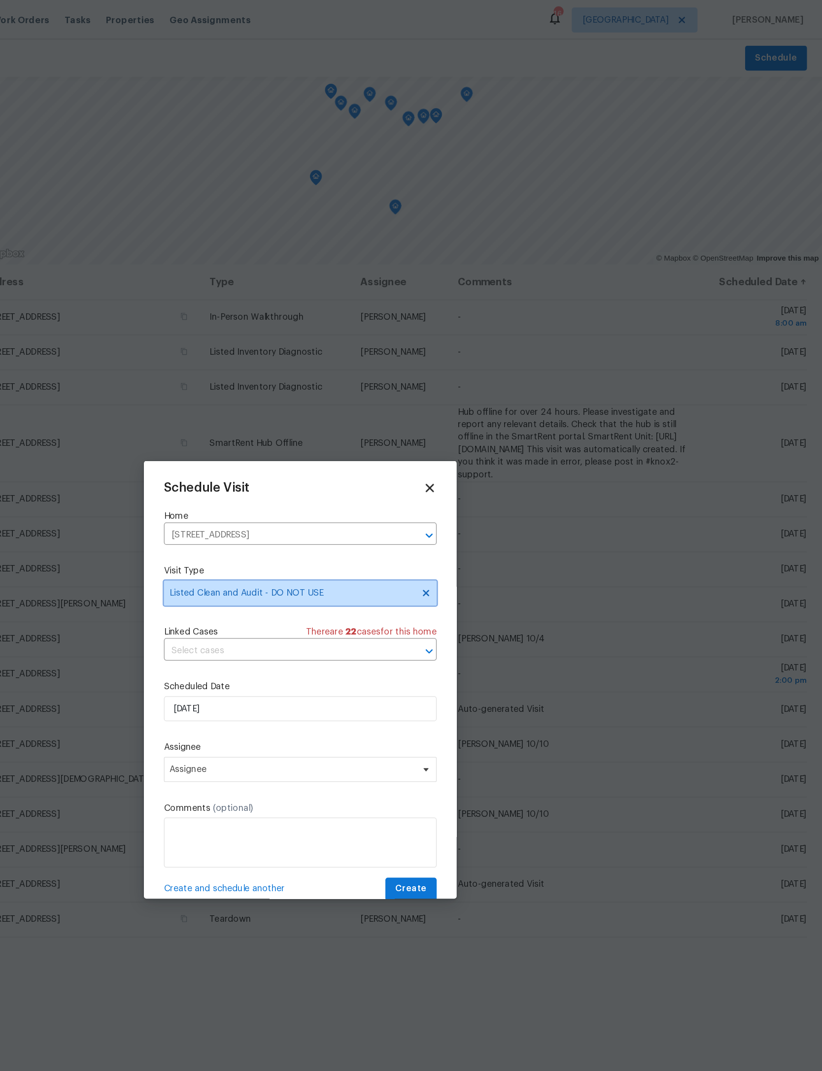
click at [341, 465] on span "Listed Clean and Audit - DO NOT USE" at bounding box center [410, 467] width 215 height 20
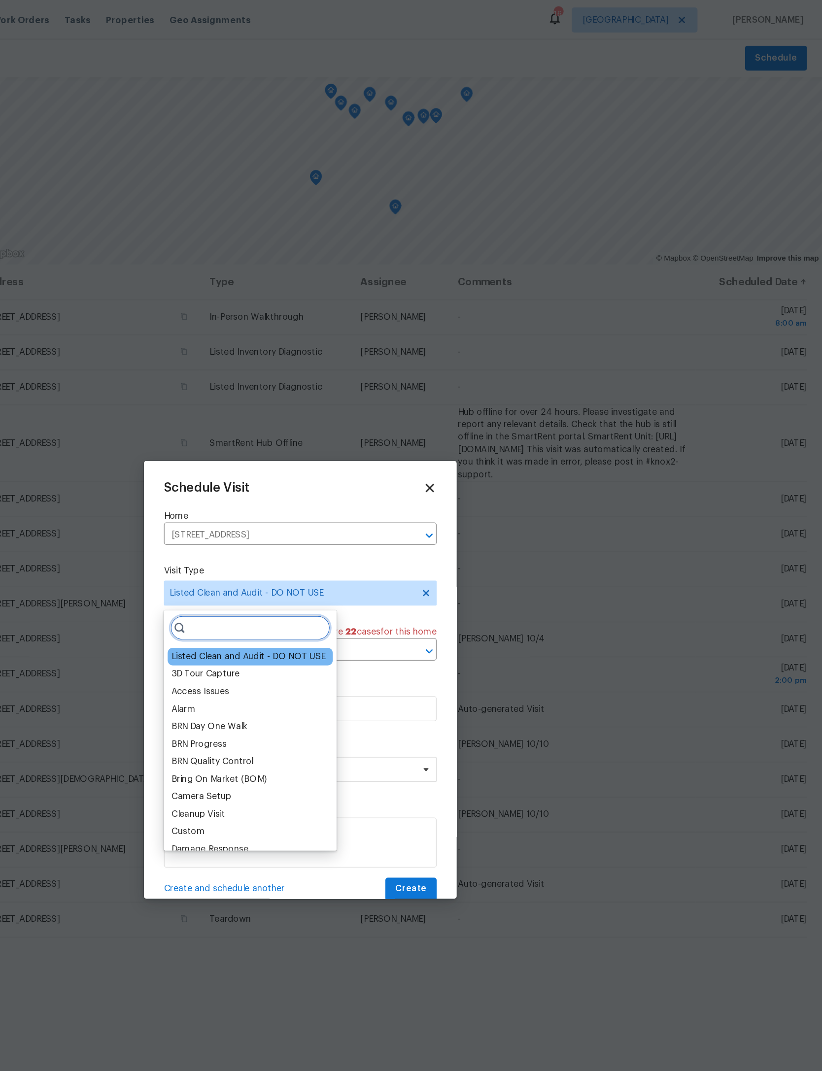
click at [308, 492] on input "search" at bounding box center [371, 495] width 126 height 20
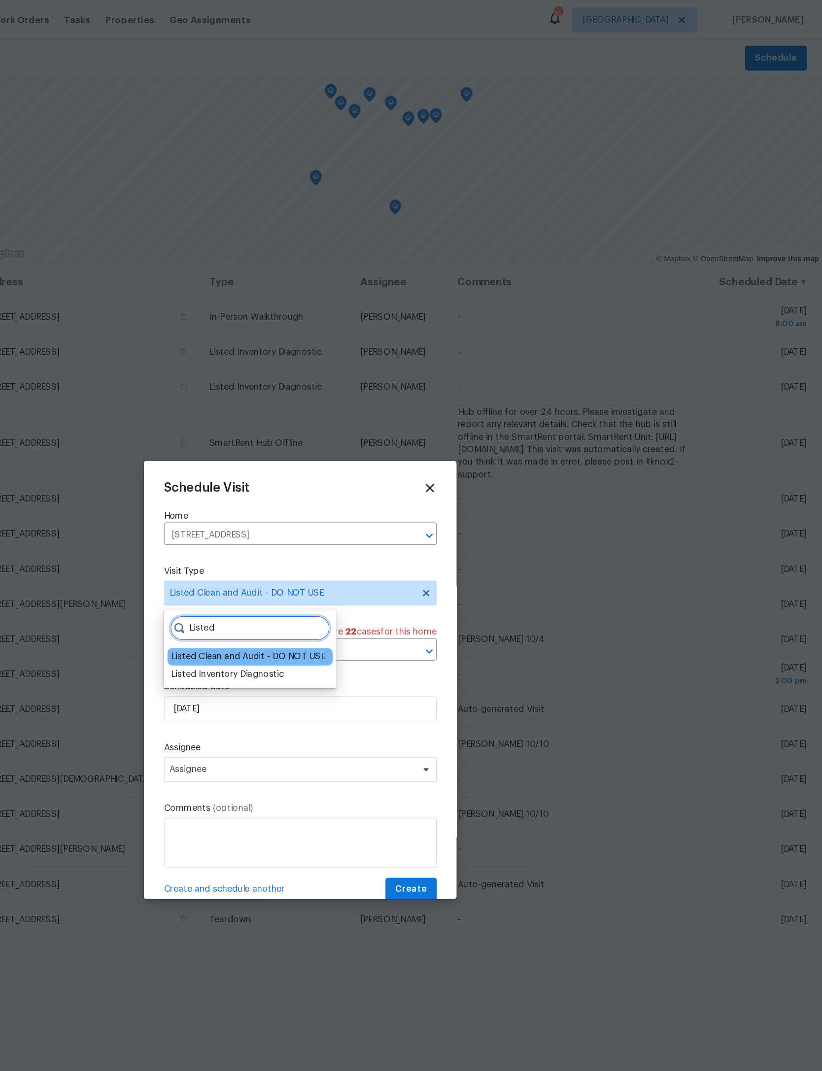
type input "Listed"
click at [309, 532] on div "Listed Inventory Diagnostic" at bounding box center [353, 531] width 89 height 10
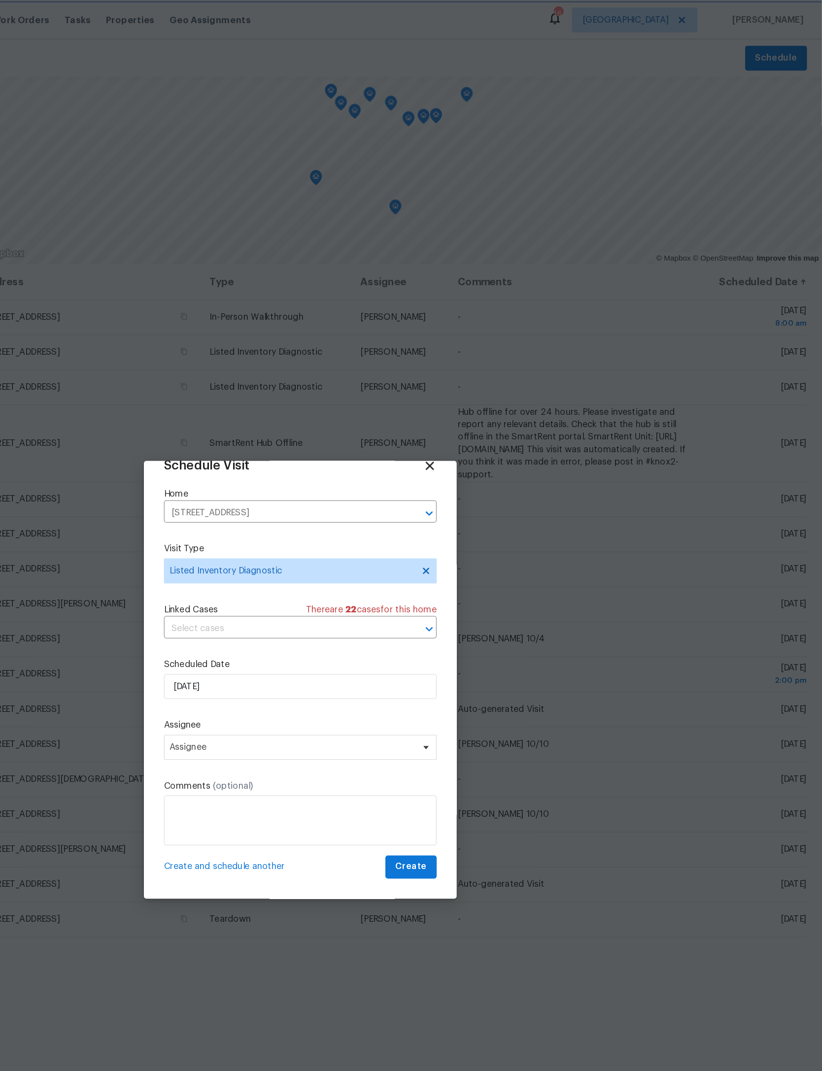
scroll to position [33, 0]
click at [308, 585] on span "Assignee" at bounding box center [404, 589] width 193 height 8
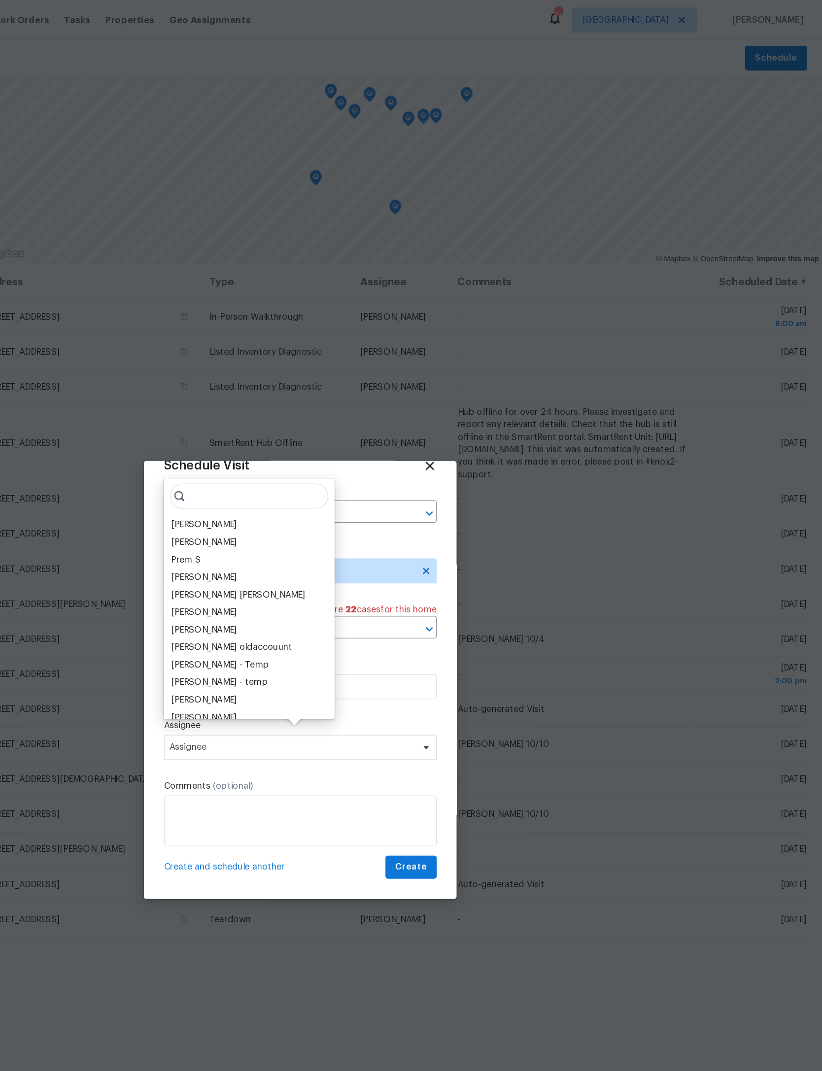
click at [309, 411] on div "[PERSON_NAME]" at bounding box center [335, 413] width 52 height 10
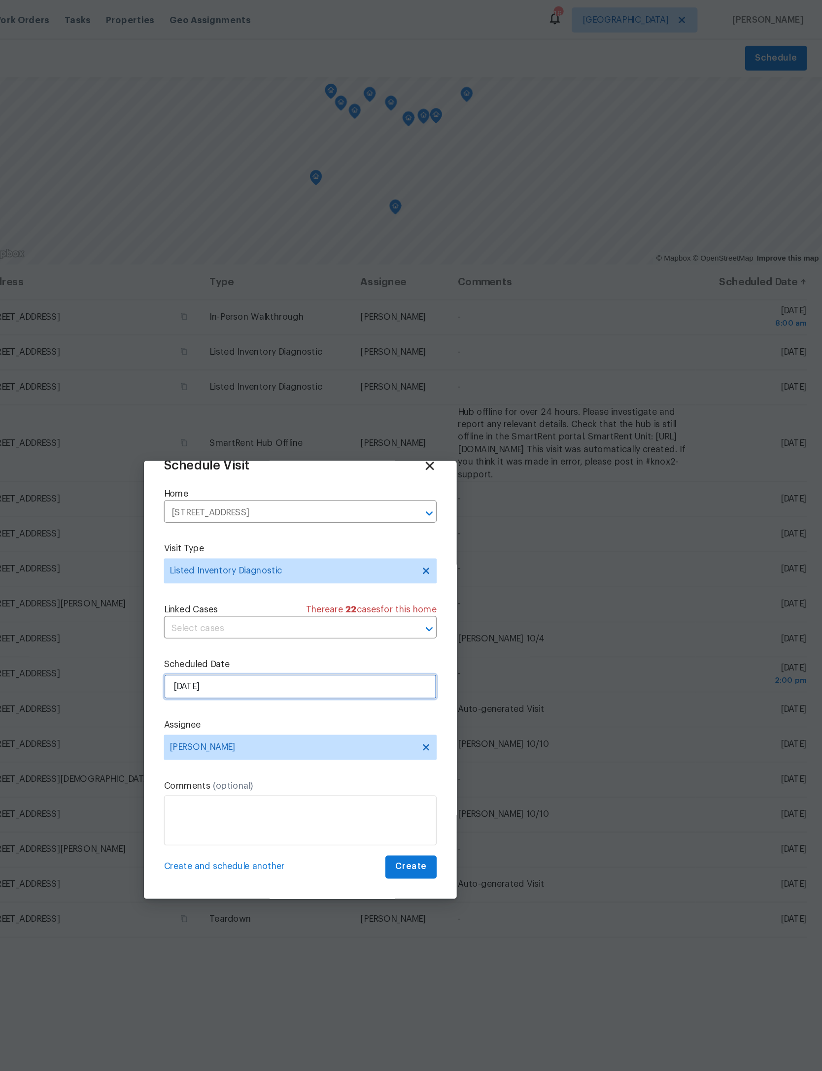
click at [303, 533] on input "9/29/2025" at bounding box center [410, 541] width 215 height 20
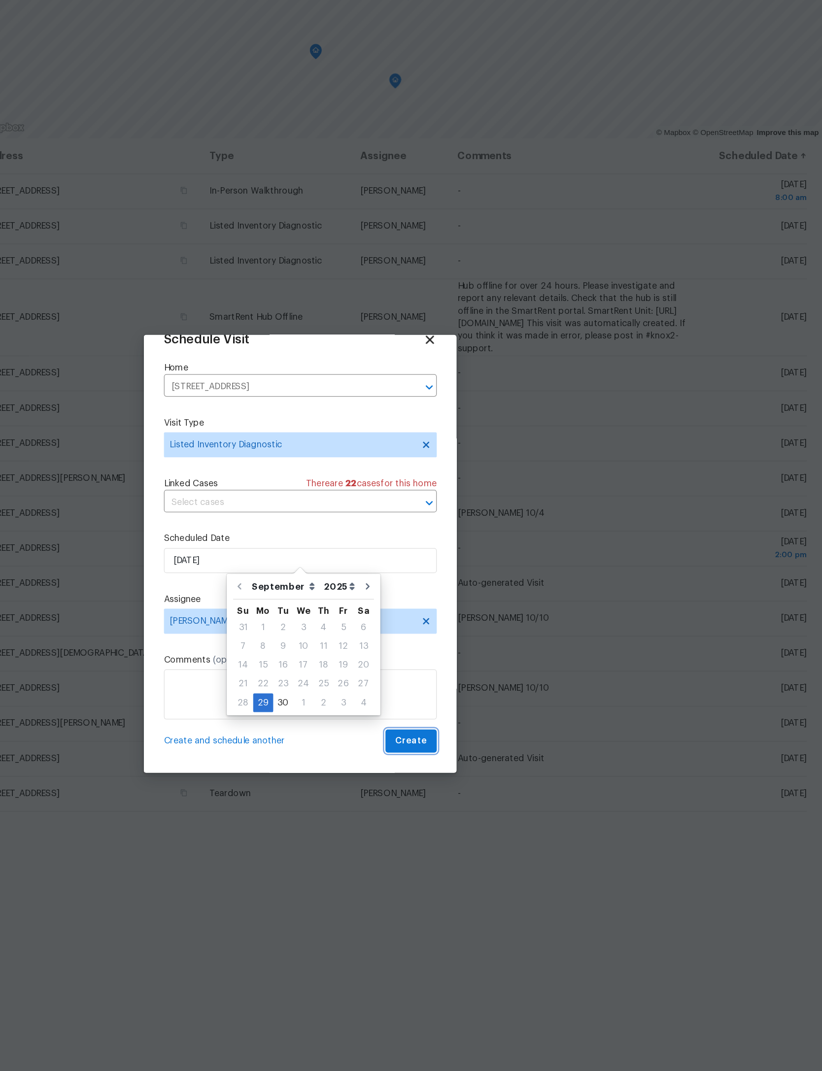
click at [486, 677] on span "Create" at bounding box center [498, 683] width 25 height 12
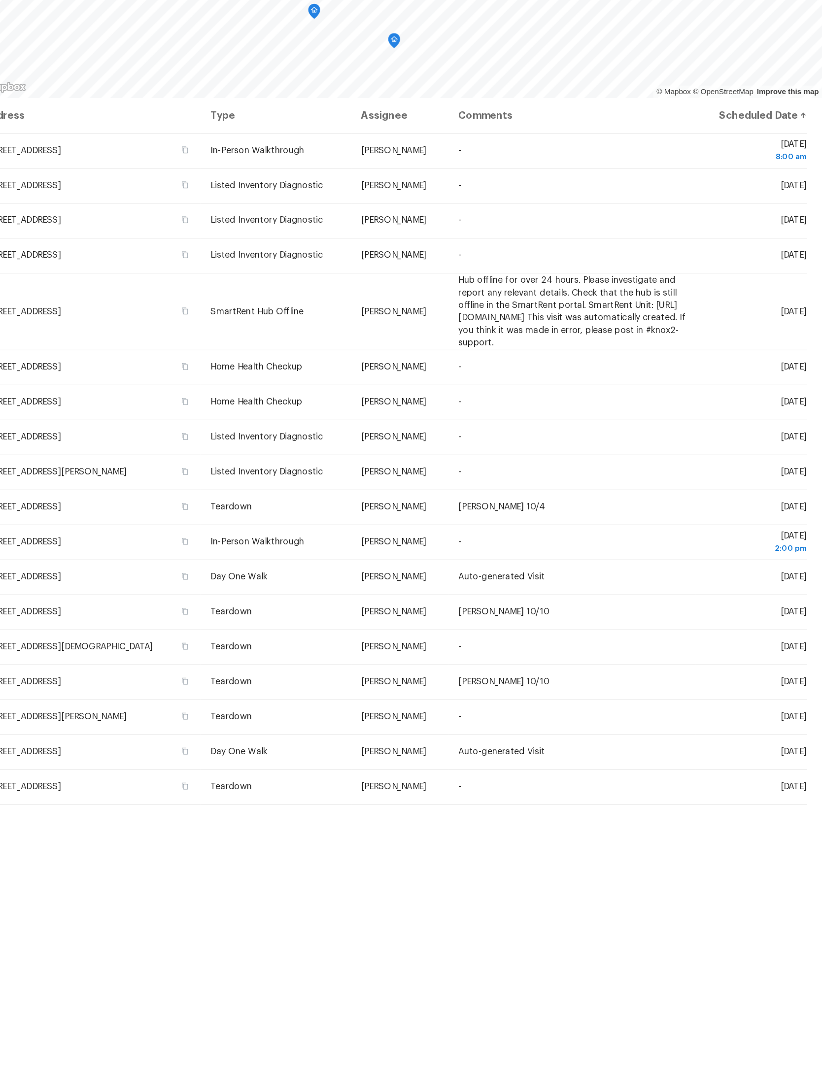
click at [0, 0] on icon at bounding box center [0, 0] width 0 height 0
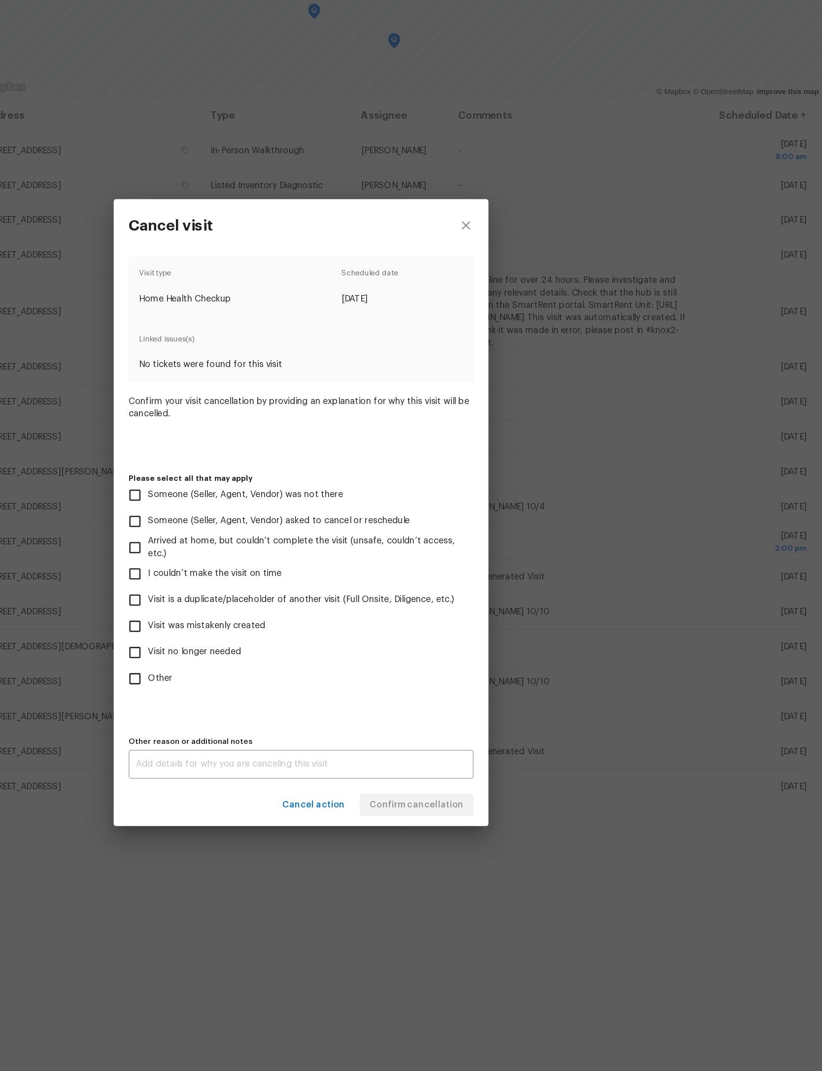
click at [269, 656] on label "Other" at bounding box center [403, 666] width 269 height 21
click at [269, 656] on input "Other" at bounding box center [279, 666] width 21 height 21
checkbox input "true"
click at [281, 731] on textarea at bounding box center [411, 734] width 260 height 7
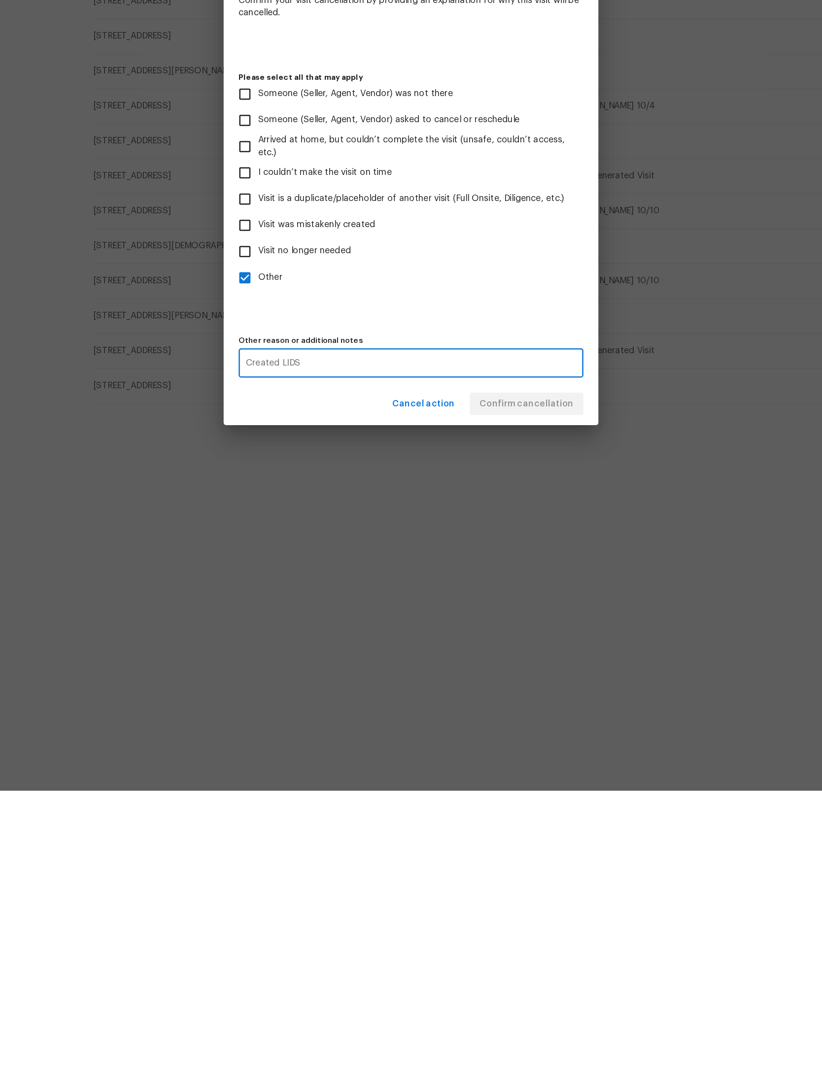
type textarea "Created LIDS"
click at [401, 333] on div "Visit type Home Health Checkup Scheduled date 9/29/2025 Linked issues(s) No tic…" at bounding box center [411, 539] width 272 height 412
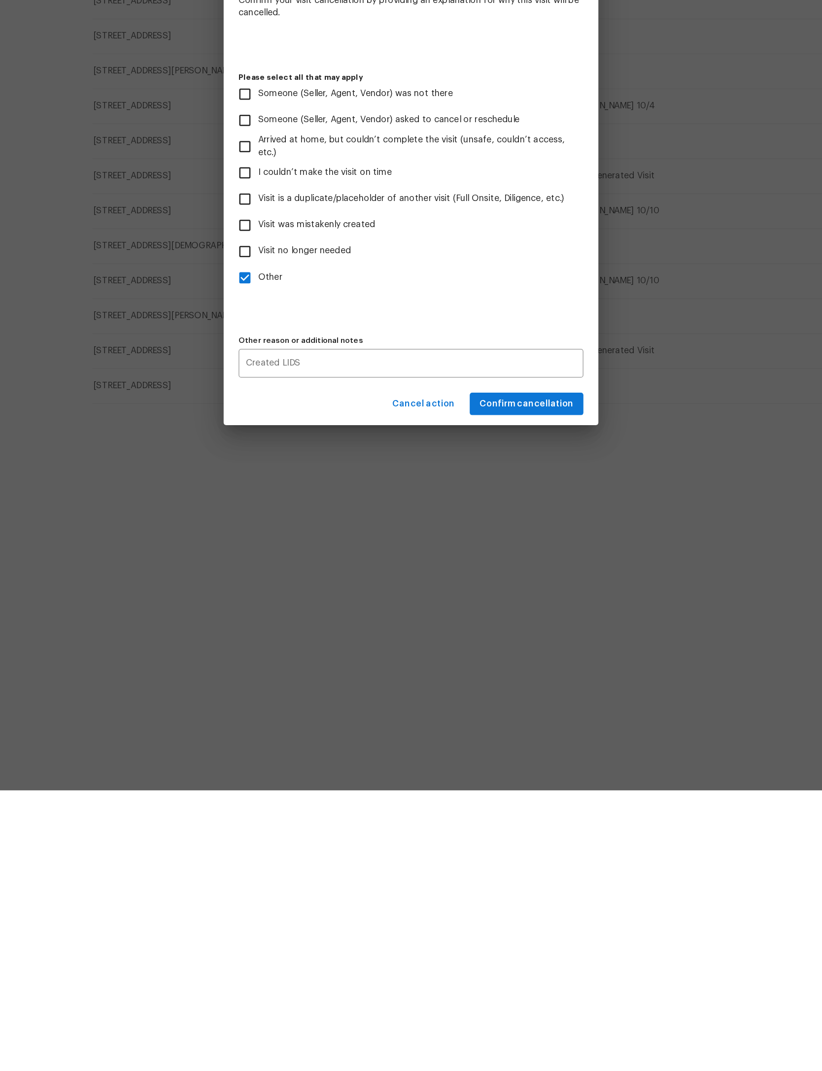
click at [430, 535] on div "Cancel visit Visit type Home Health Checkup Scheduled date 9/29/2025 Linked iss…" at bounding box center [411, 535] width 822 height 1071
checkbox input "false"
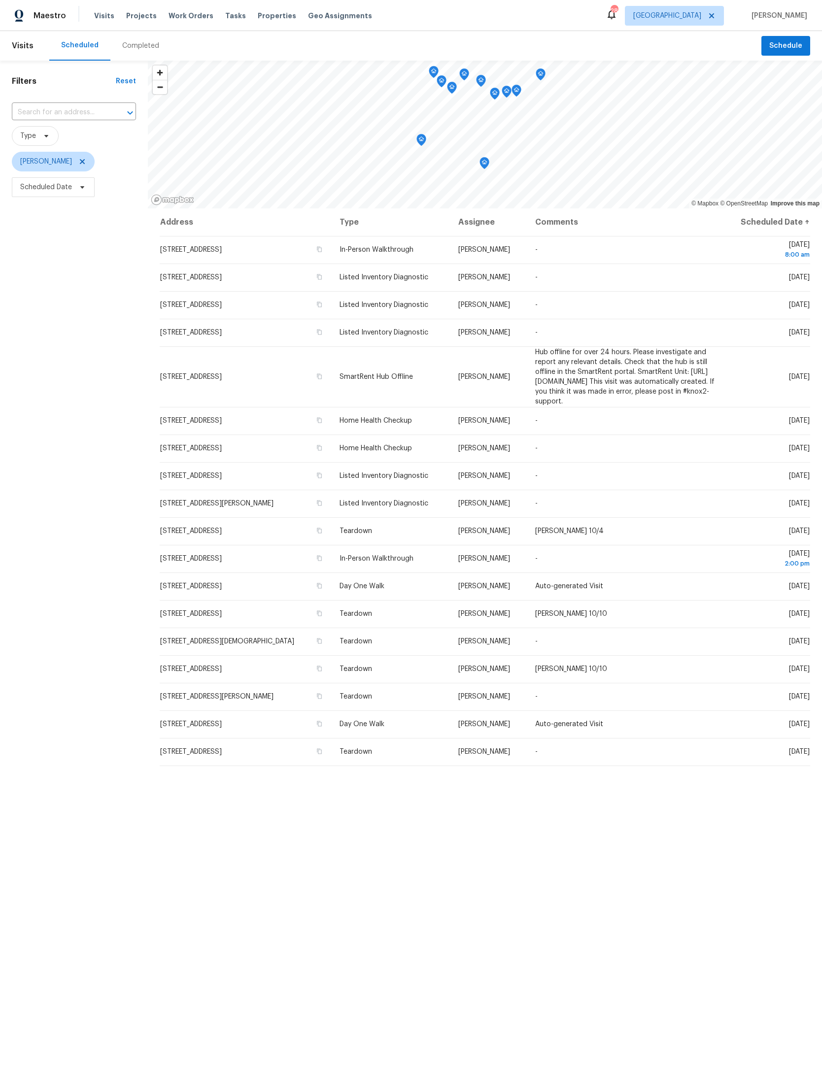
scroll to position [8, 0]
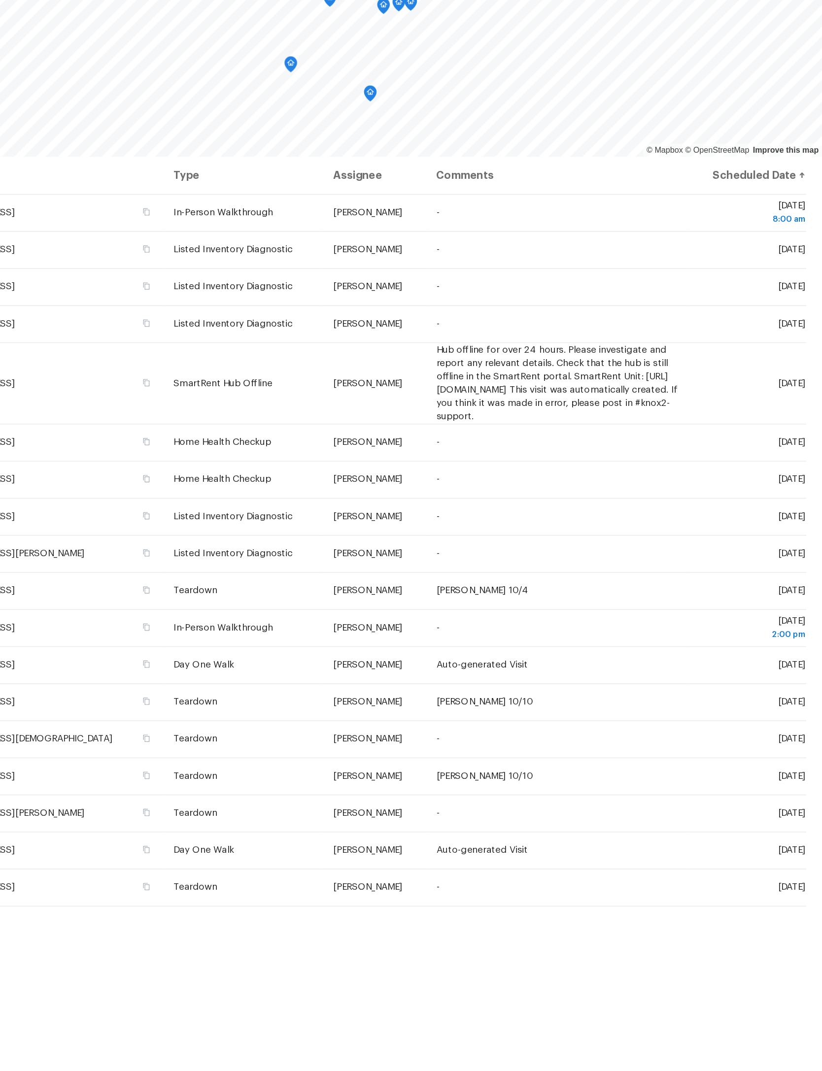
click at [0, 0] on icon at bounding box center [0, 0] width 0 height 0
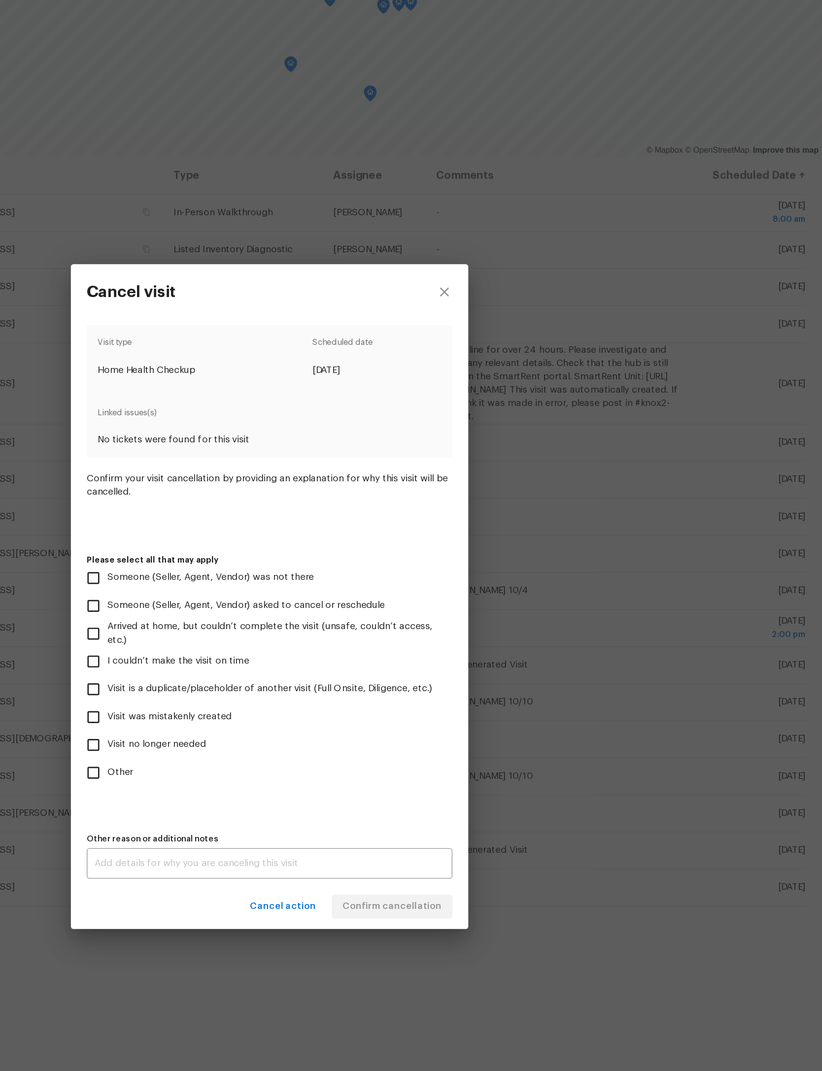
click at [290, 661] on span "Other" at bounding box center [299, 666] width 19 height 10
click at [269, 656] on input "Other" at bounding box center [279, 666] width 21 height 21
checkbox input "true"
click at [281, 731] on textarea at bounding box center [411, 734] width 260 height 7
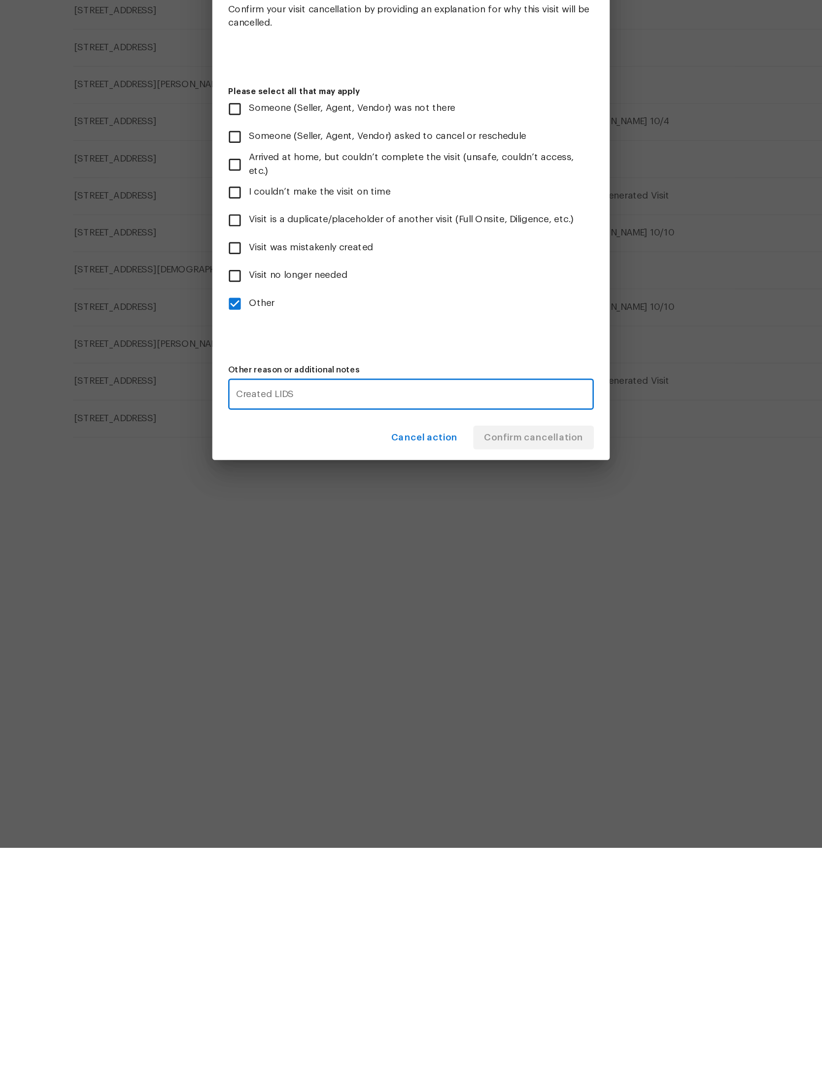
type textarea "Created LIDS"
click at [389, 333] on div "Visit type Home Health Checkup Scheduled date [DATE] Linked issues(s) No ticket…" at bounding box center [411, 539] width 272 height 412
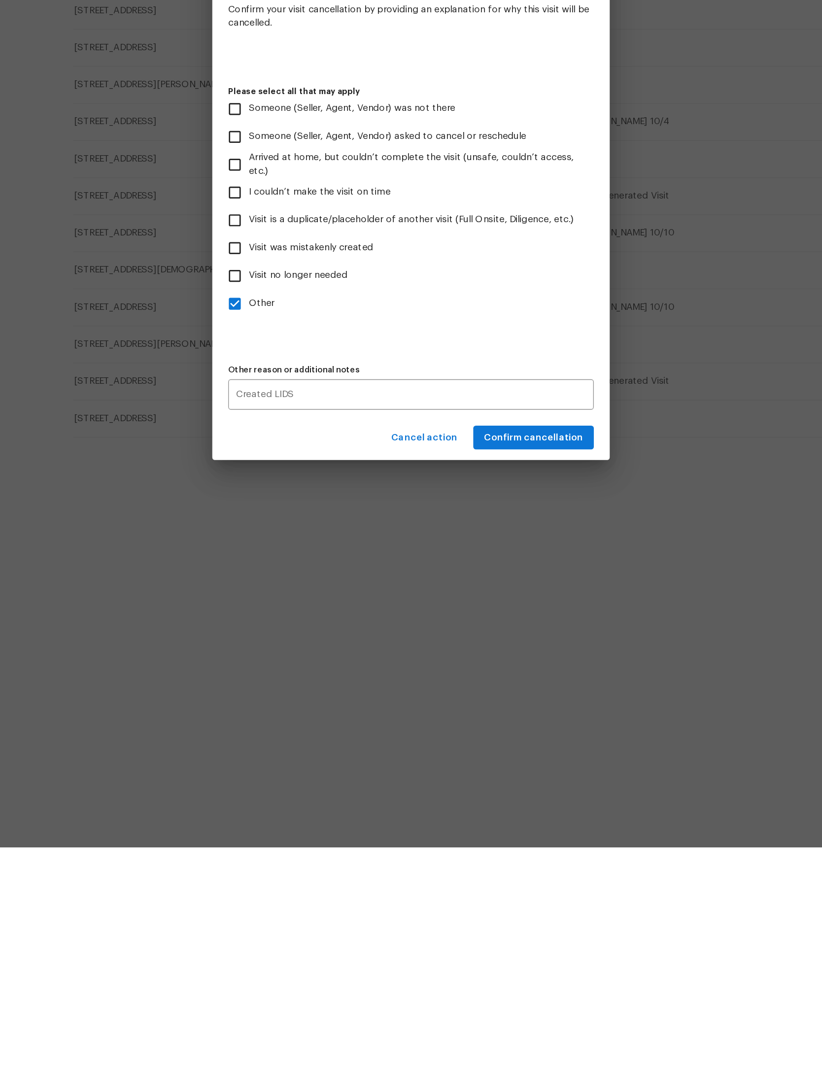
click at [414, 545] on div "Cancel visit Visit type Home Health Checkup Scheduled date [DATE] Linked issues…" at bounding box center [411, 535] width 822 height 1071
checkbox input "false"
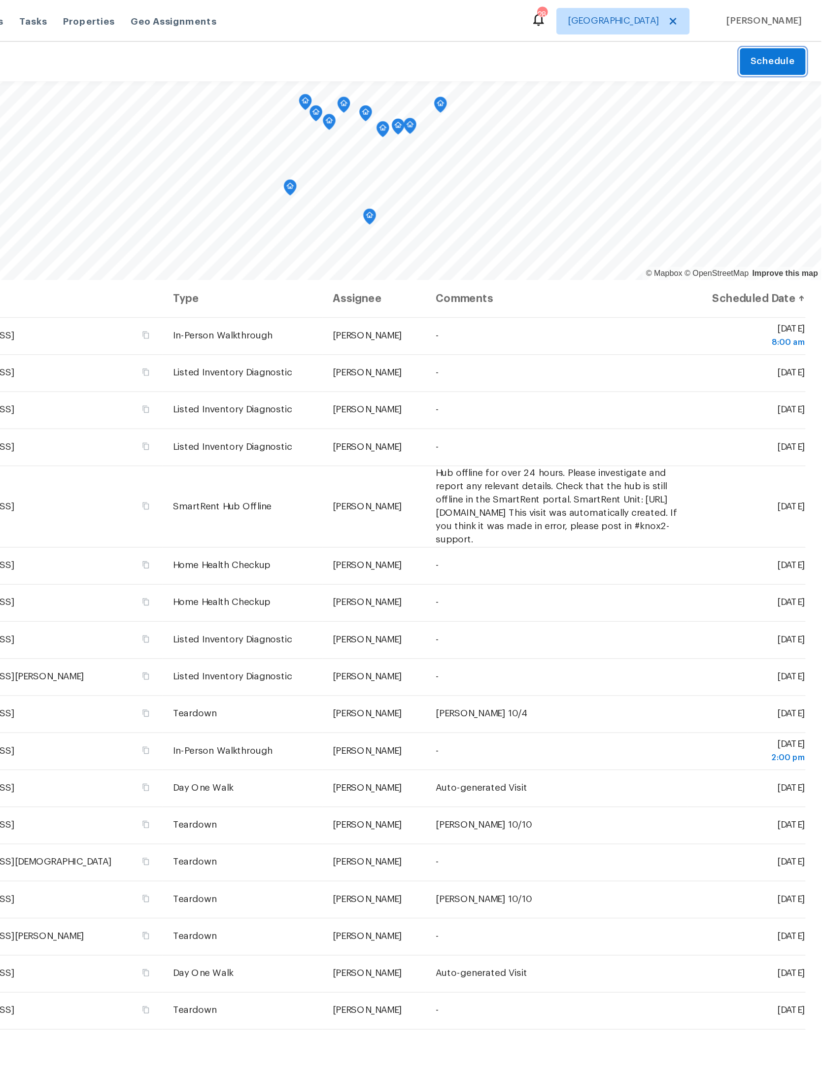
click at [769, 44] on span "Schedule" at bounding box center [785, 46] width 33 height 12
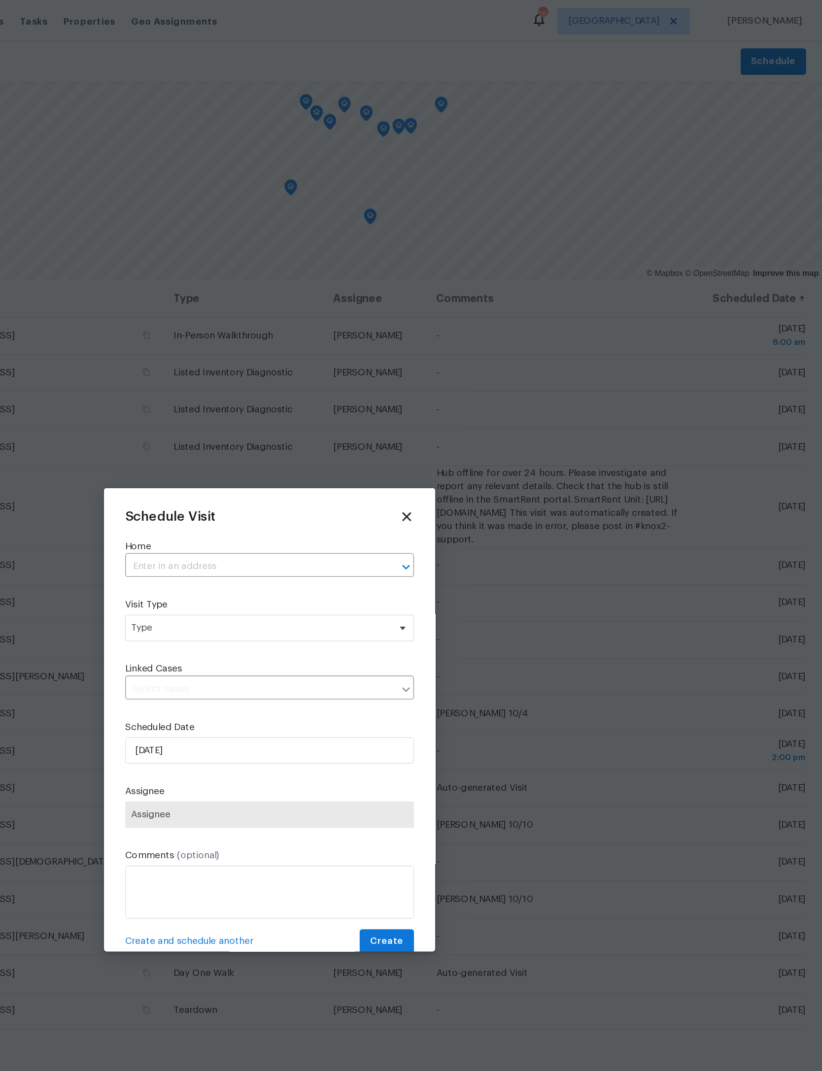
click at [303, 425] on input "text" at bounding box center [396, 421] width 187 height 15
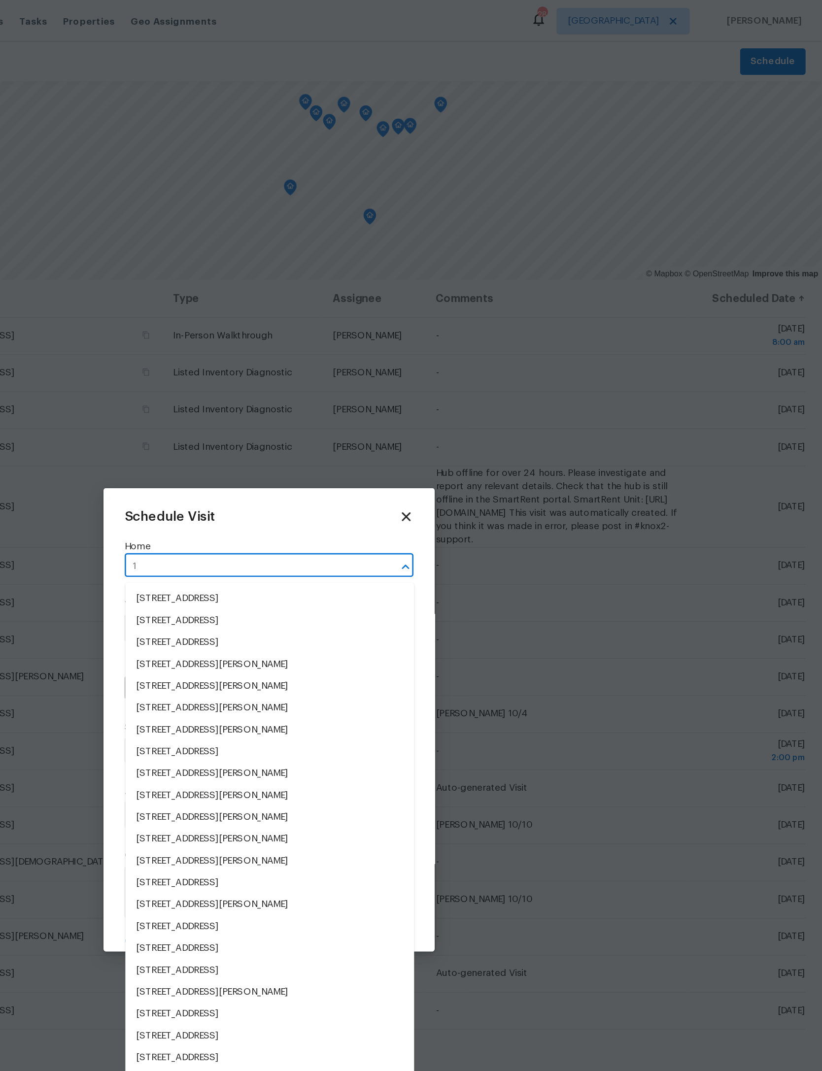
scroll to position [0, 0]
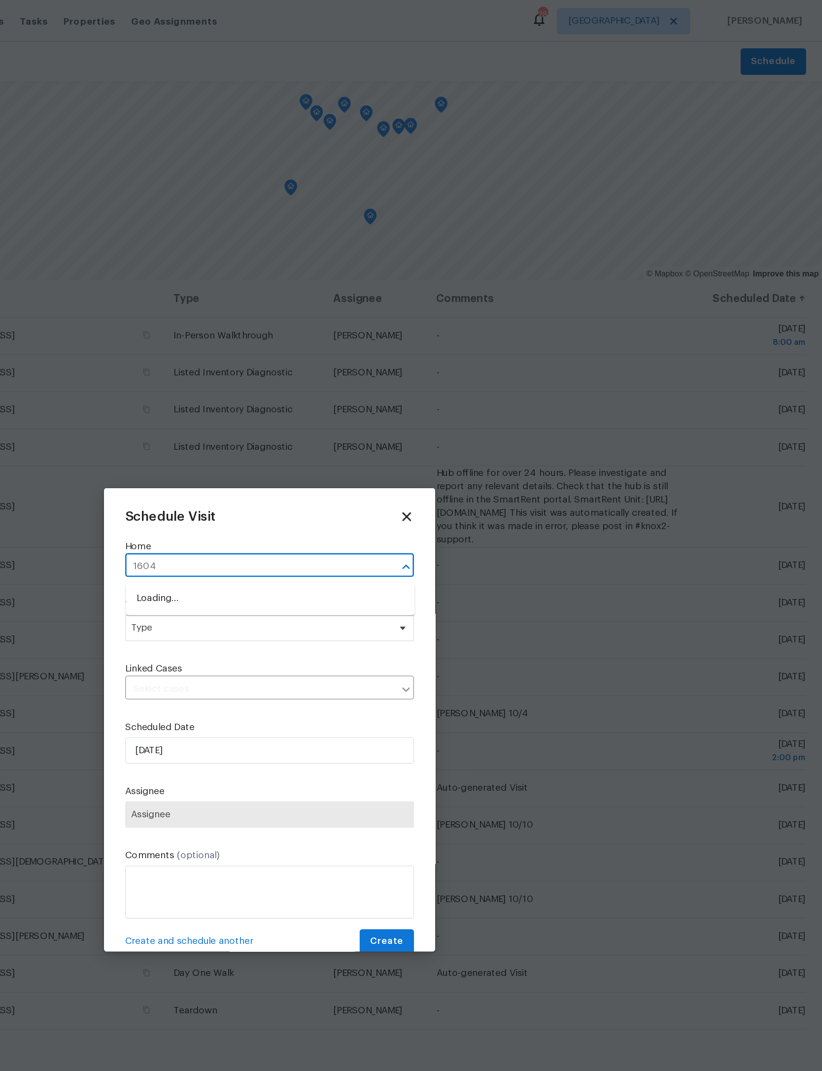
type input "1604"
click at [304, 486] on li "[STREET_ADDRESS]" at bounding box center [411, 478] width 215 height 16
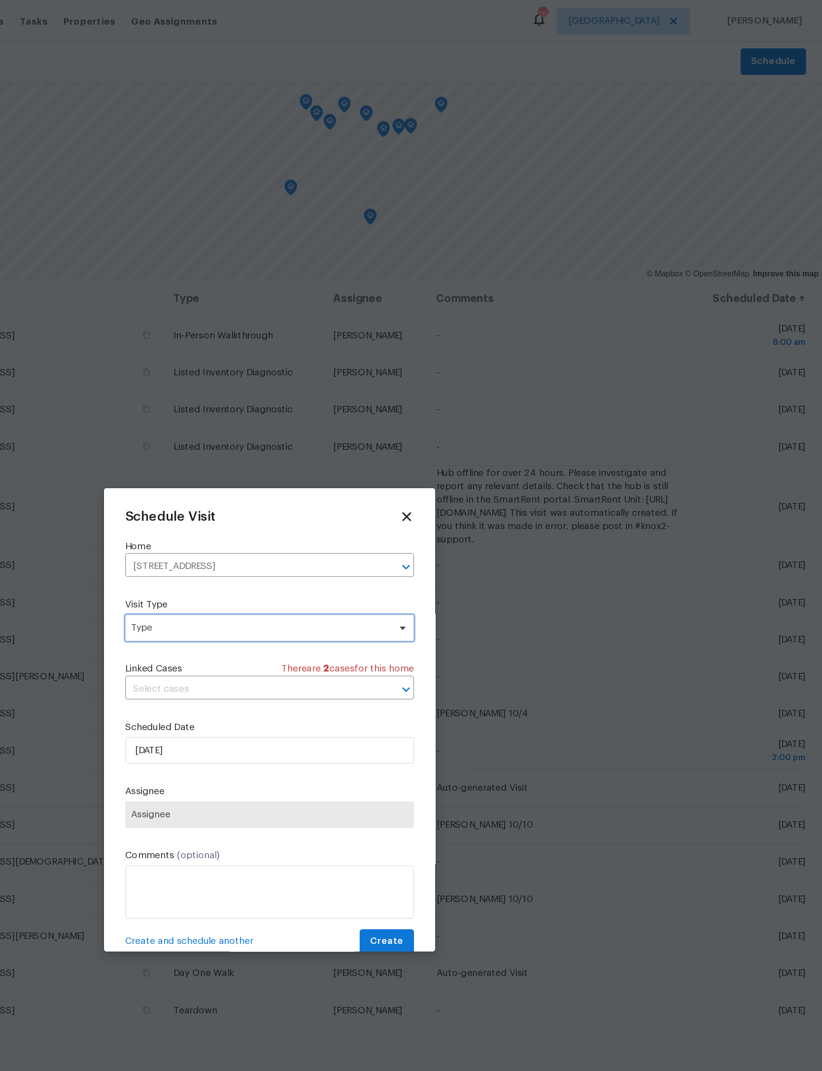
click at [308, 472] on span "Type" at bounding box center [404, 467] width 192 height 10
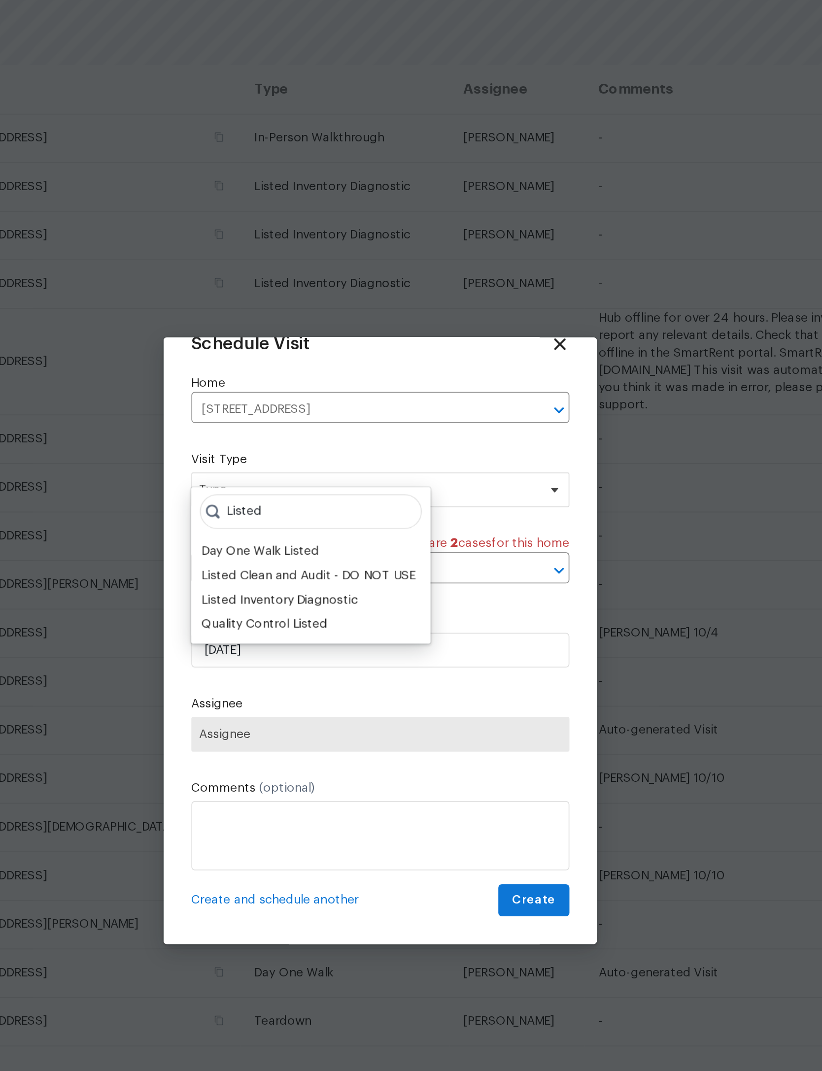
type input "Listed"
click at [309, 507] on div "Listed Inventory Diagnostic" at bounding box center [353, 512] width 89 height 10
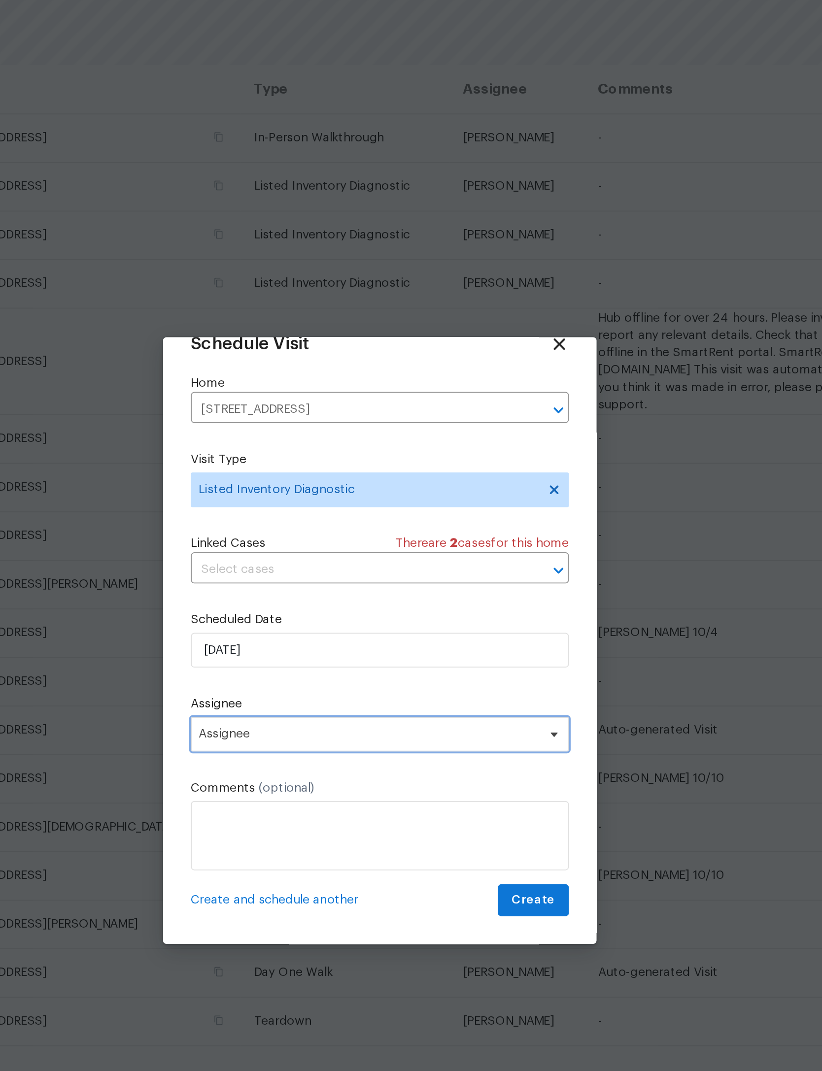
click at [308, 585] on span "Assignee" at bounding box center [404, 589] width 193 height 8
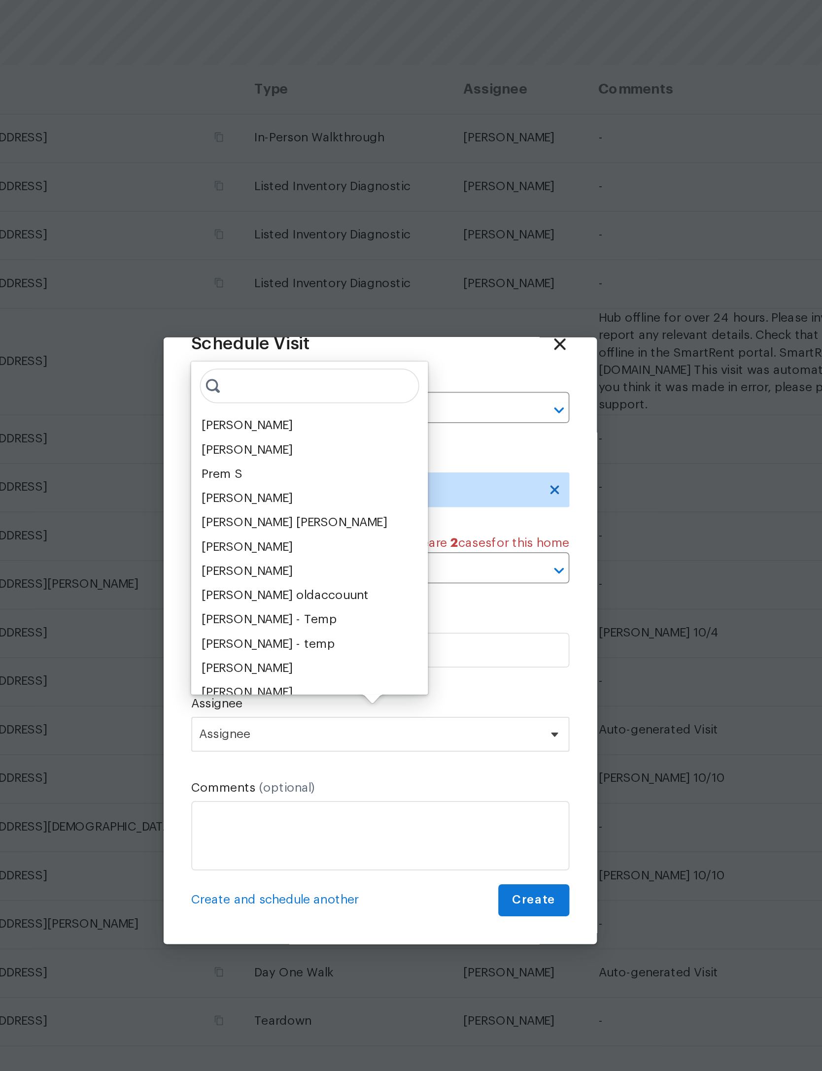
click at [309, 408] on div "[PERSON_NAME]" at bounding box center [335, 413] width 52 height 10
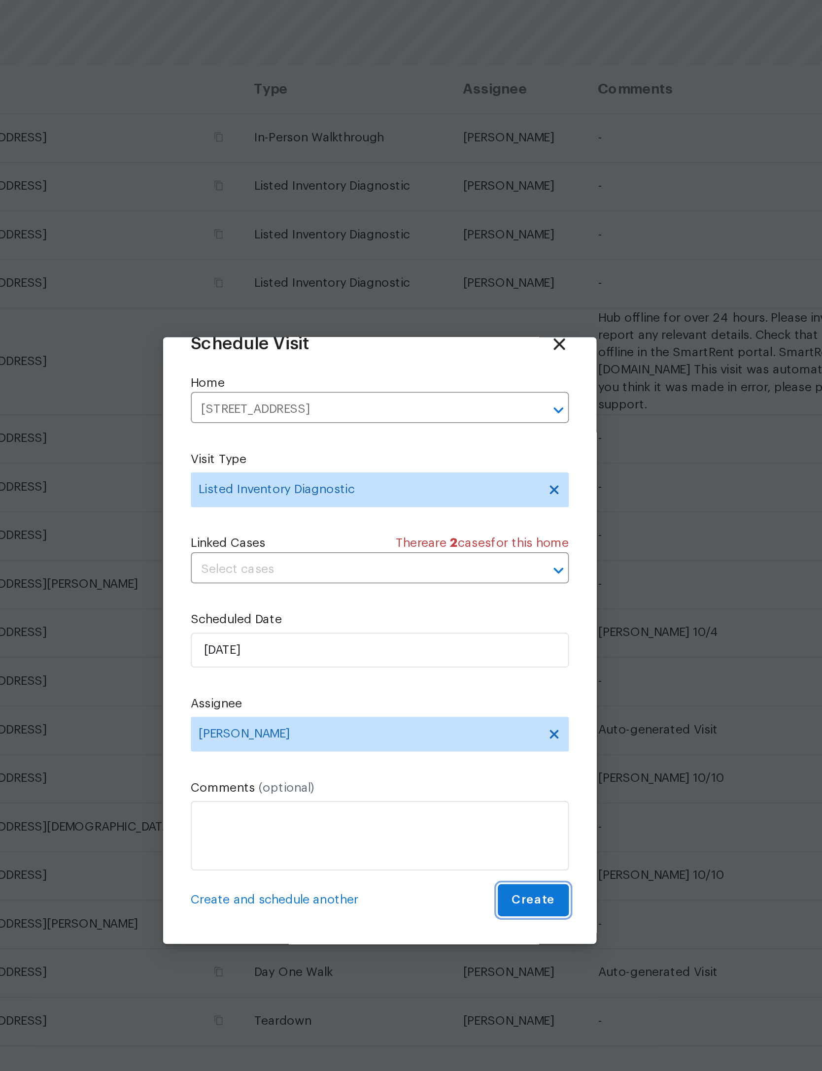
click at [486, 677] on span "Create" at bounding box center [498, 683] width 25 height 12
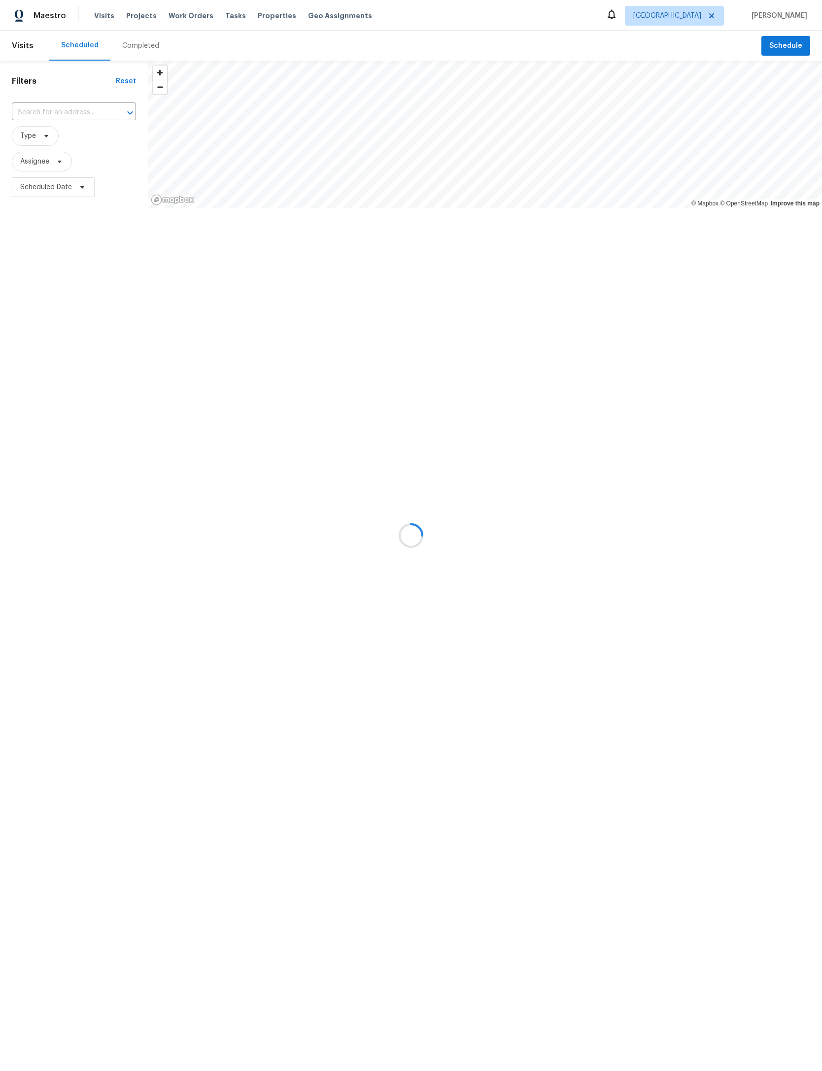
scroll to position [0, 354]
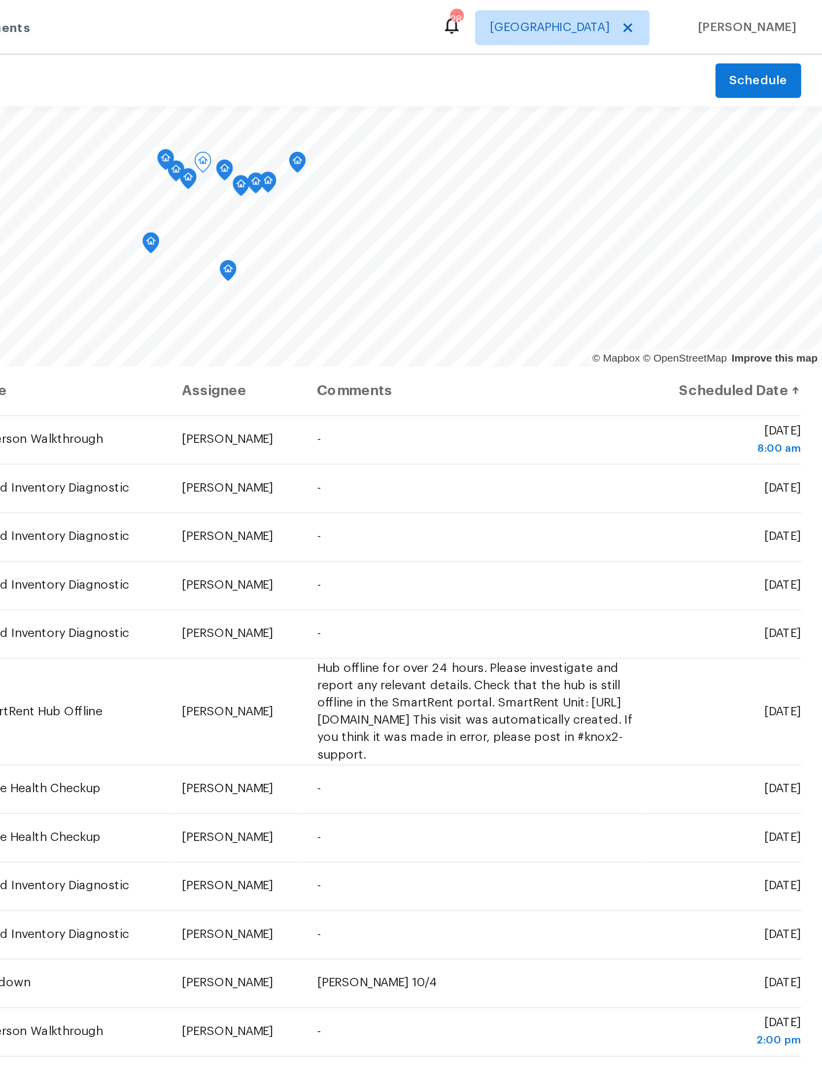
click at [0, 0] on icon at bounding box center [0, 0] width 0 height 0
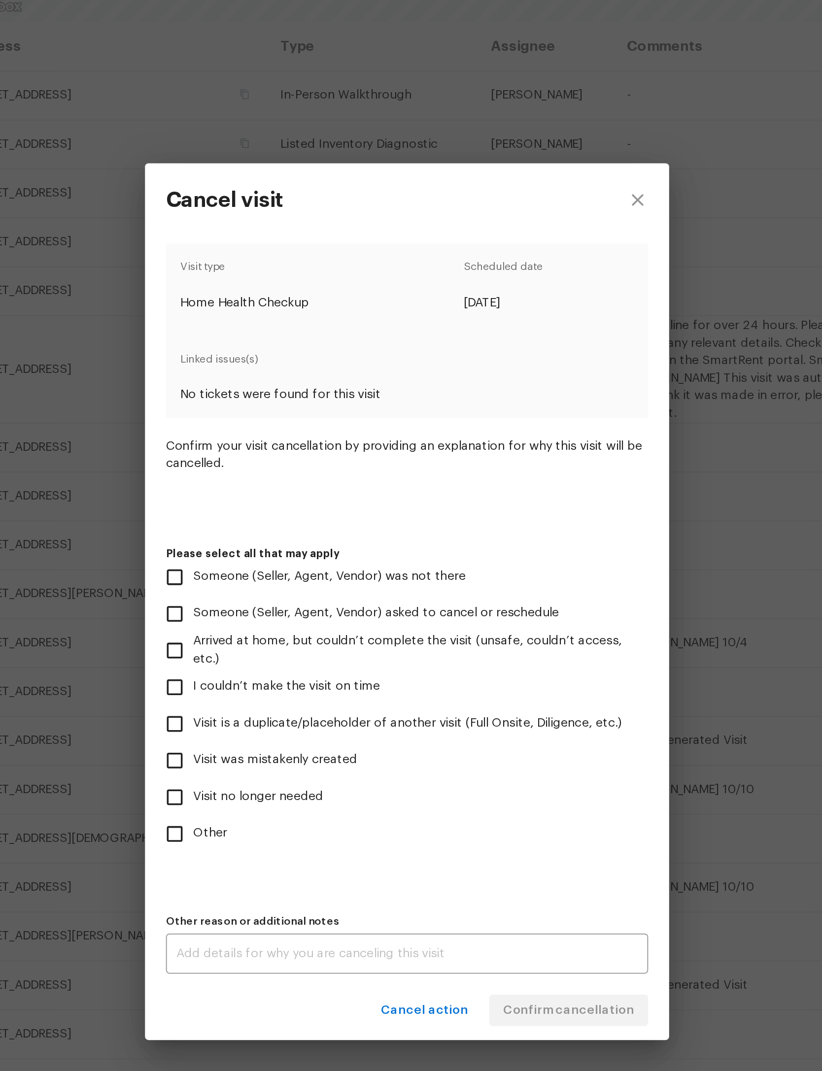
click at [269, 656] on input "Other" at bounding box center [279, 666] width 21 height 21
checkbox input "true"
click at [281, 731] on textarea at bounding box center [411, 734] width 260 height 7
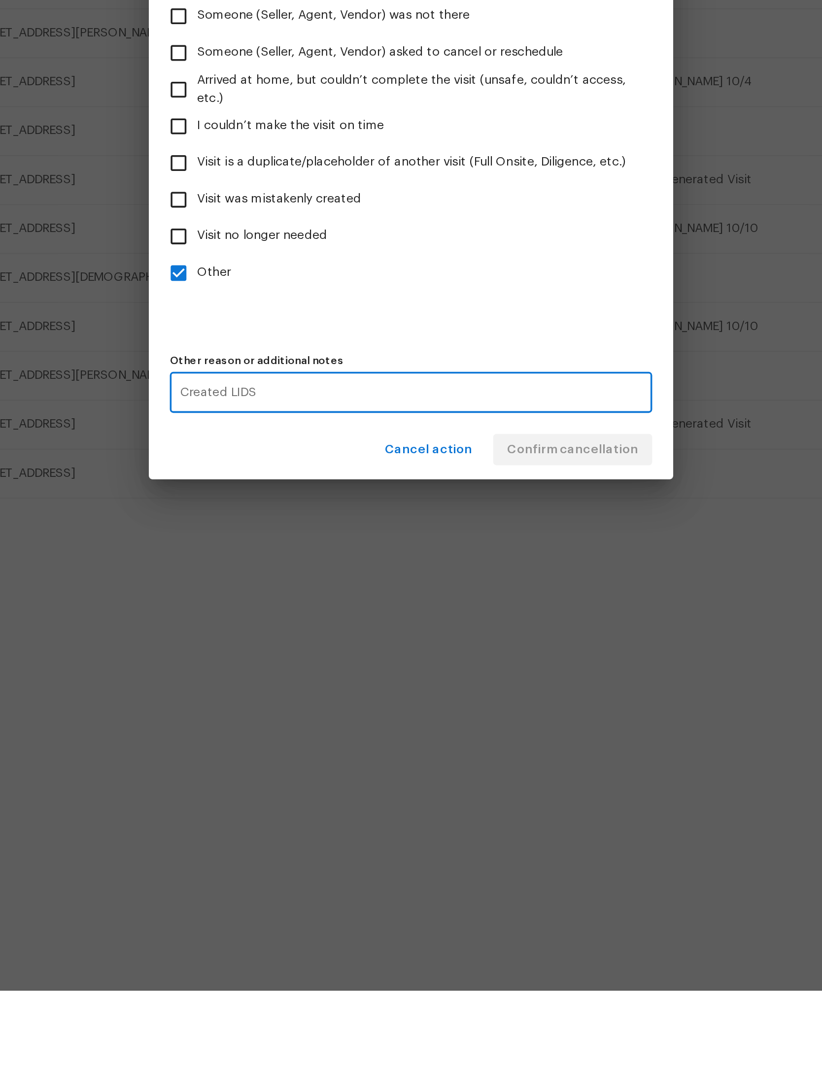
type textarea "Created LIDS"
click at [263, 749] on div "Cancel action Confirm cancellation" at bounding box center [411, 766] width 296 height 34
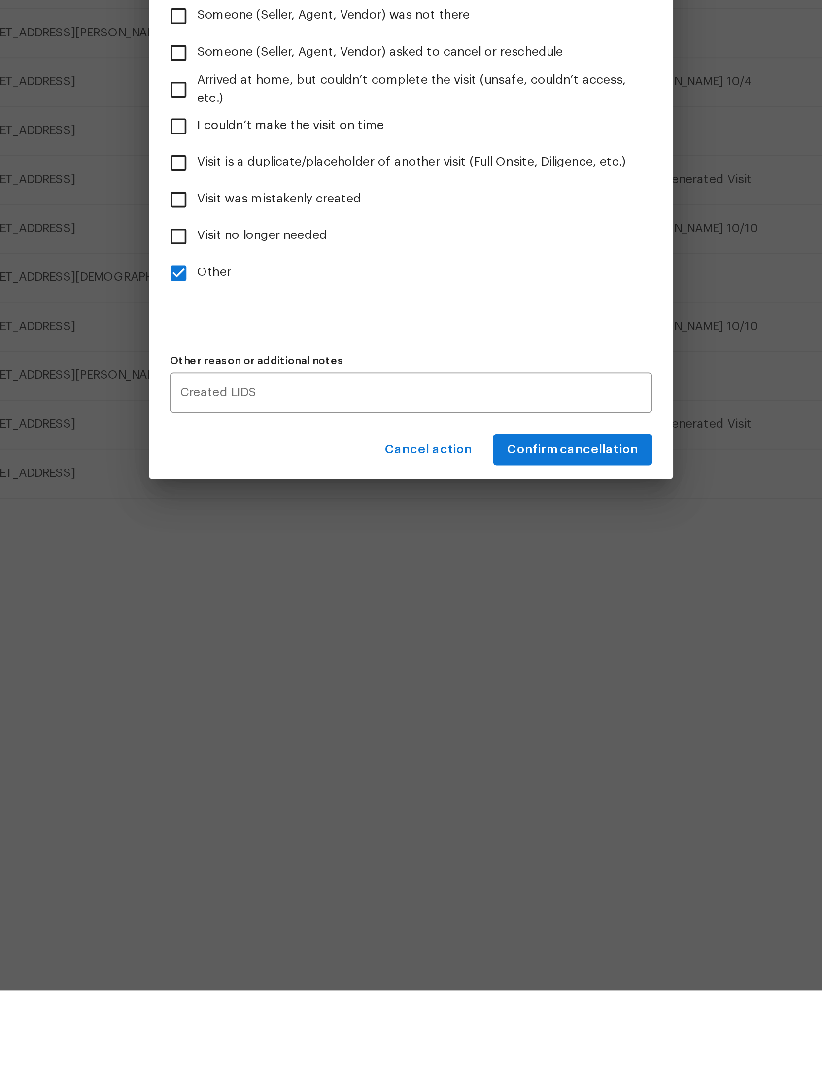
scroll to position [45, 0]
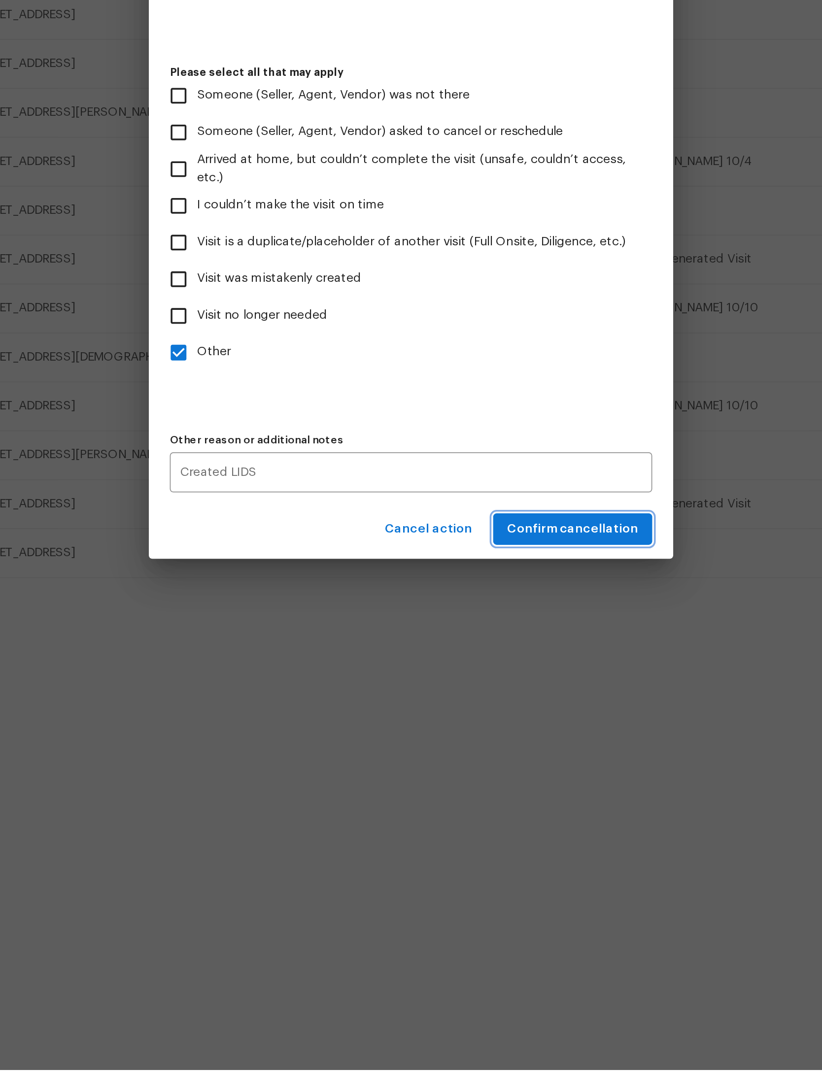
click at [465, 760] on span "Confirm cancellation" at bounding box center [502, 766] width 74 height 12
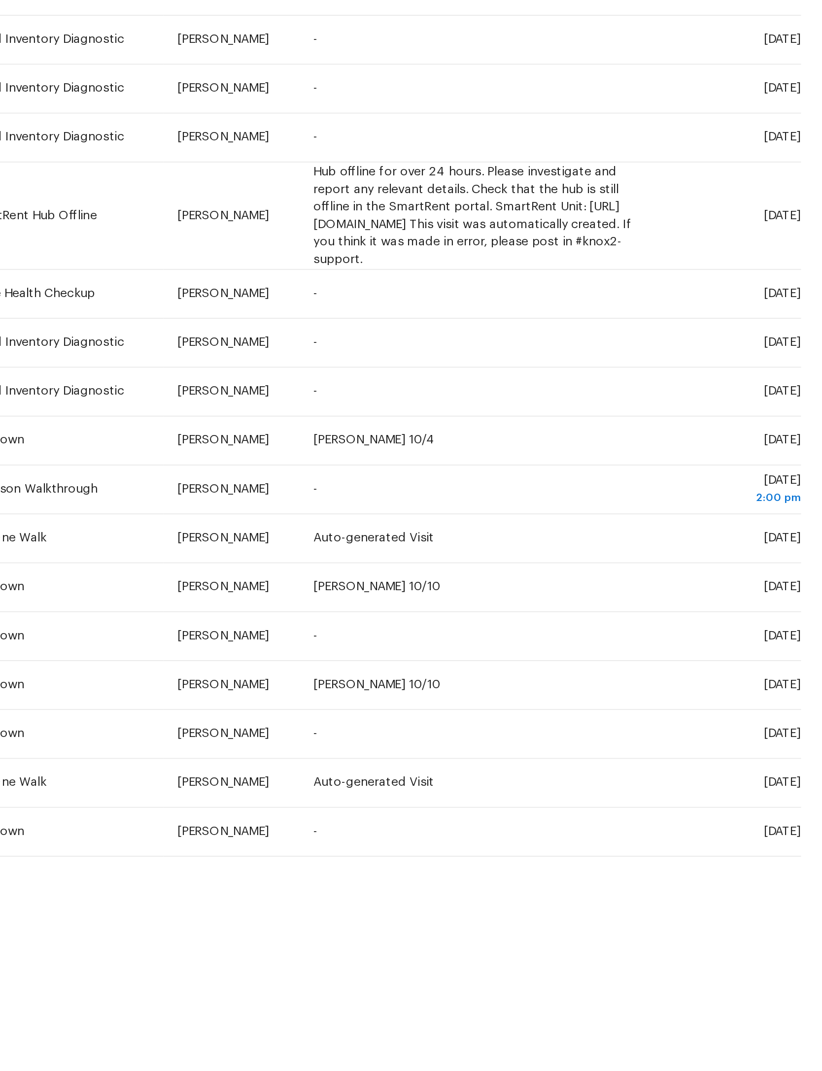
click at [0, 0] on icon at bounding box center [0, 0] width 0 height 0
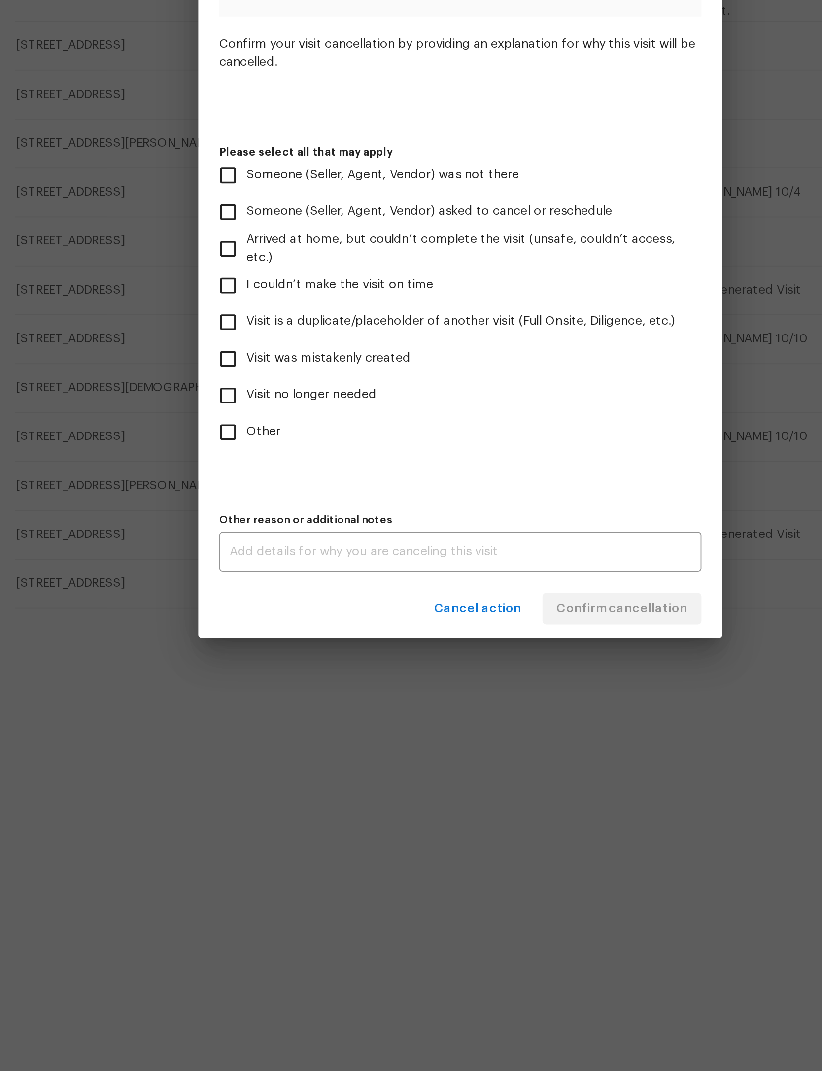
click at [269, 656] on input "Other" at bounding box center [279, 666] width 21 height 21
checkbox input "true"
click at [281, 731] on textarea at bounding box center [411, 734] width 260 height 7
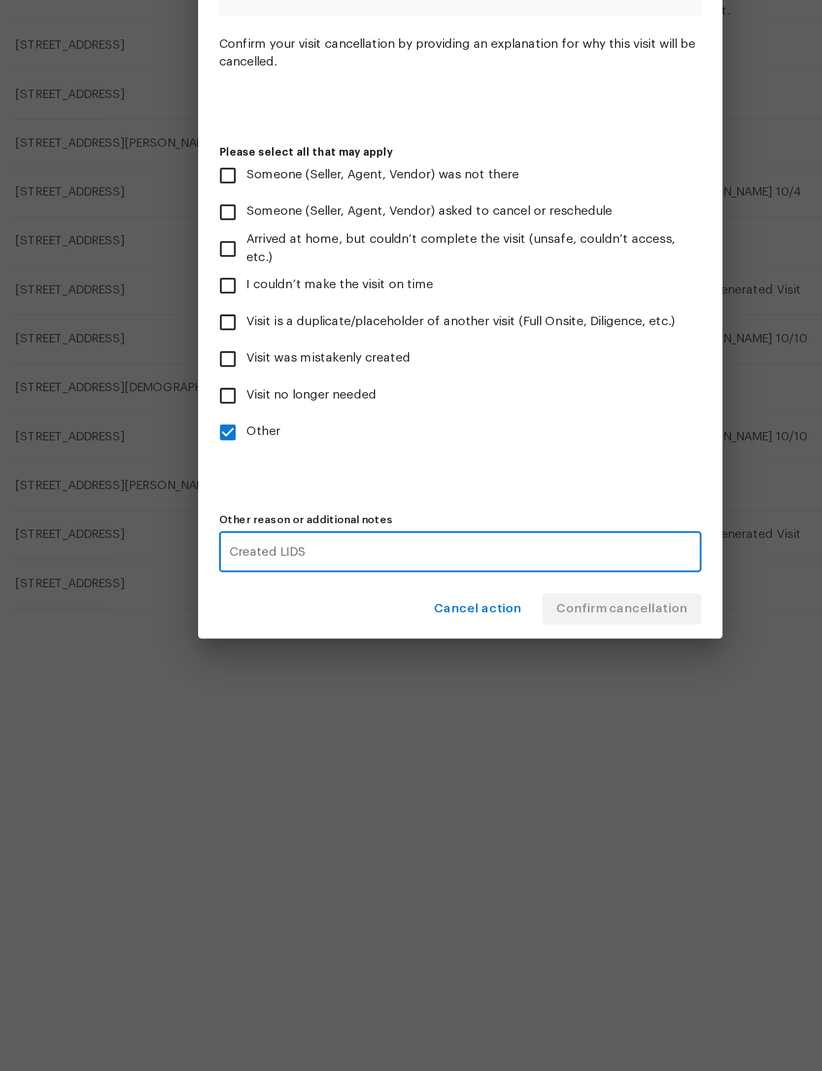
type textarea "Created LIDS"
click at [263, 749] on div "Cancel action Confirm cancellation" at bounding box center [411, 766] width 296 height 34
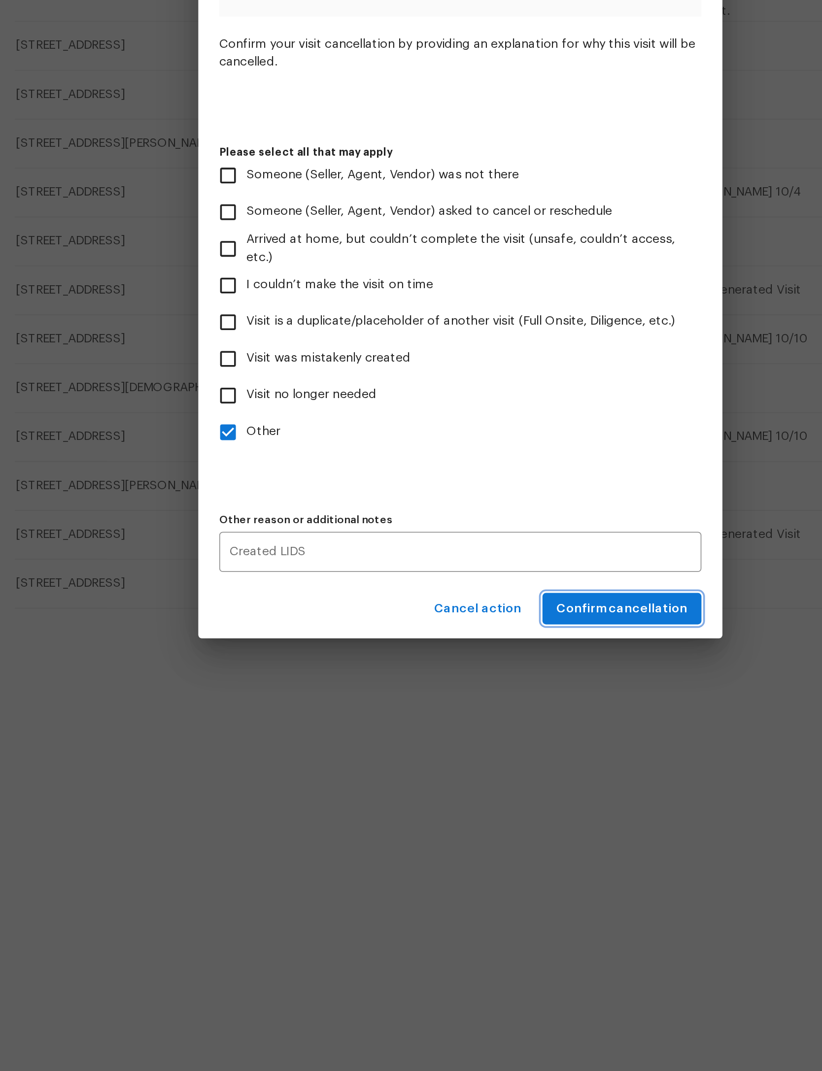
click at [465, 760] on span "Confirm cancellation" at bounding box center [502, 766] width 74 height 12
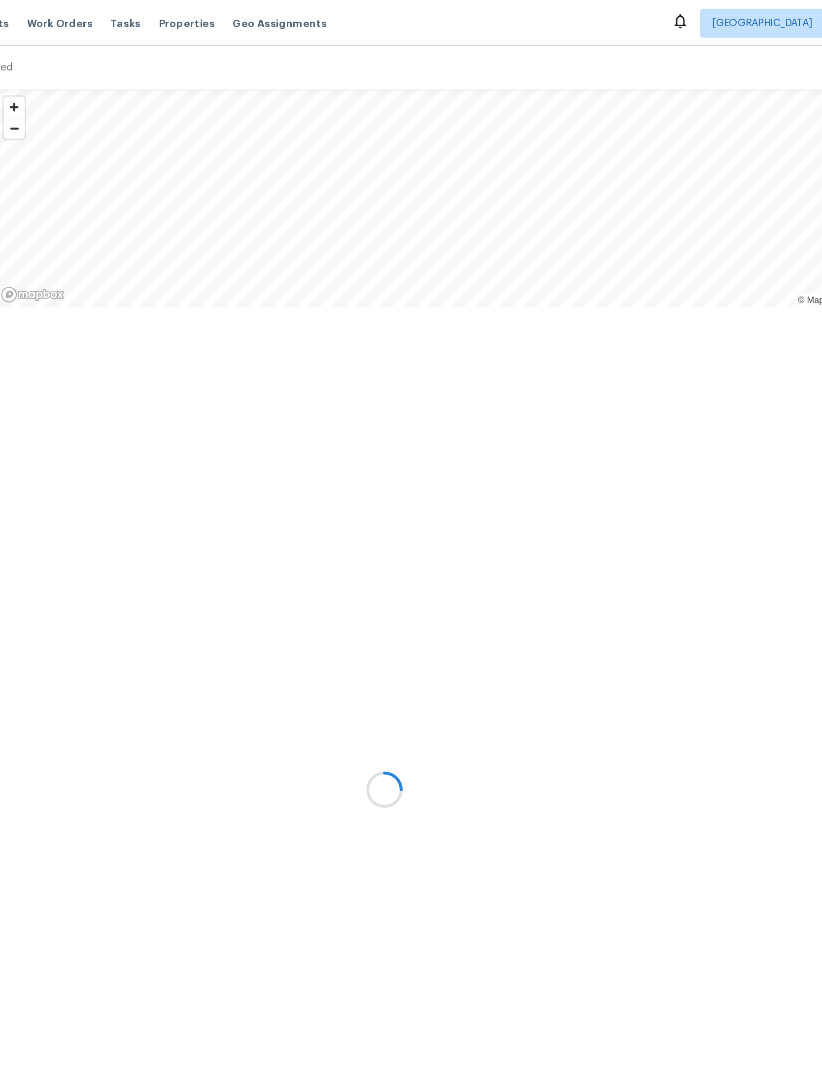
scroll to position [0, 150]
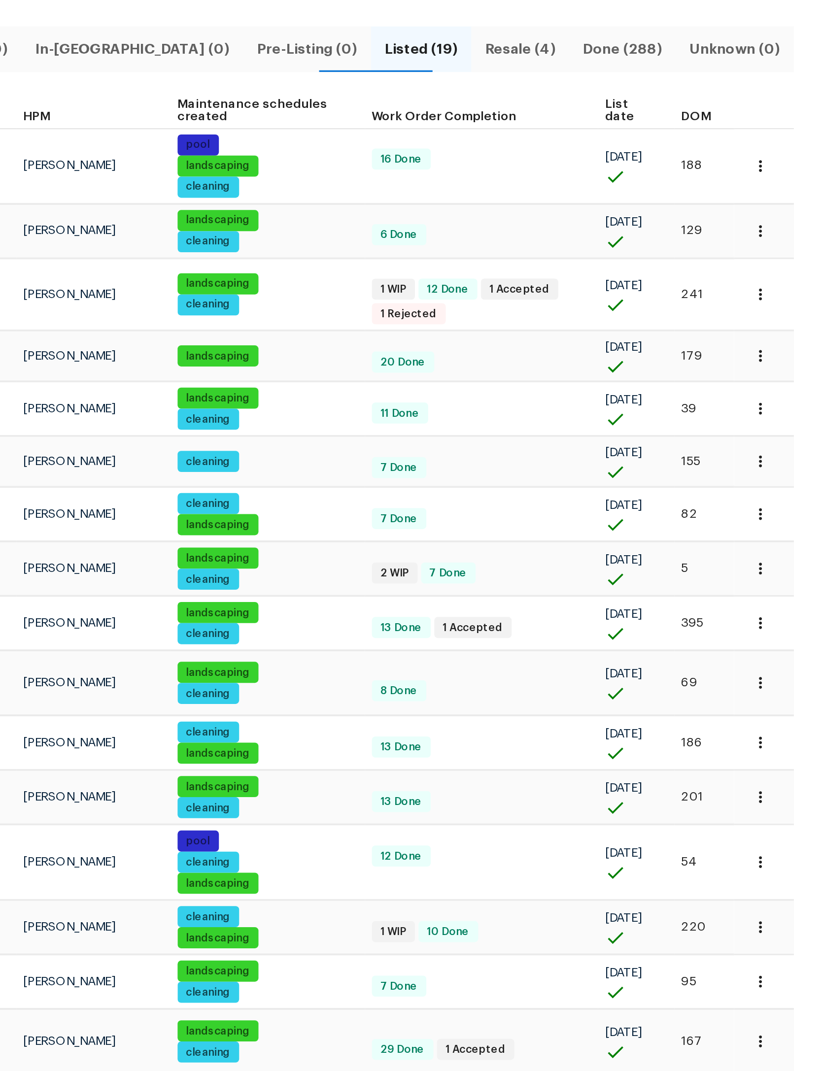
click at [743, 150] on span "DOM" at bounding box center [751, 153] width 17 height 7
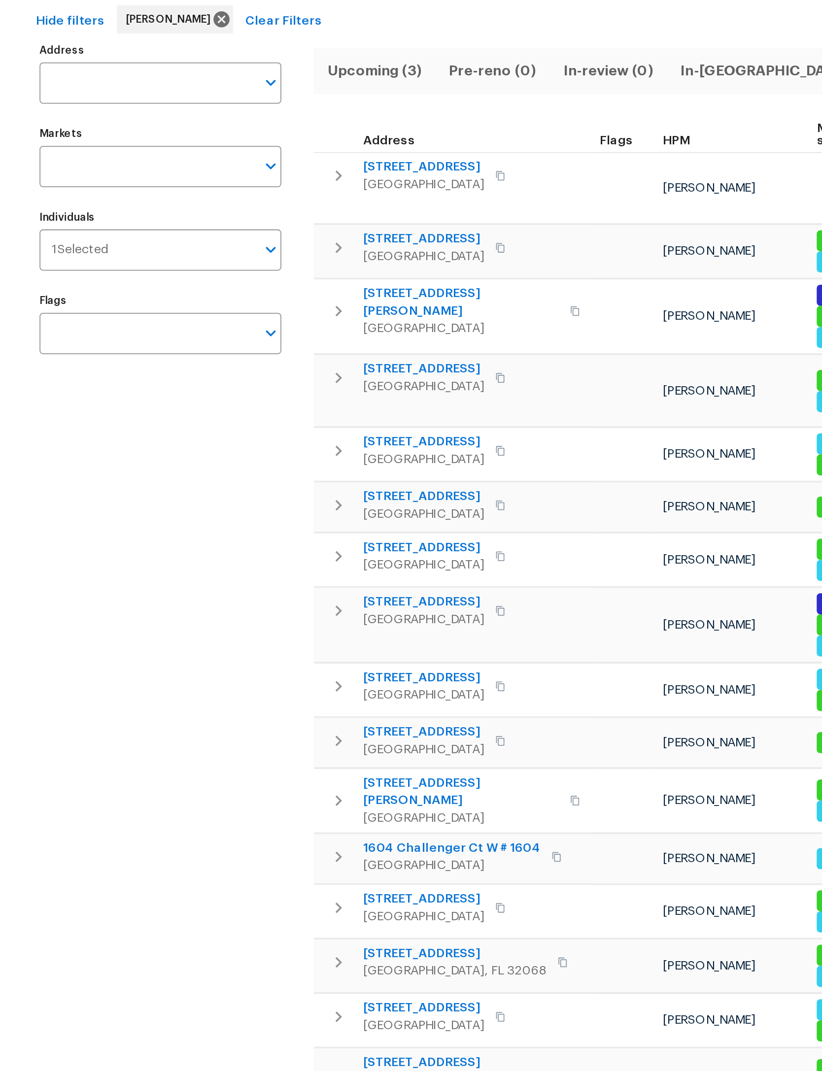
click at [286, 167] on button "button" at bounding box center [280, 174] width 12 height 14
